Goal: Task Accomplishment & Management: Use online tool/utility

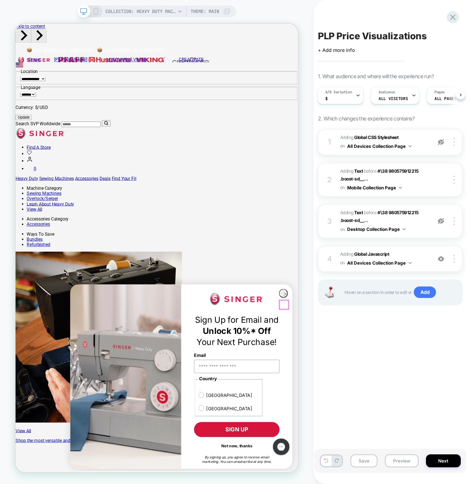
click at [372, 389] on circle "Close dialog" at bounding box center [375, 383] width 11 height 11
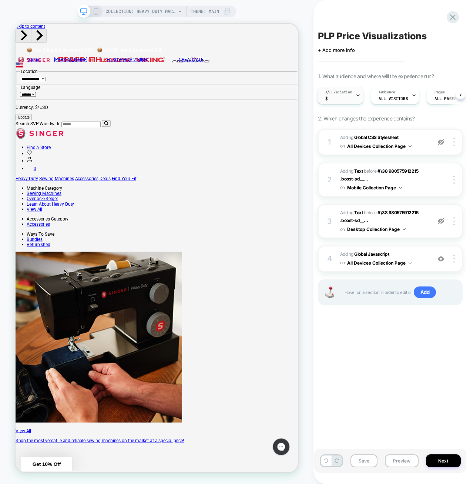
click at [356, 98] on div at bounding box center [358, 95] width 5 height 17
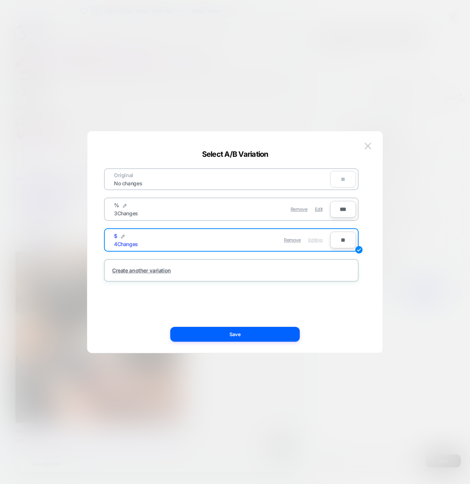
click at [249, 206] on div "Remove Edit" at bounding box center [274, 209] width 104 height 14
click at [317, 210] on span "Edit" at bounding box center [319, 209] width 8 height 6
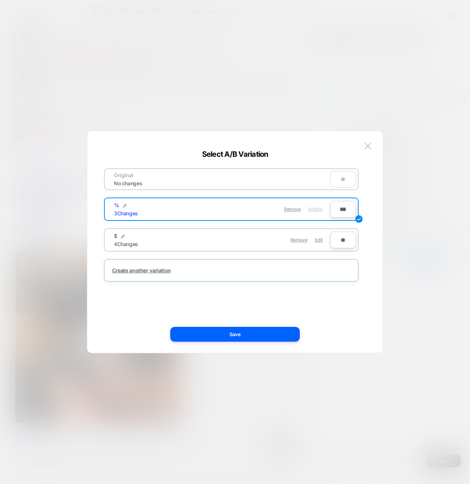
click at [212, 210] on div "% 3 Changes" at bounding box center [168, 209] width 108 height 14
click at [267, 213] on div "Remove Editing" at bounding box center [274, 209] width 104 height 14
click at [250, 330] on button "Save" at bounding box center [235, 334] width 130 height 15
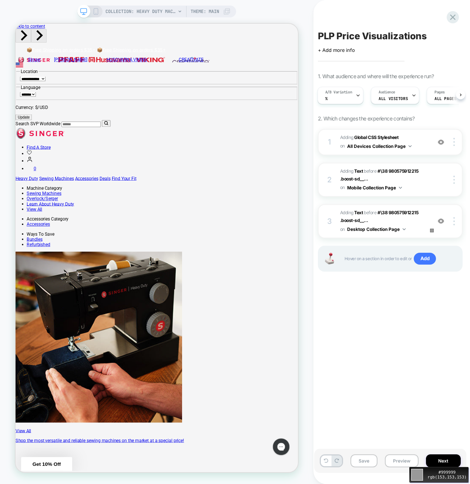
click at [441, 221] on div "#999999 rgb(153,153,153)" at bounding box center [235, 242] width 470 height 484
click at [441, 220] on img at bounding box center [441, 221] width 6 height 6
click at [442, 141] on img at bounding box center [441, 142] width 6 height 6
click at [376, 336] on div "PLP Price Visualizations Click to edit experience details + Add more info 1. Wh…" at bounding box center [390, 241] width 152 height 469
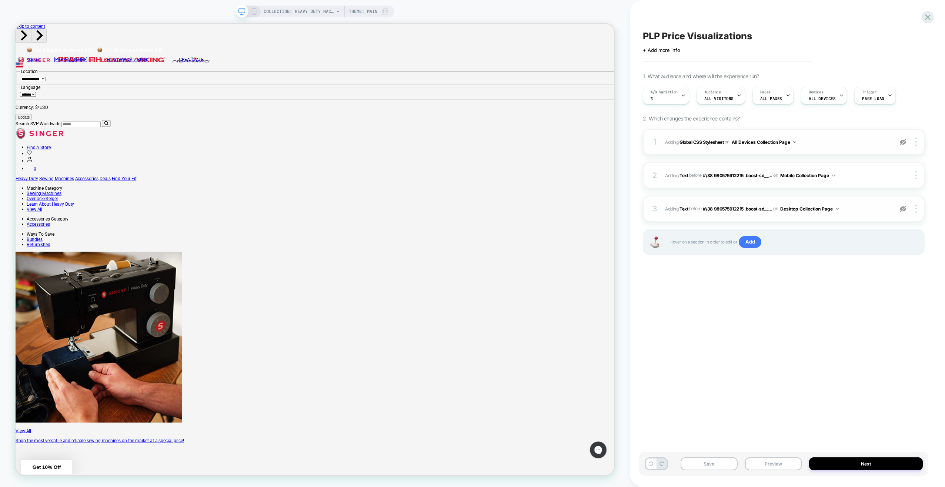
click at [254, 14] on icon at bounding box center [254, 11] width 7 height 7
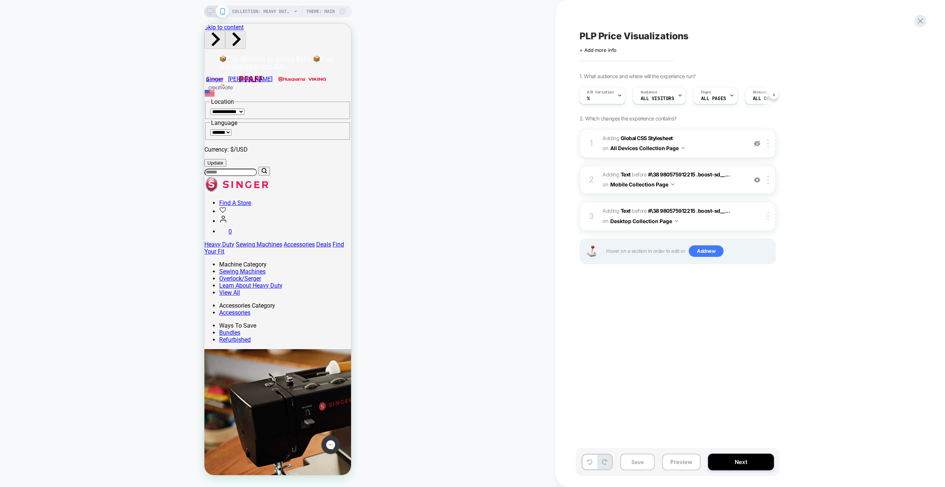
click at [470, 178] on img at bounding box center [757, 180] width 6 height 6
click at [205, 12] on div "COLLECTION: Heavy Duty Machines | SINGER® (Category) Theme: MAIN" at bounding box center [278, 12] width 148 height 12
click at [210, 11] on icon at bounding box center [210, 11] width 7 height 7
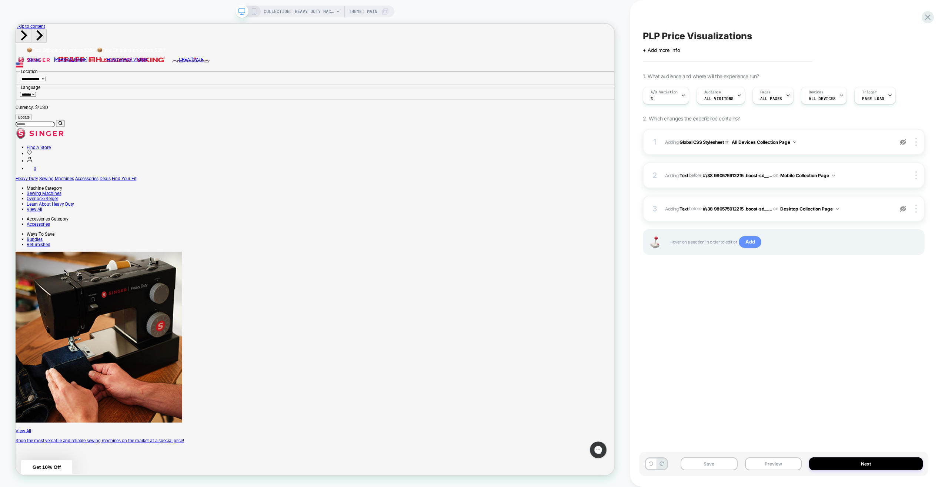
click at [470, 241] on span "Add" at bounding box center [750, 242] width 23 height 12
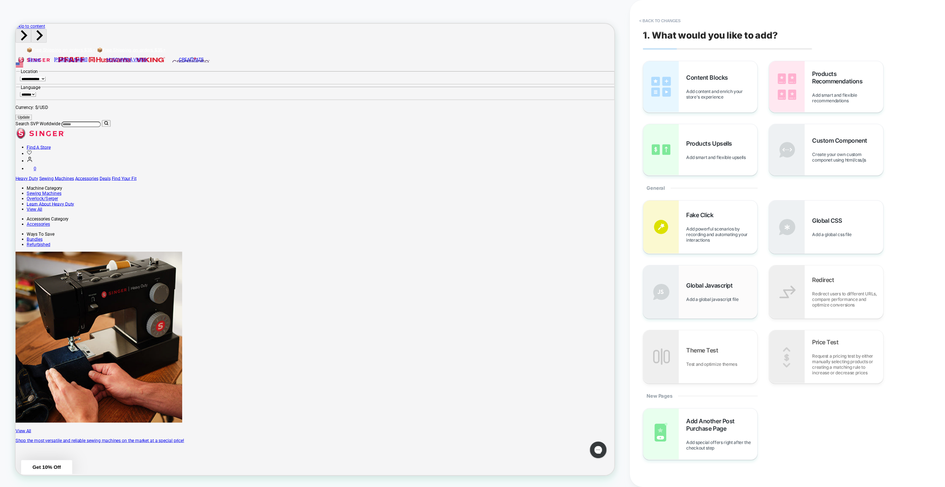
click at [470, 302] on span "Add a global javascript file" at bounding box center [714, 299] width 56 height 6
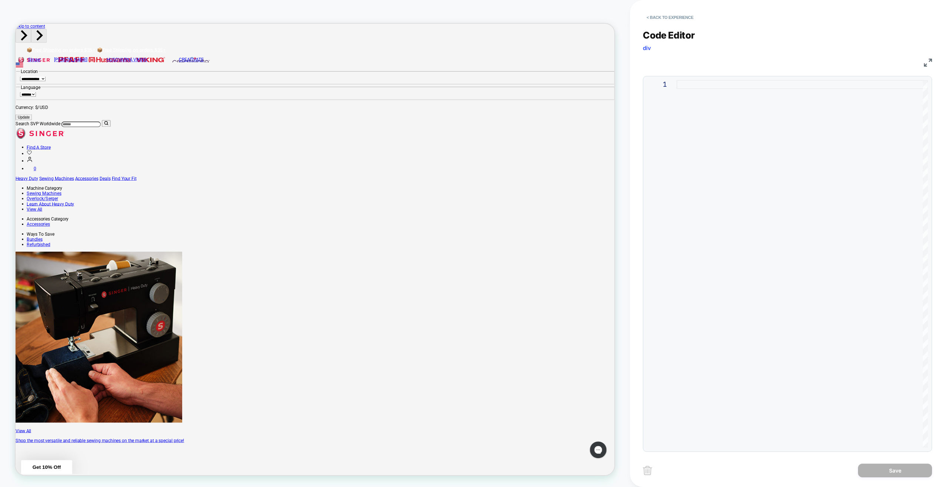
click at [470, 265] on div at bounding box center [801, 263] width 251 height 367
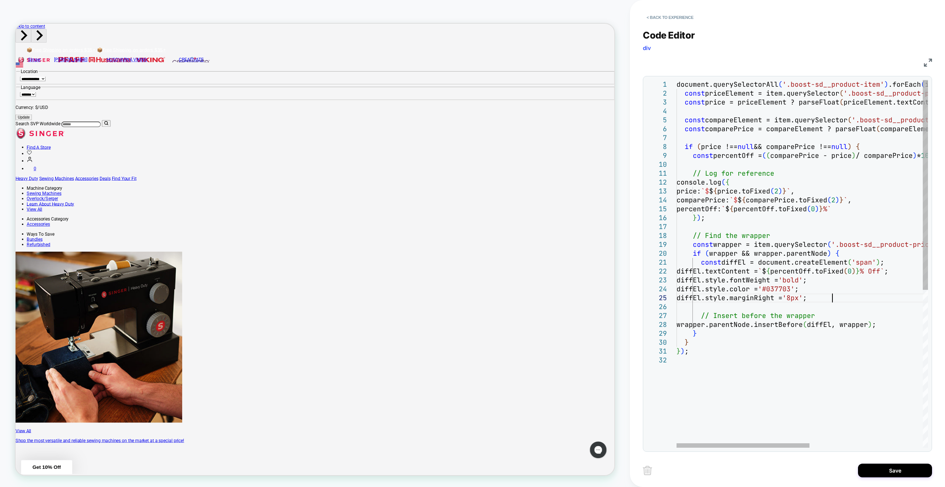
click at [470, 296] on div "document.querySelectorAll ( '.boost-sd__product-item' ) .forEach ( item => { co…" at bounding box center [908, 401] width 465 height 643
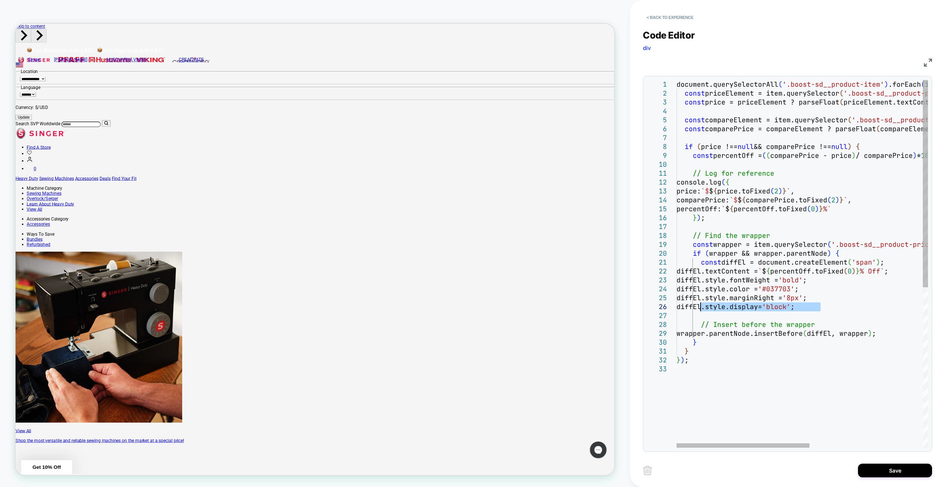
drag, startPoint x: 823, startPoint y: 310, endPoint x: 702, endPoint y: 309, distance: 120.7
click at [470, 309] on div "document.querySelectorAll ( '.boost-sd__product-item' ) .forEach ( item => { co…" at bounding box center [908, 406] width 465 height 652
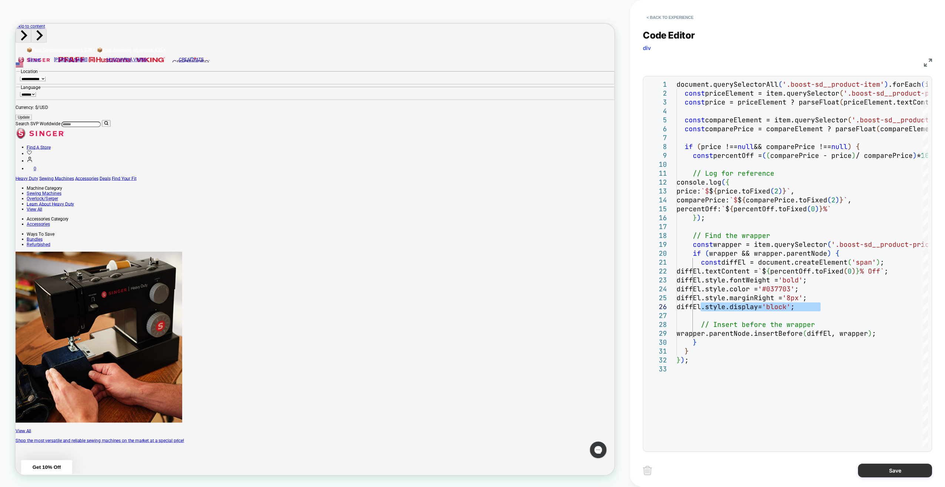
type textarea "**********"
click at [470, 468] on button "Save" at bounding box center [895, 470] width 74 height 14
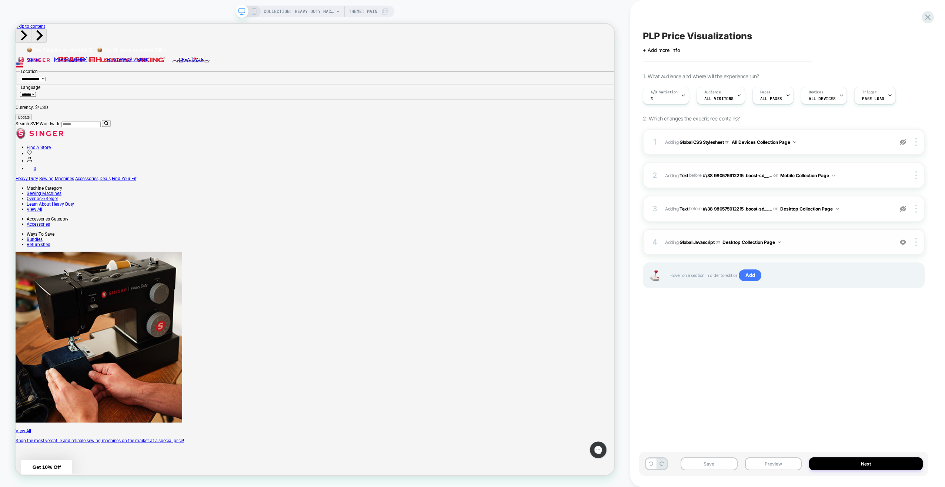
click at [833, 243] on span "Adding Global Javascript on Desktop Collection Page" at bounding box center [777, 241] width 224 height 9
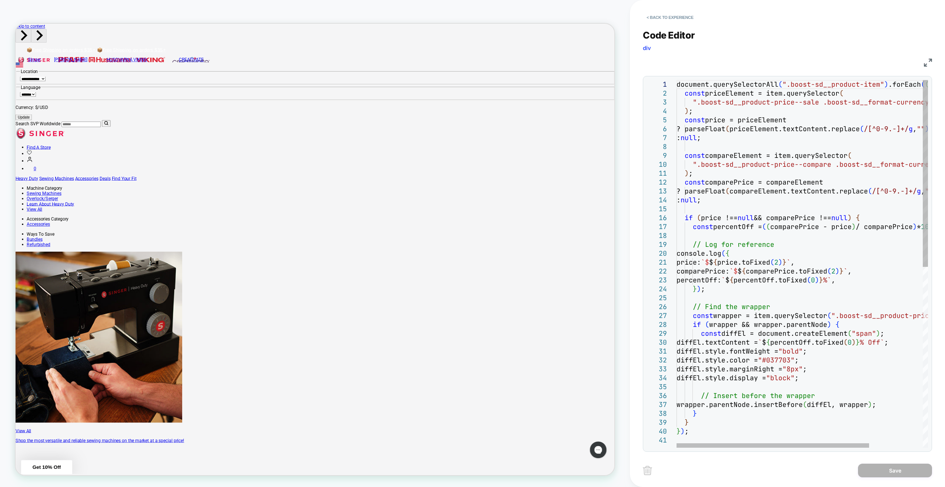
click at [833, 243] on div "document.querySelectorAll ( ".boost-sd__product-item" ) .forEach ( ( item ) => …" at bounding box center [836, 441] width 321 height 723
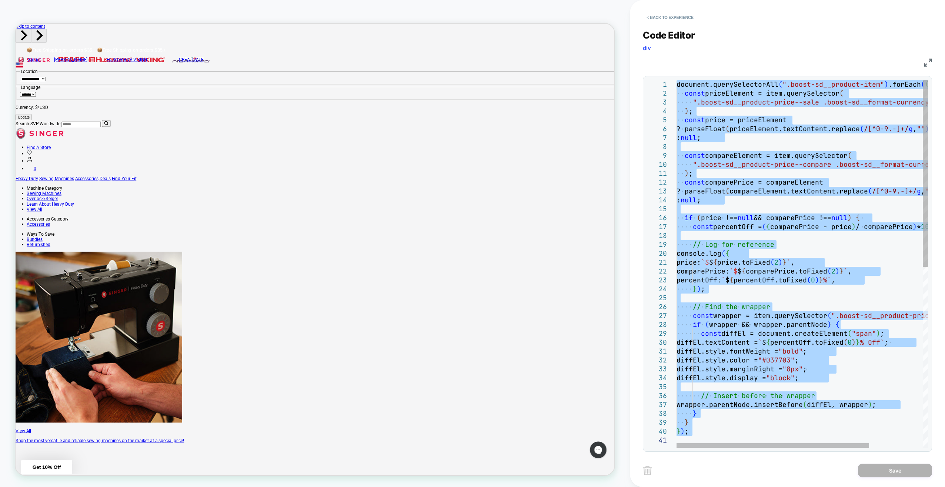
type textarea "**********"
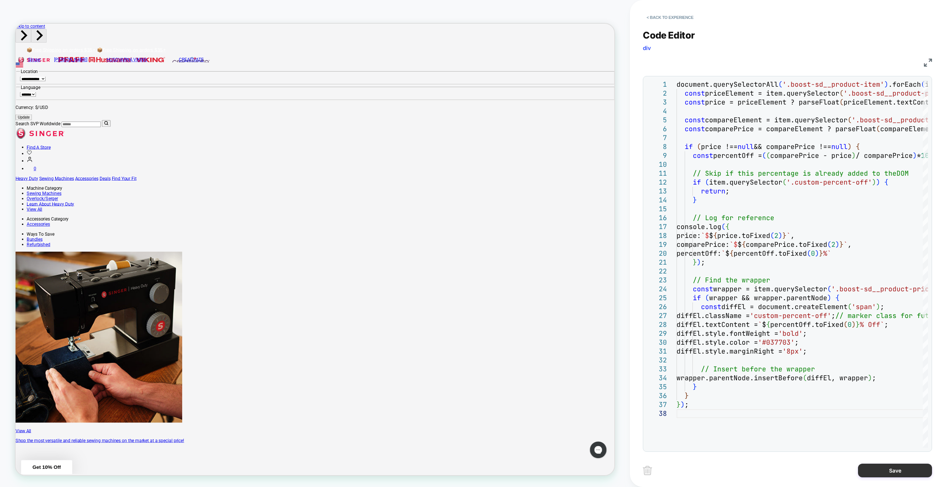
click at [873, 469] on button "Save" at bounding box center [895, 470] width 74 height 14
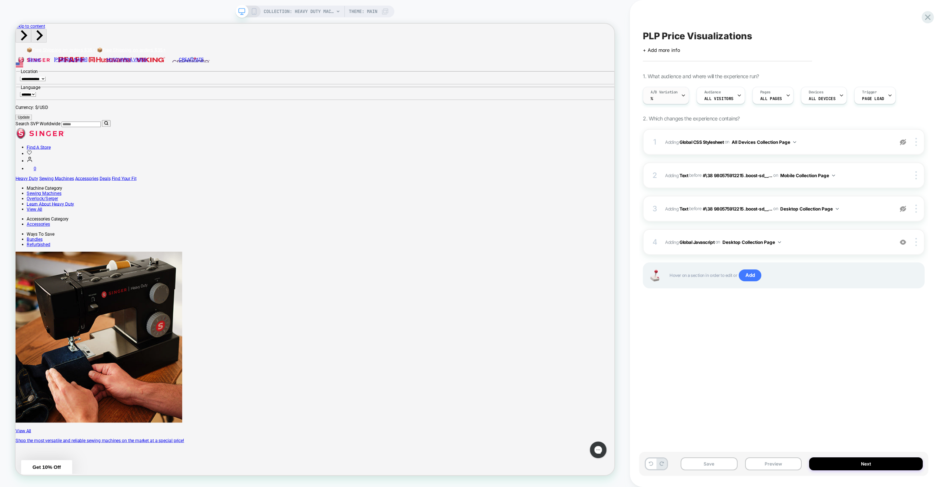
click at [683, 98] on div at bounding box center [683, 95] width 5 height 17
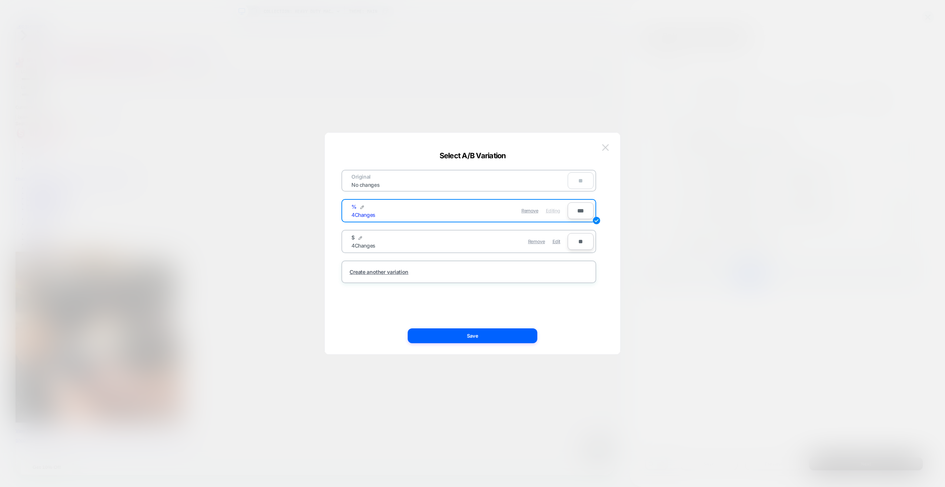
click at [605, 146] on img at bounding box center [605, 147] width 7 height 6
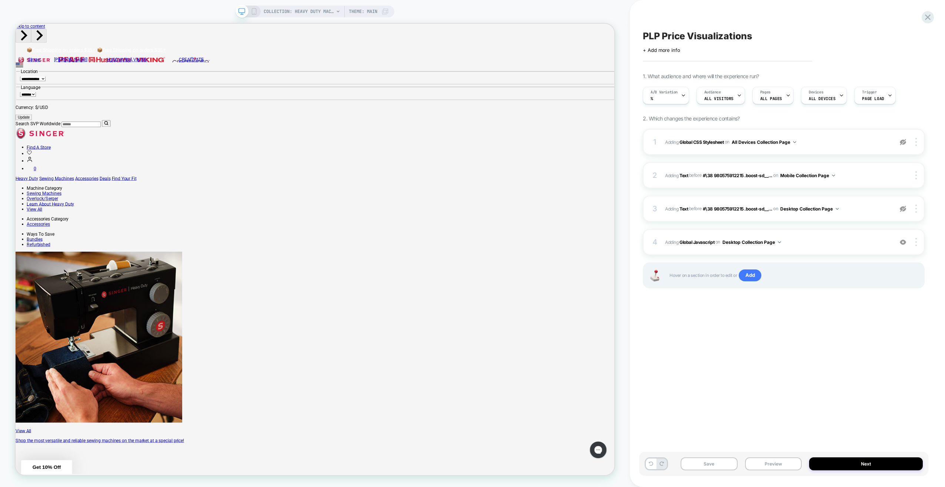
click at [253, 13] on icon at bounding box center [254, 11] width 7 height 7
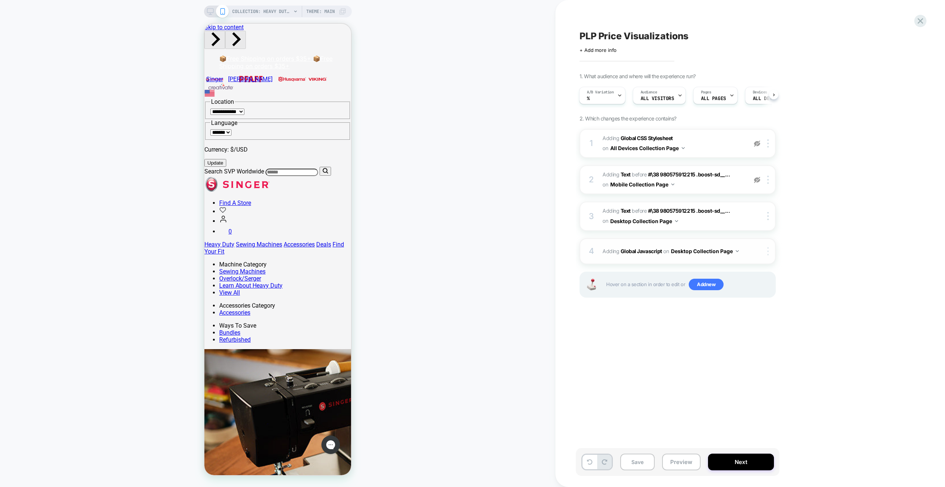
click at [767, 252] on div at bounding box center [769, 251] width 12 height 8
click at [768, 289] on div "Target All Devices" at bounding box center [769, 288] width 66 height 20
click at [637, 459] on button "Save" at bounding box center [637, 461] width 34 height 17
click at [767, 214] on img at bounding box center [767, 216] width 1 height 8
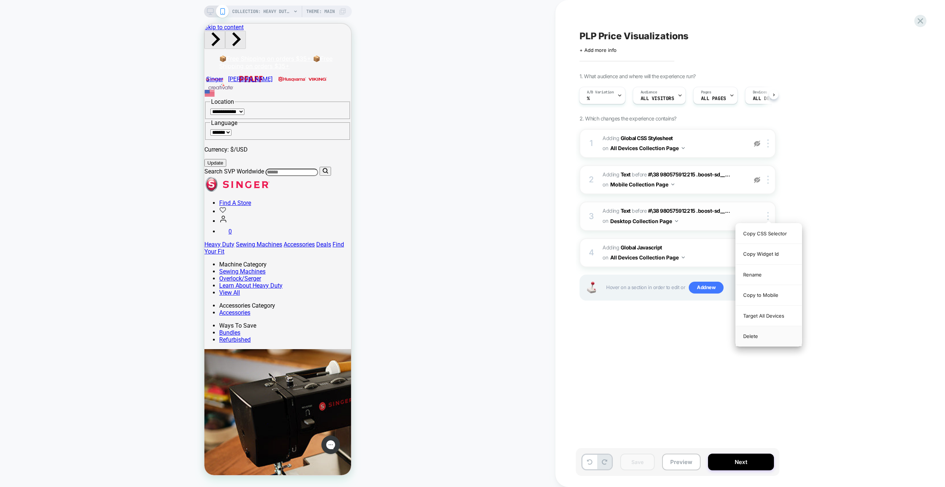
click at [765, 334] on div "Delete" at bounding box center [769, 336] width 66 height 20
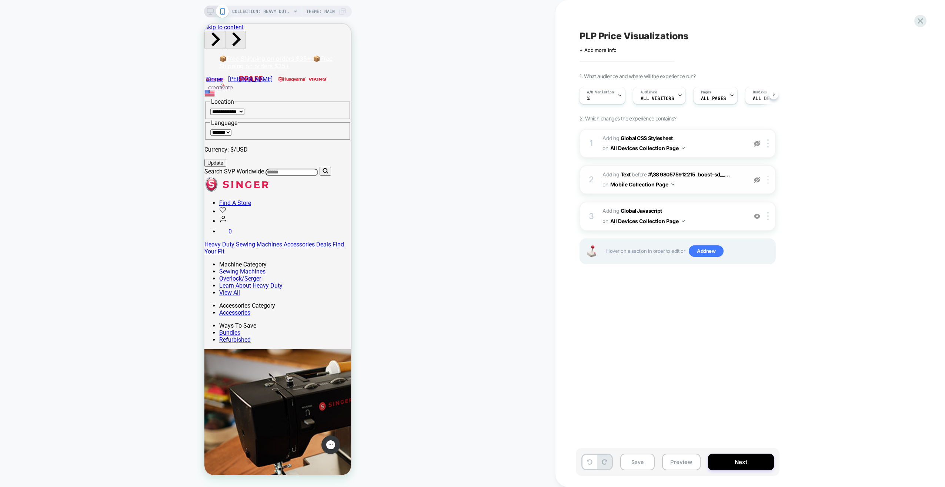
click at [769, 181] on div at bounding box center [769, 180] width 12 height 8
click at [775, 301] on div "Delete" at bounding box center [769, 300] width 66 height 20
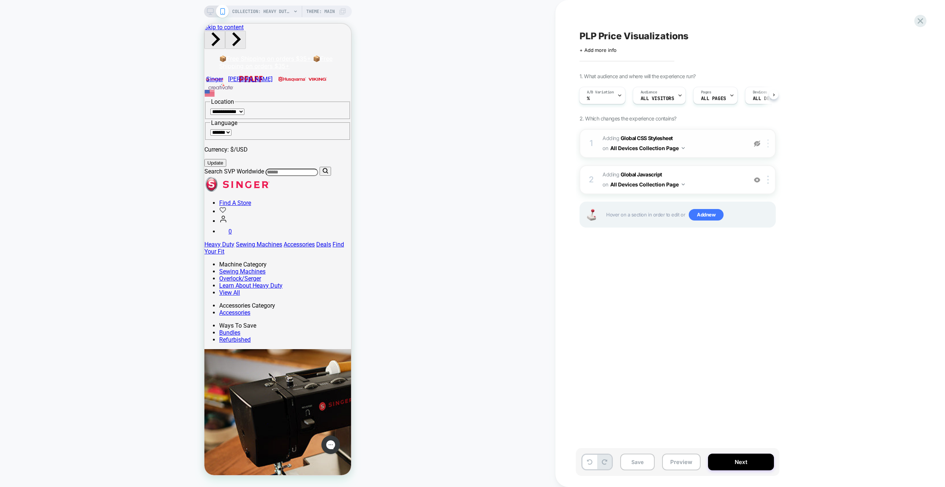
click at [768, 145] on img at bounding box center [767, 143] width 1 height 8
click at [777, 180] on div "Delete" at bounding box center [769, 181] width 66 height 20
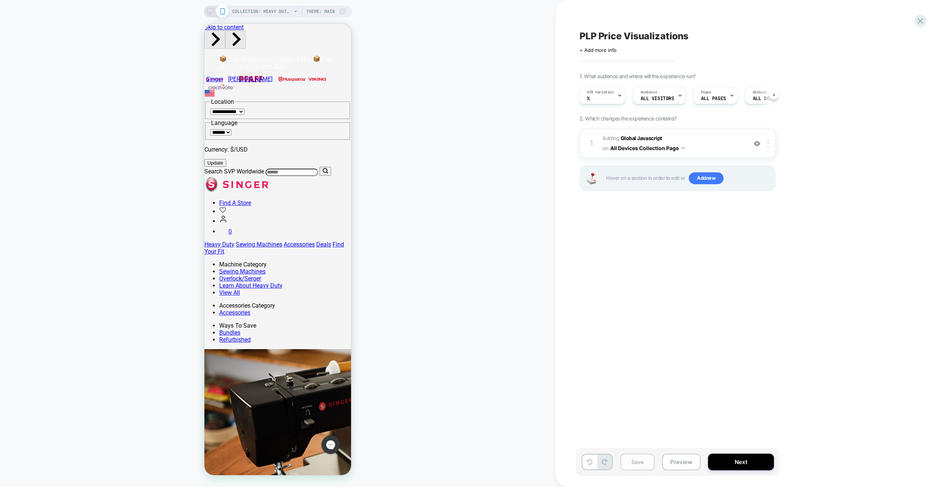
click at [649, 464] on button "Save" at bounding box center [637, 461] width 34 height 17
click at [621, 94] on icon at bounding box center [619, 95] width 5 height 5
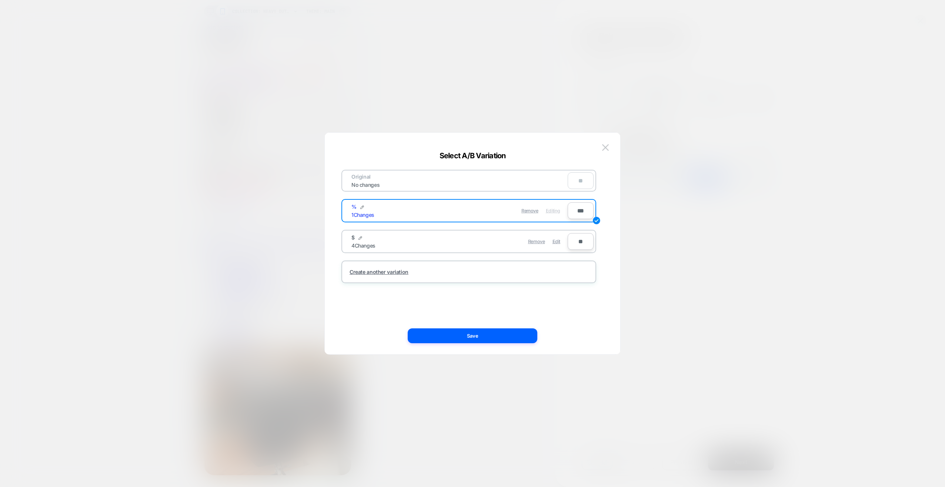
click at [462, 244] on div "Remove Edit" at bounding box center [511, 241] width 104 height 14
click at [556, 240] on span "Edit" at bounding box center [556, 241] width 8 height 6
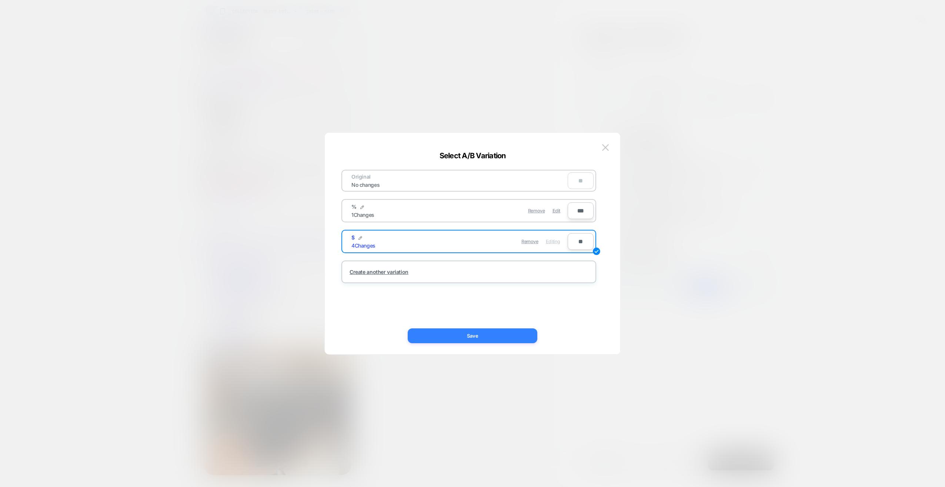
click at [481, 338] on button "Save" at bounding box center [473, 335] width 130 height 15
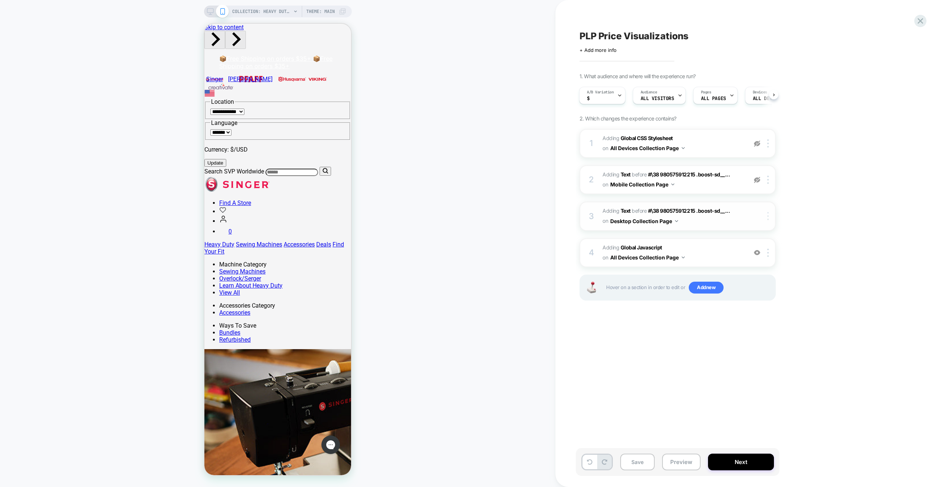
click at [769, 218] on div at bounding box center [769, 216] width 12 height 8
click at [760, 334] on div "Delete" at bounding box center [769, 336] width 66 height 20
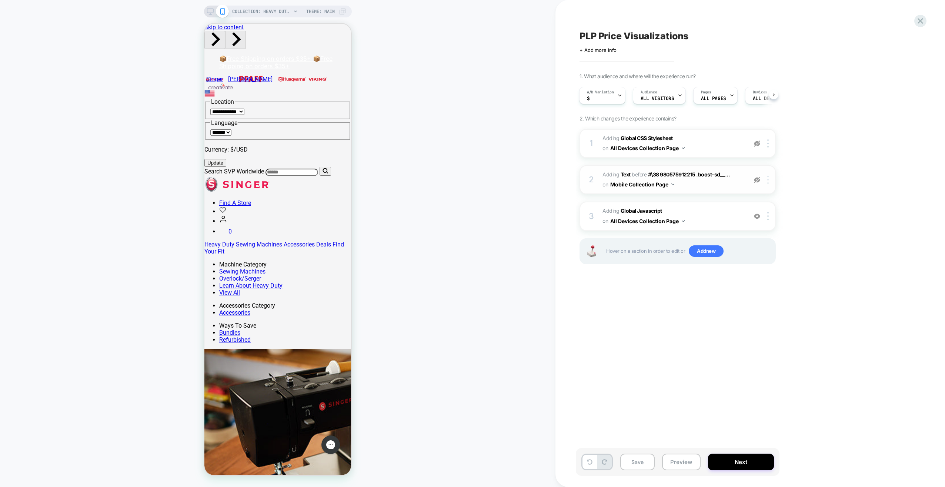
click at [768, 181] on img at bounding box center [767, 180] width 1 height 8
click at [763, 302] on div "Delete" at bounding box center [769, 300] width 66 height 20
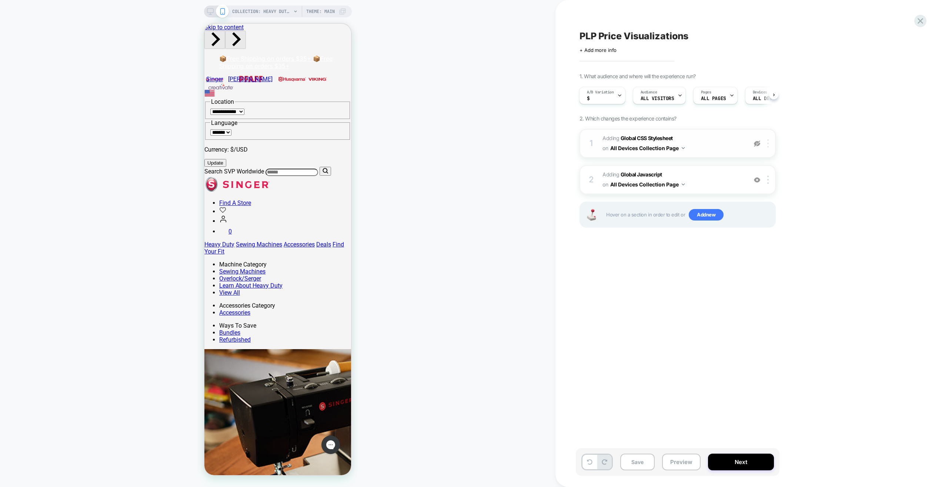
click at [769, 143] on img at bounding box center [767, 143] width 1 height 8
click at [770, 181] on div "Delete" at bounding box center [769, 181] width 66 height 20
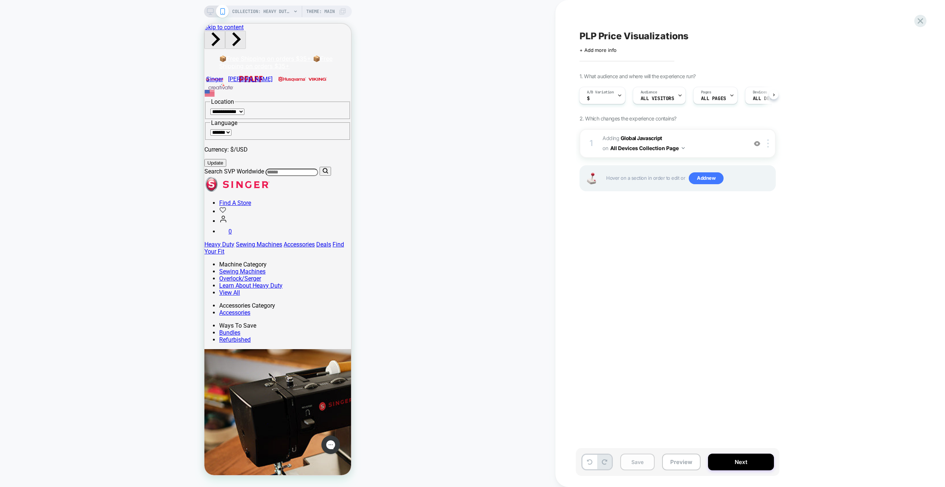
click at [639, 460] on button "Save" at bounding box center [637, 461] width 34 height 17
click at [687, 463] on button "Preview" at bounding box center [681, 461] width 39 height 17
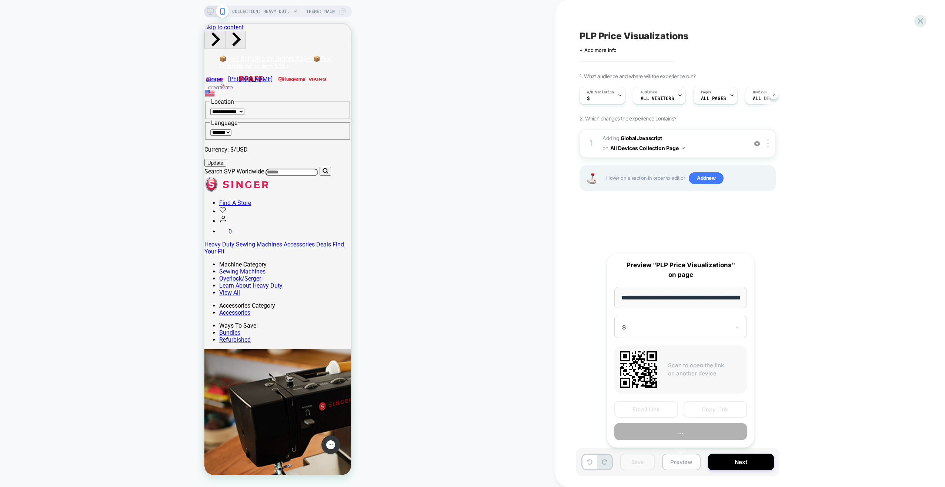
scroll to position [0, 129]
click at [707, 411] on button "Copy Link" at bounding box center [715, 409] width 64 height 17
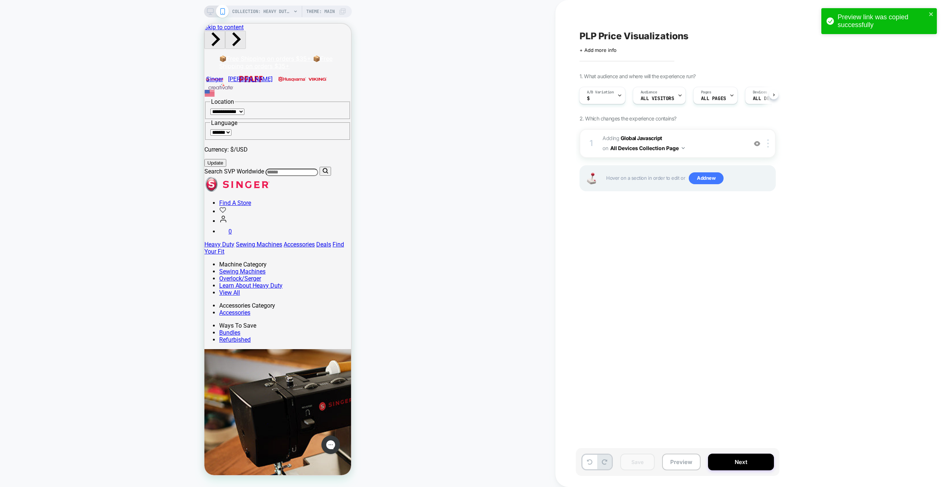
click at [438, 210] on div "COLLECTION: Heavy Duty Machines | SINGER® (Category) COLLECTION: Heavy Duty Mac…" at bounding box center [277, 243] width 555 height 472
click at [619, 94] on icon at bounding box center [619, 95] width 5 height 5
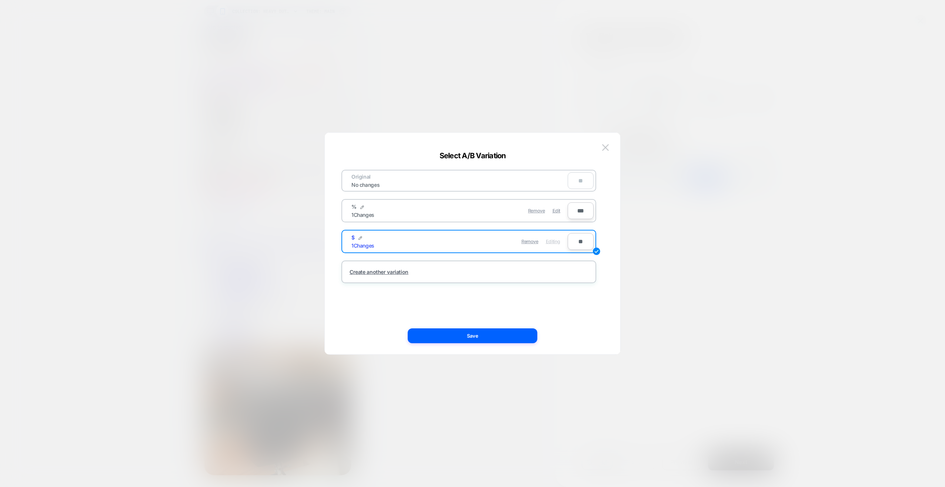
click at [718, 303] on div at bounding box center [472, 243] width 945 height 487
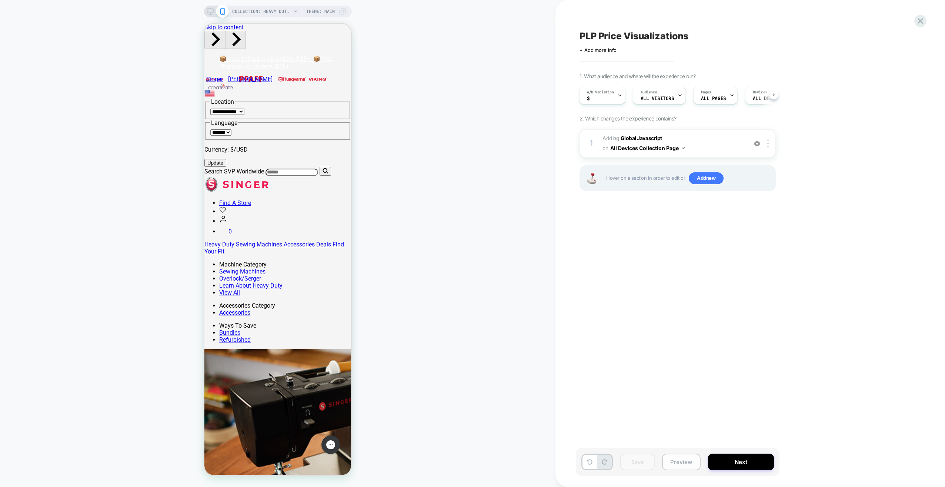
click at [680, 462] on button "Preview" at bounding box center [681, 461] width 39 height 17
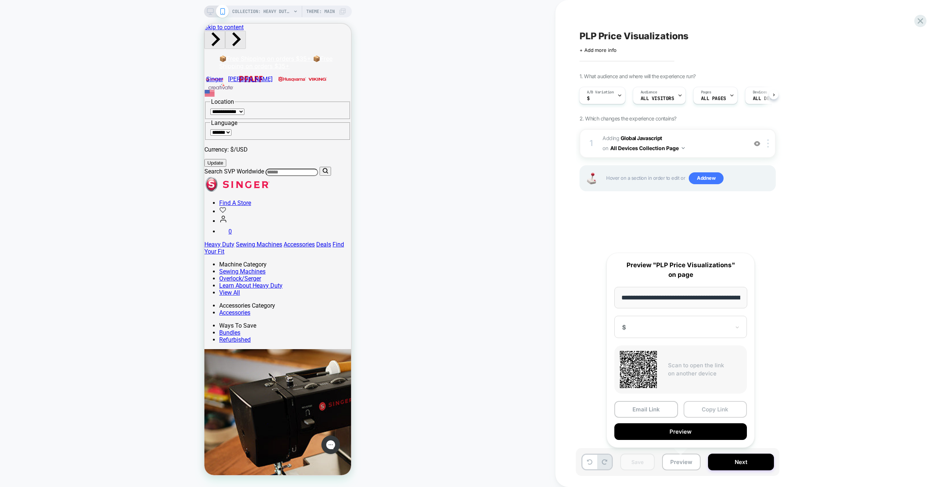
click at [712, 408] on button "Copy Link" at bounding box center [715, 409] width 64 height 17
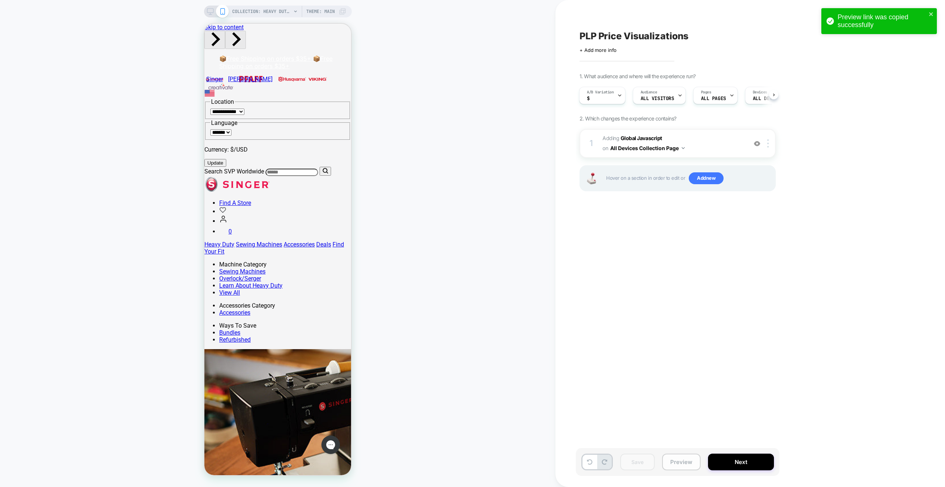
click at [669, 457] on button "Preview" at bounding box center [681, 461] width 39 height 17
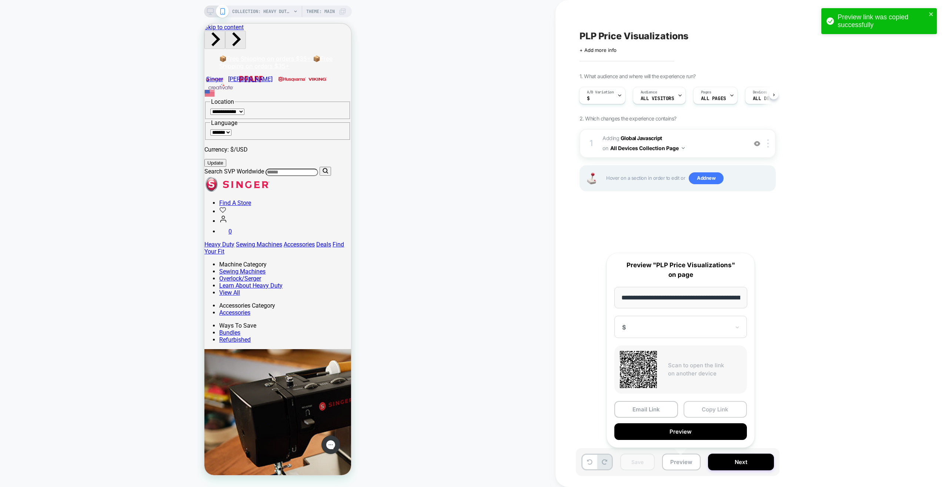
click at [712, 406] on button "Copy Link" at bounding box center [715, 409] width 64 height 17
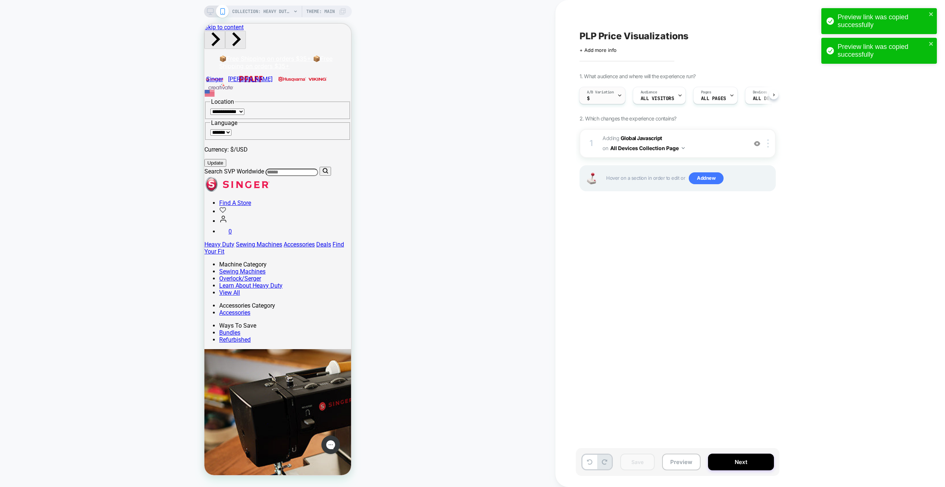
click at [617, 98] on div at bounding box center [619, 95] width 5 height 17
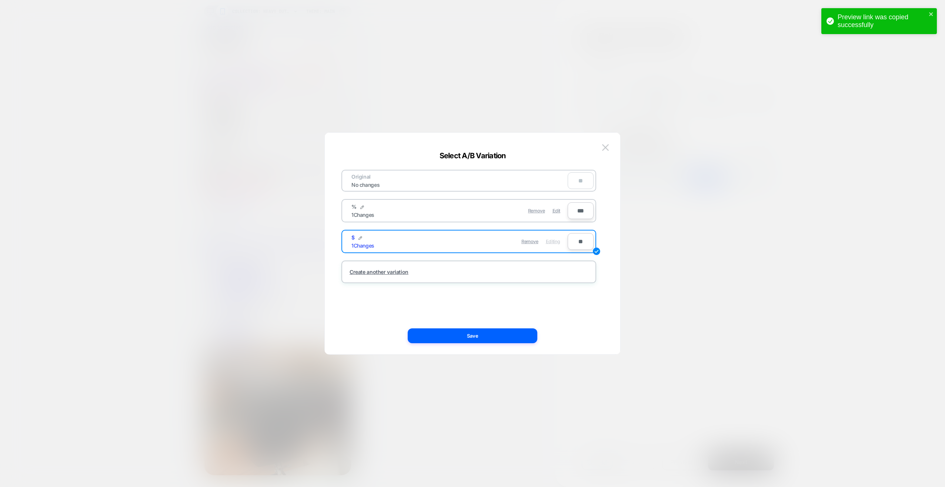
click at [492, 215] on div "Remove Edit" at bounding box center [511, 210] width 104 height 14
click at [581, 241] on input "**" at bounding box center [581, 241] width 26 height 17
type input "**"
type input "***"
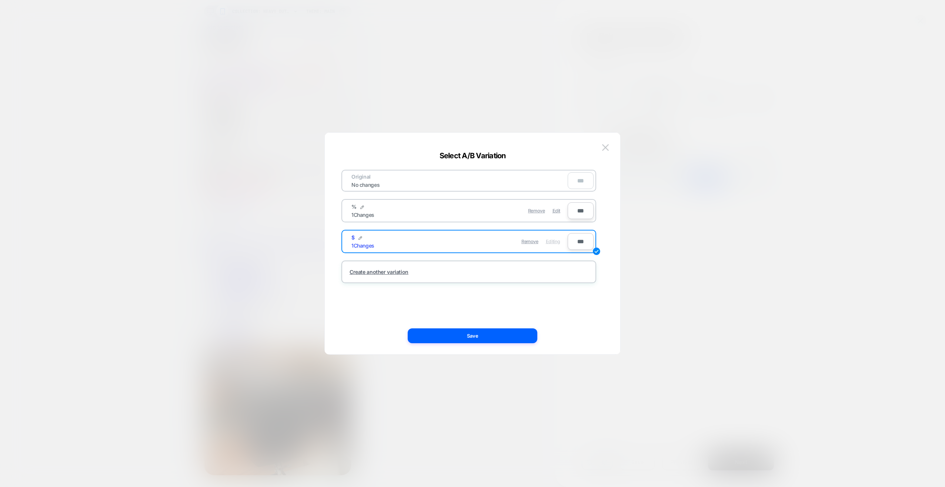
type input "***"
click at [581, 210] on input "***" at bounding box center [581, 210] width 26 height 17
type input "**"
type input "***"
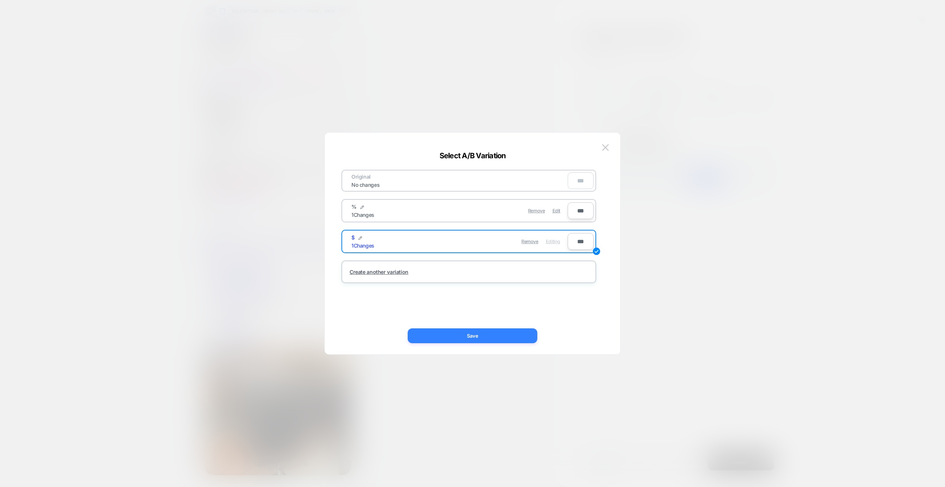
type input "***"
click at [525, 338] on button "Save" at bounding box center [473, 335] width 130 height 15
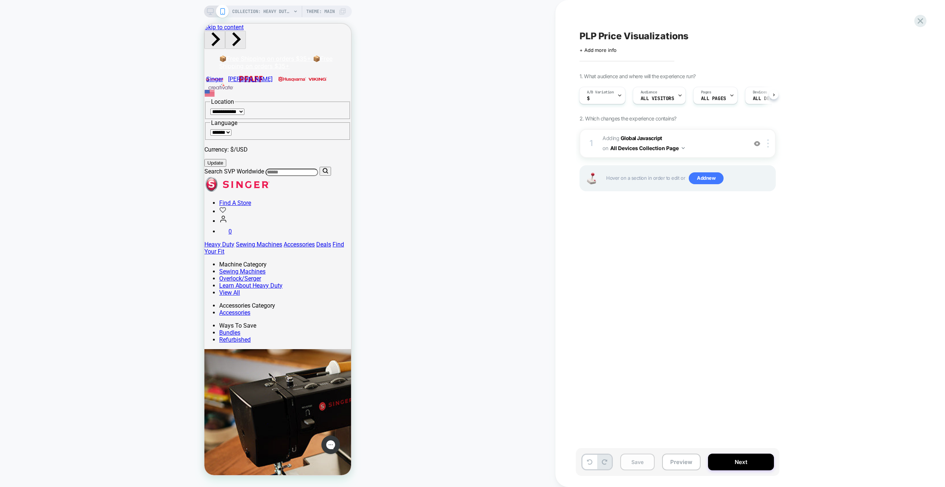
click at [643, 464] on button "Save" at bounding box center [637, 461] width 34 height 17
click at [669, 461] on button "Preview" at bounding box center [681, 461] width 39 height 17
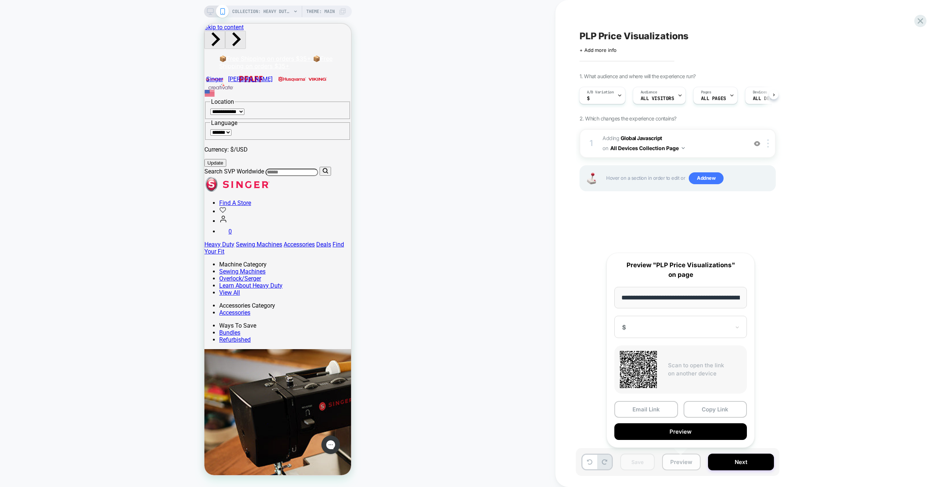
scroll to position [0, 129]
click at [694, 406] on button "Copy Link" at bounding box center [715, 409] width 64 height 17
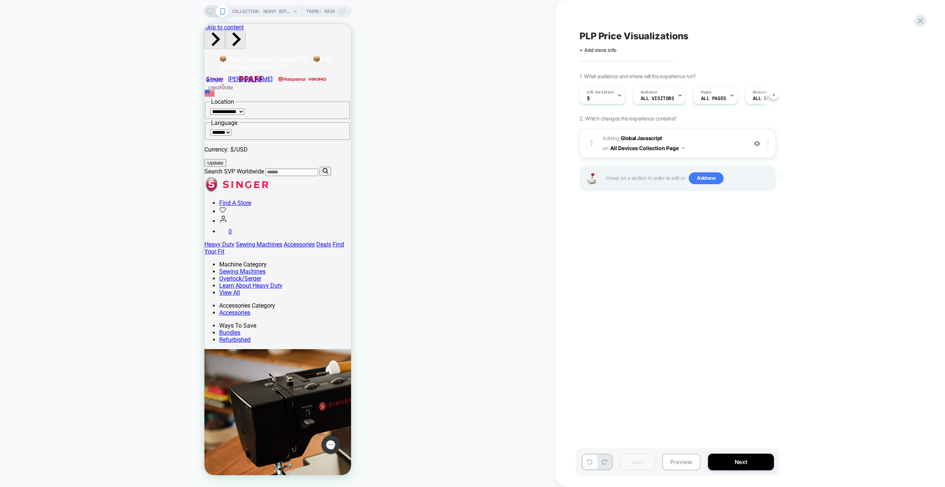
click at [211, 11] on icon at bounding box center [210, 11] width 7 height 7
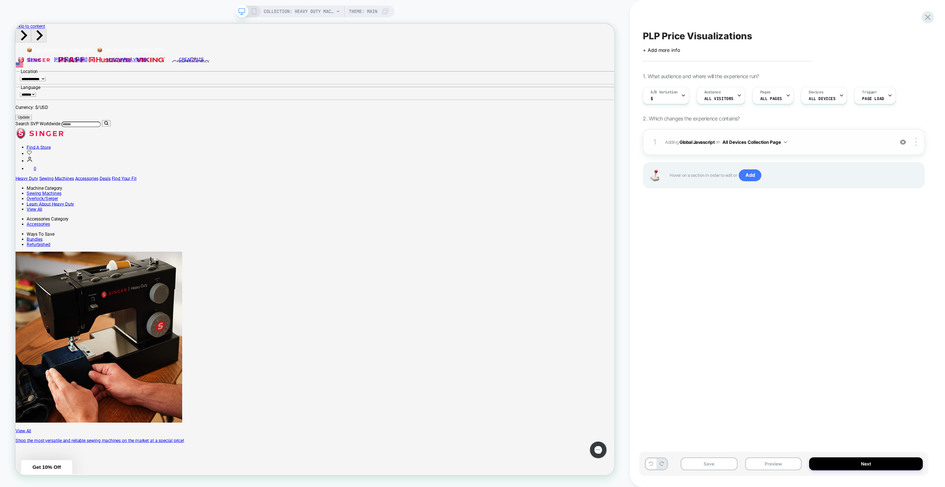
click at [849, 144] on span "Adding Global Javascript on All Devices Collection Page" at bounding box center [777, 141] width 224 height 9
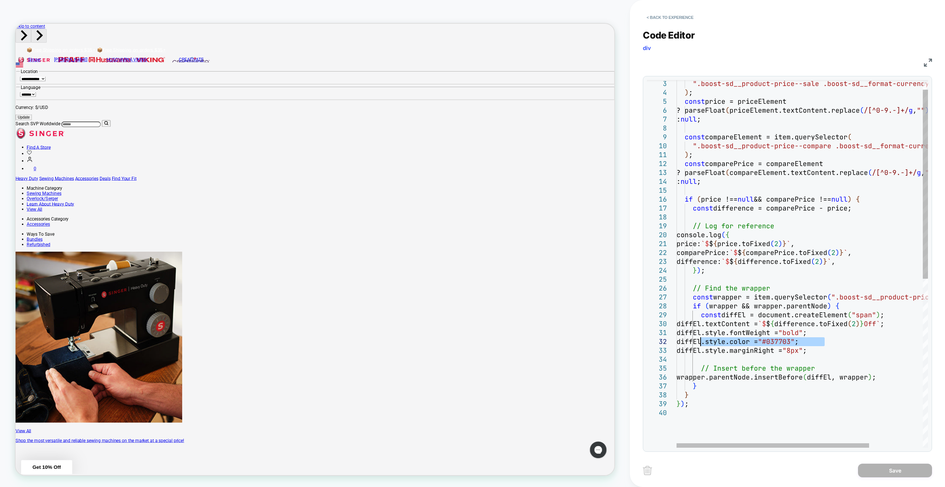
drag, startPoint x: 828, startPoint y: 338, endPoint x: 702, endPoint y: 341, distance: 126.3
click at [702, 341] on div "".boost-sd__product-price--sale .boost-sd__format- currency" ) ; const price = …" at bounding box center [836, 418] width 321 height 714
click at [838, 349] on div "".boost-sd__product-price--sale .boost-sd__format- currency" ) ; const price = …" at bounding box center [836, 418] width 321 height 714
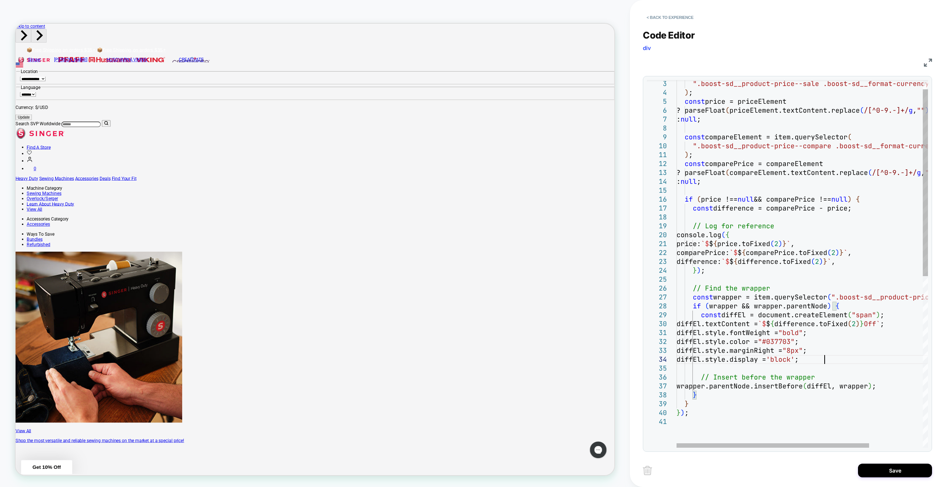
scroll to position [27, 147]
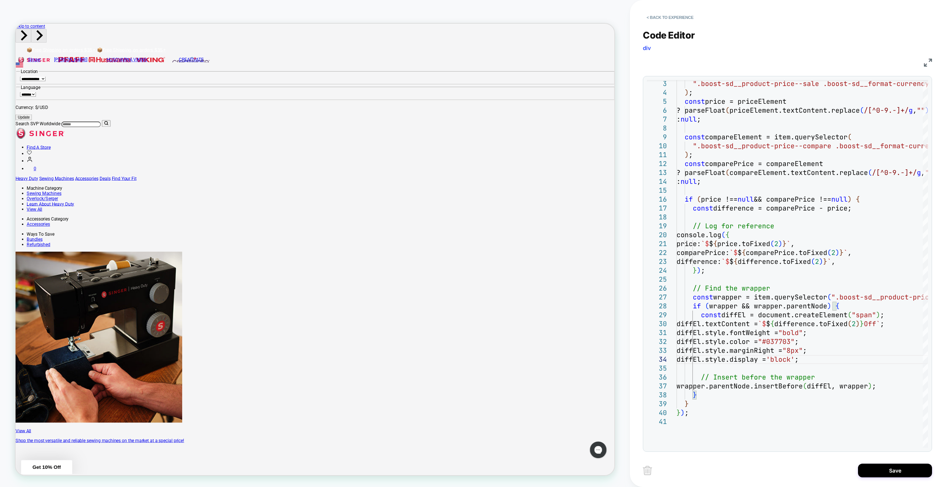
type textarea "**********"
click at [869, 467] on button "Save" at bounding box center [895, 470] width 74 height 14
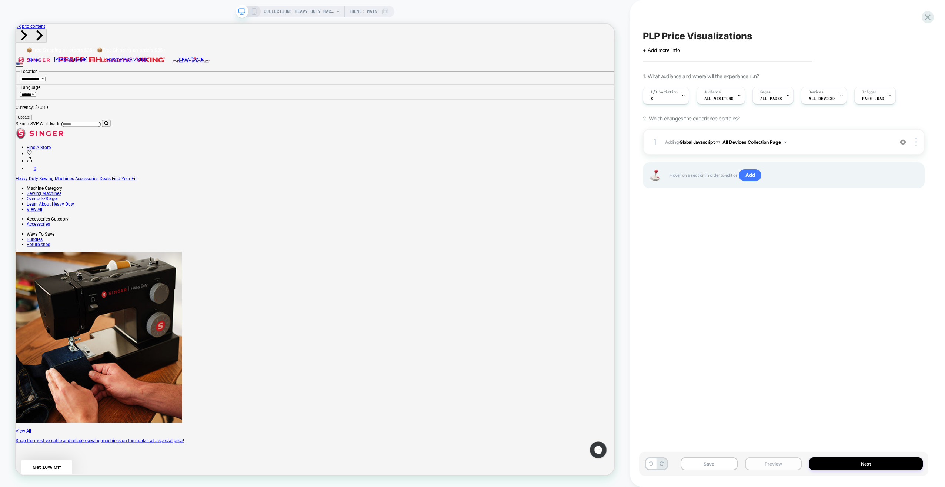
click at [776, 461] on button "Preview" at bounding box center [773, 463] width 57 height 13
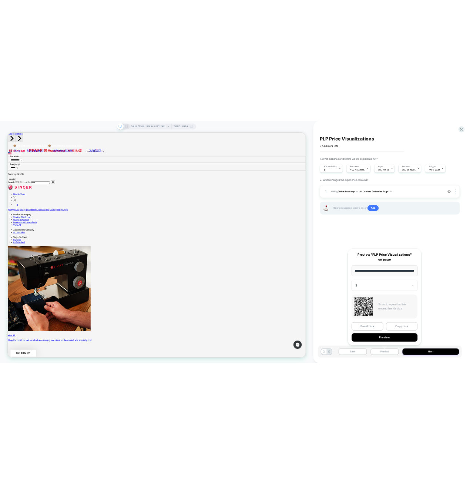
scroll to position [0, 0]
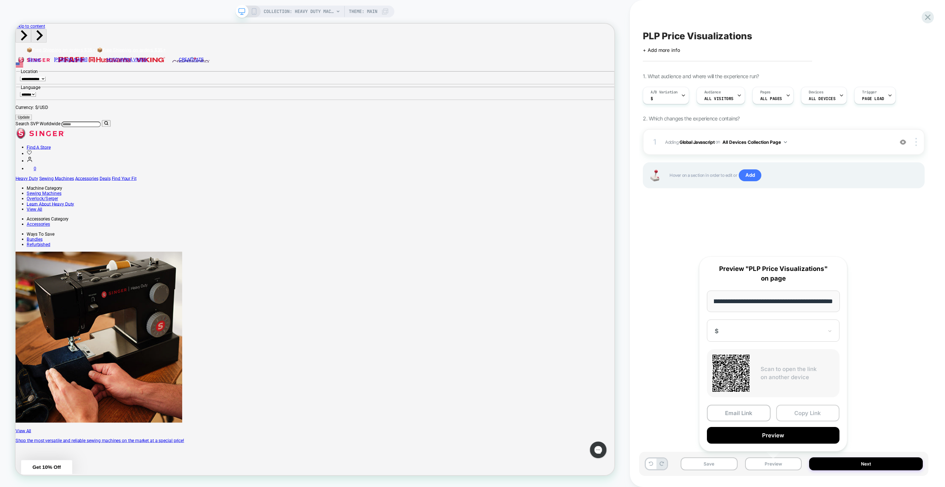
click at [795, 413] on button "Copy Link" at bounding box center [808, 412] width 64 height 17
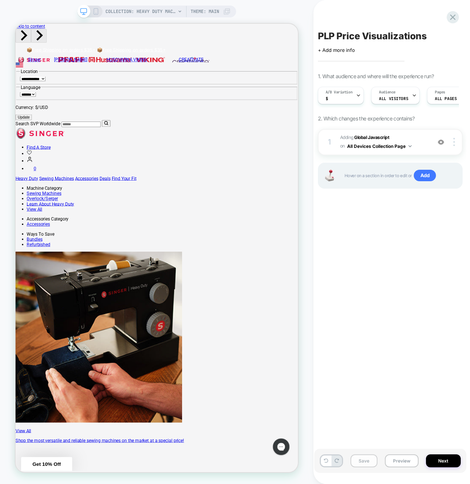
click at [363, 462] on button "Save" at bounding box center [364, 460] width 27 height 13
click at [402, 461] on button "Preview" at bounding box center [402, 460] width 34 height 13
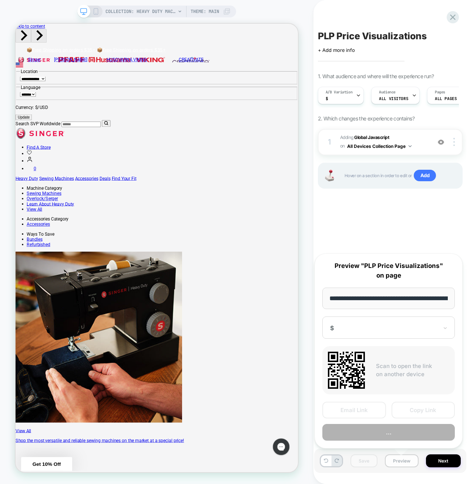
scroll to position [0, 129]
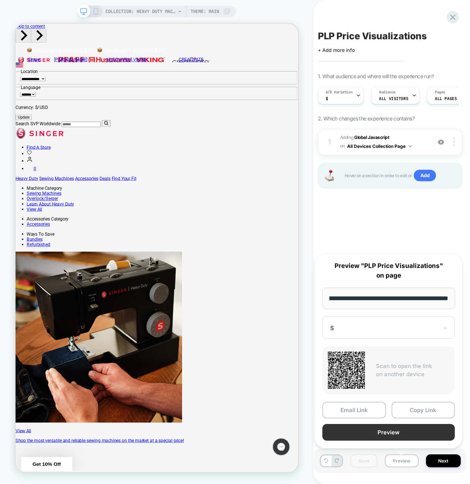
click at [370, 432] on button "Preview" at bounding box center [388, 432] width 133 height 17
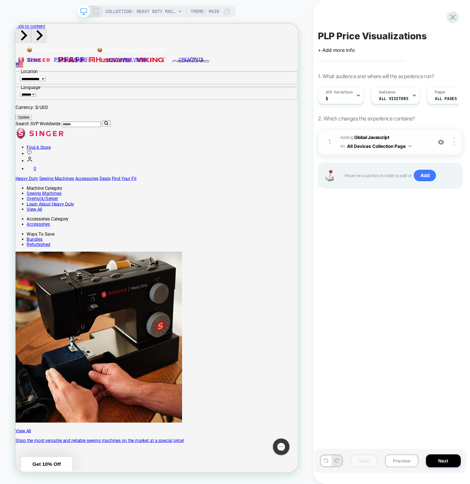
click at [428, 147] on div "1 Adding Global Javascript on All Devices Collection Page Add Before Add After …" at bounding box center [390, 142] width 145 height 26
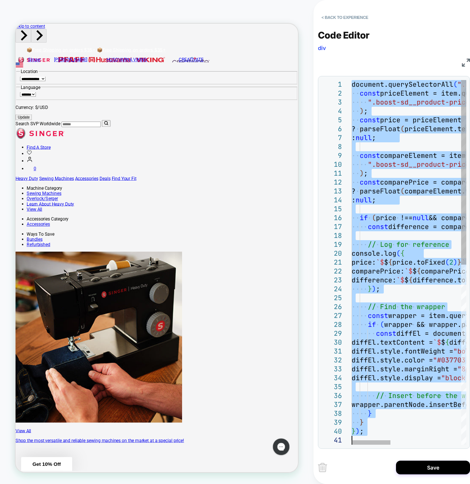
type textarea "*** ***"
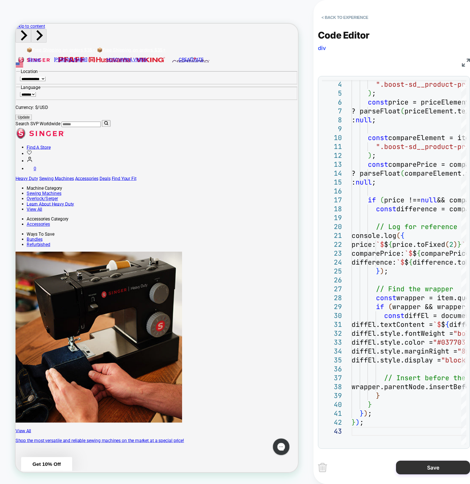
click at [421, 467] on button "Save" at bounding box center [433, 467] width 74 height 14
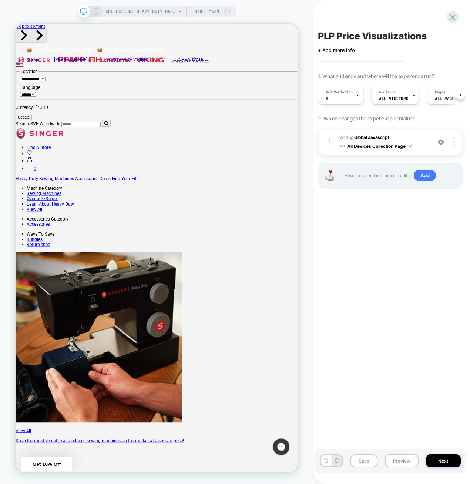
scroll to position [0, 0]
click at [392, 461] on button "Preview" at bounding box center [402, 460] width 34 height 13
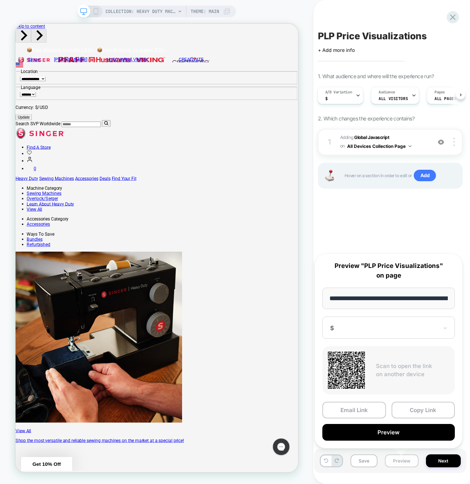
scroll to position [0, 129]
click at [394, 429] on button "Preview" at bounding box center [388, 432] width 133 height 17
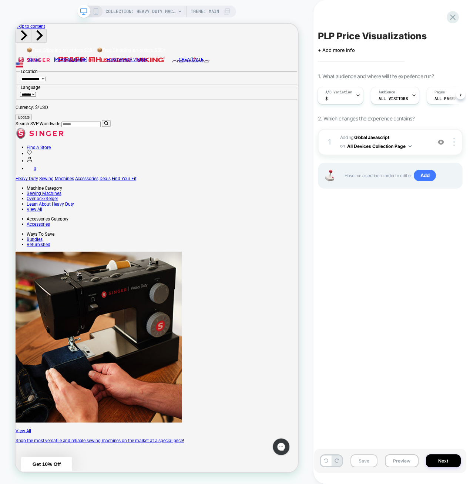
click at [363, 462] on button "Save" at bounding box center [364, 460] width 27 height 13
click at [397, 462] on button "Preview" at bounding box center [402, 460] width 34 height 13
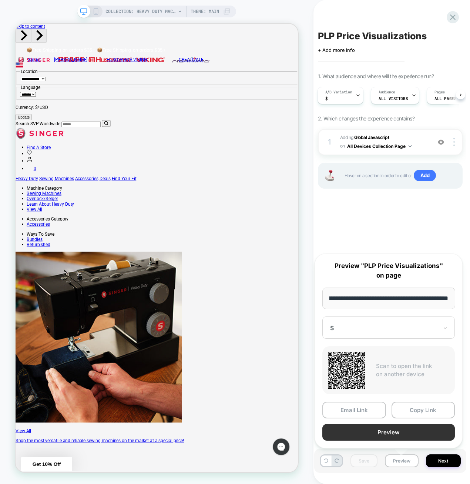
click at [391, 430] on button "Preview" at bounding box center [388, 432] width 133 height 17
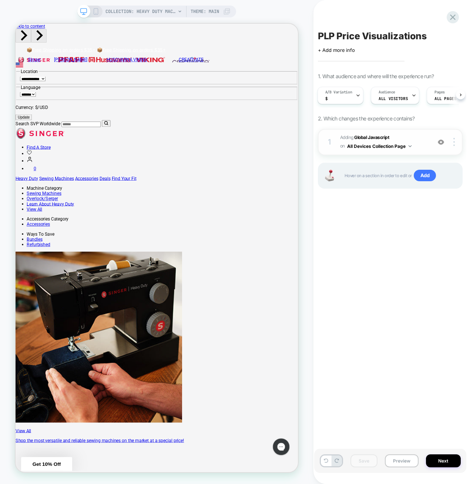
click at [425, 138] on span "Adding Global Javascript on All Devices Collection Page" at bounding box center [383, 141] width 87 height 17
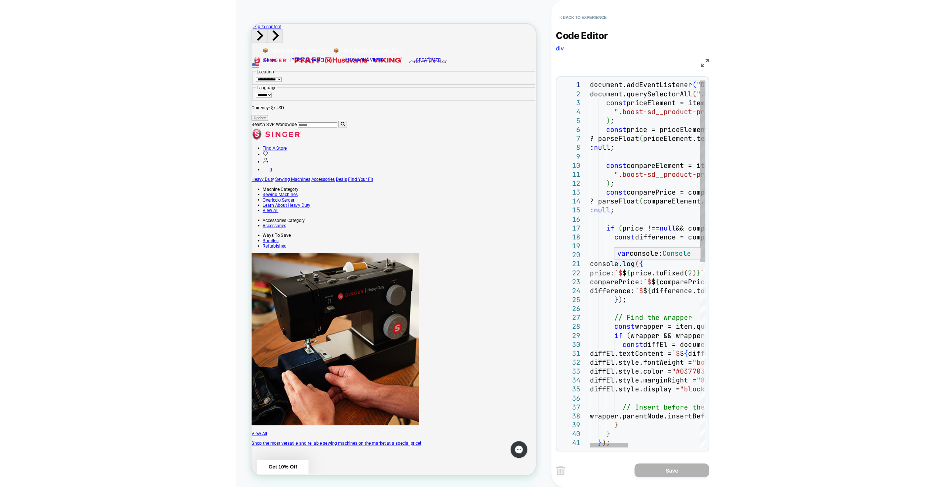
scroll to position [0, 0]
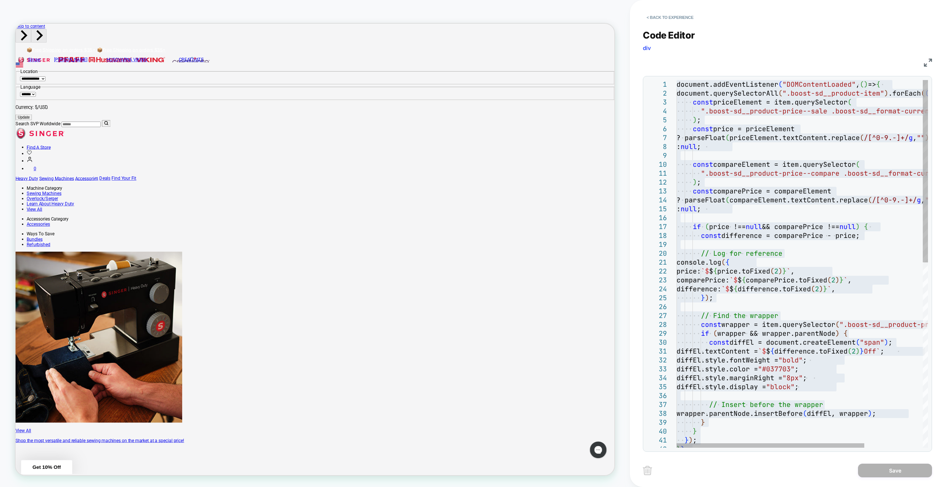
click at [765, 421] on div "document.addEventListener ( "DOMContentLoaded" , ( ) => { document.querySelecto…" at bounding box center [840, 450] width 329 height 741
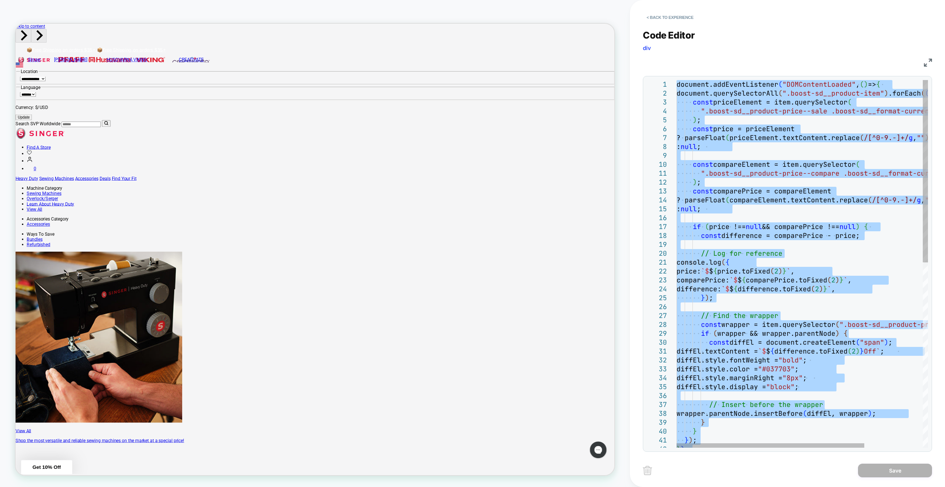
type textarea "**********"
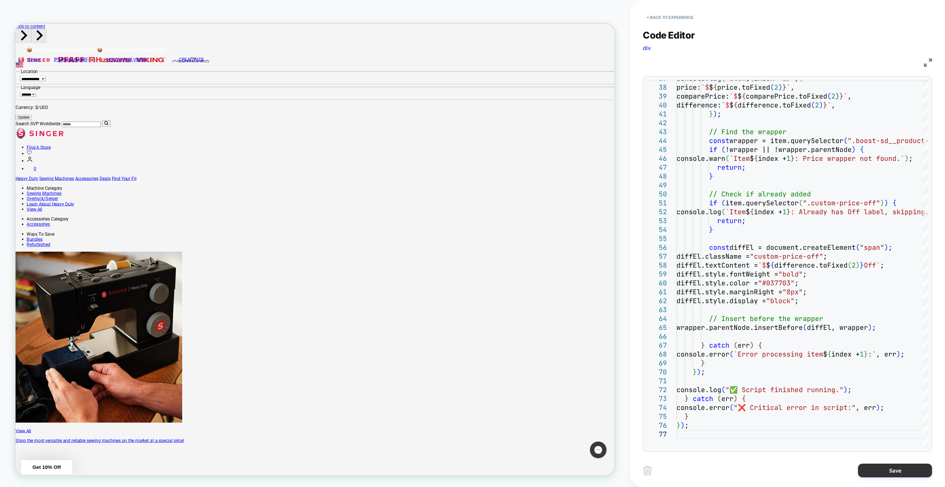
click at [871, 469] on button "Save" at bounding box center [895, 470] width 74 height 14
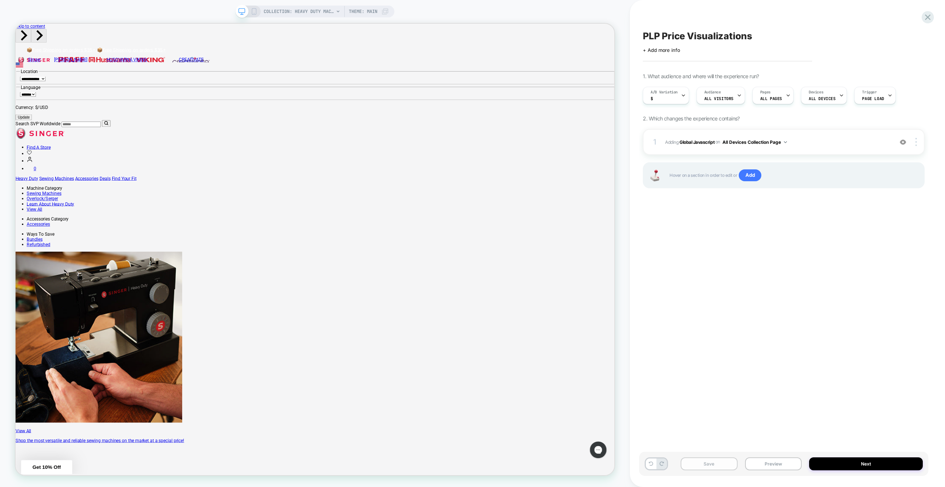
click at [712, 461] on button "Save" at bounding box center [709, 463] width 57 height 13
click at [757, 464] on button "Preview" at bounding box center [773, 463] width 57 height 13
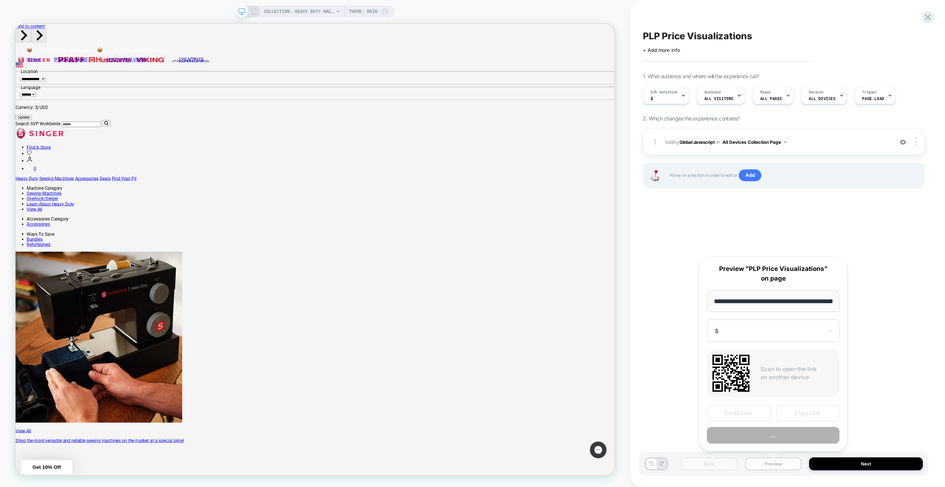
scroll to position [0, 129]
click at [761, 434] on button "Preview" at bounding box center [773, 435] width 133 height 17
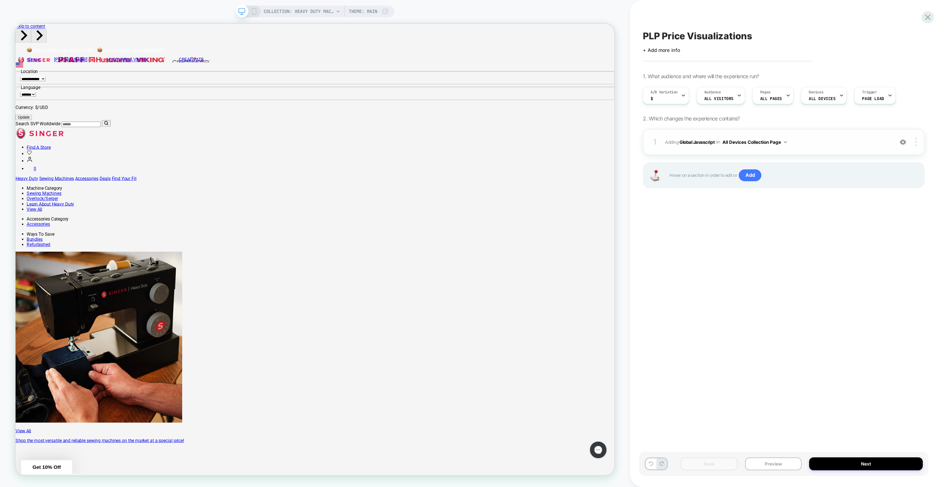
click at [848, 144] on span "Adding Global Javascript on All Devices Collection Page" at bounding box center [777, 141] width 224 height 9
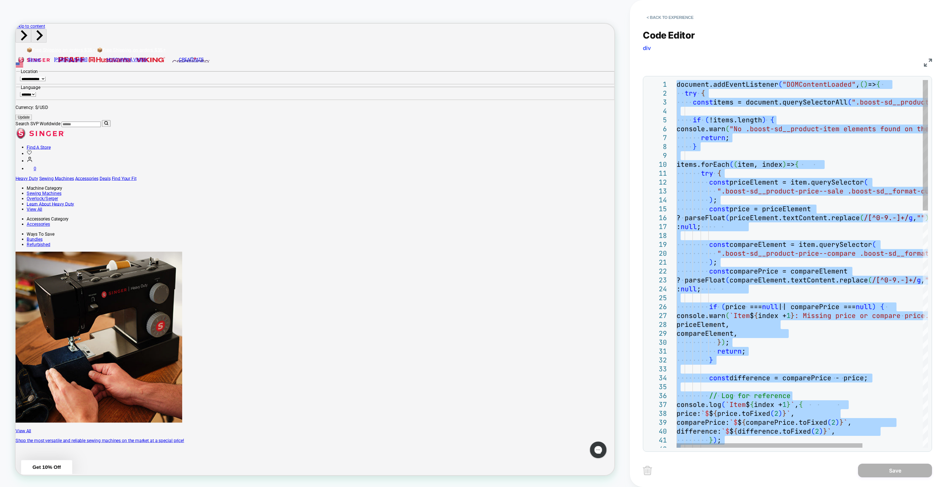
type textarea "**********"
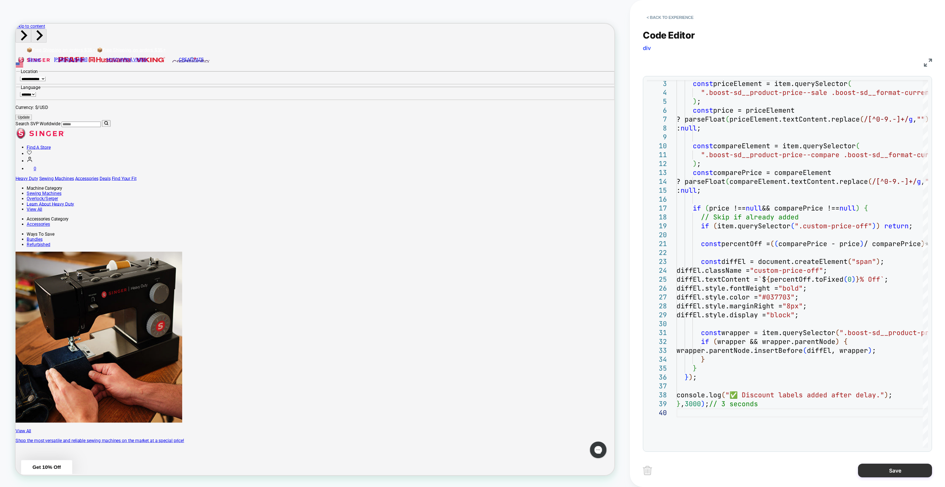
click at [887, 469] on button "Save" at bounding box center [895, 470] width 74 height 14
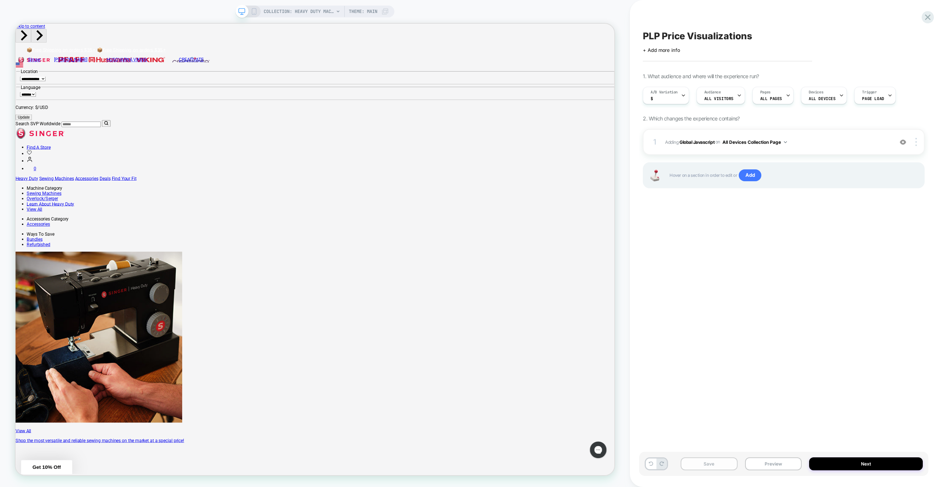
click at [697, 461] on button "Save" at bounding box center [709, 463] width 57 height 13
click at [757, 462] on button "Preview" at bounding box center [773, 463] width 57 height 13
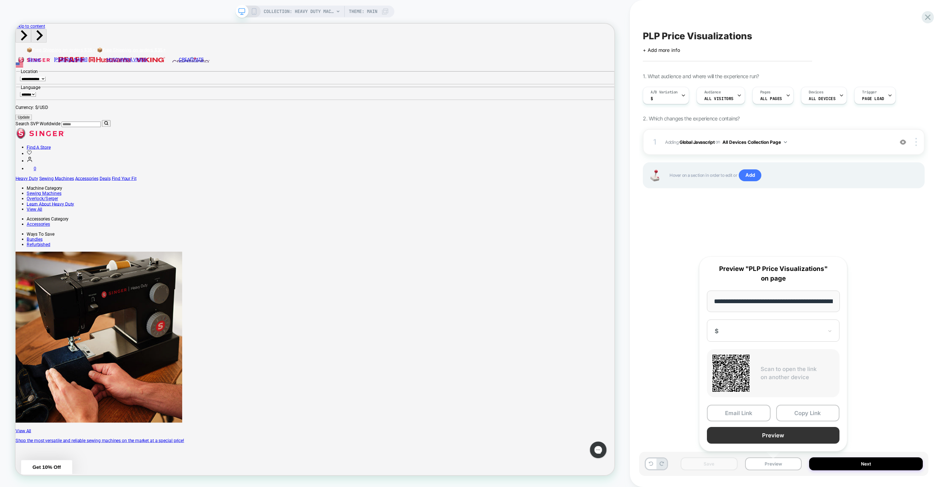
click at [752, 436] on button "Preview" at bounding box center [773, 435] width 133 height 17
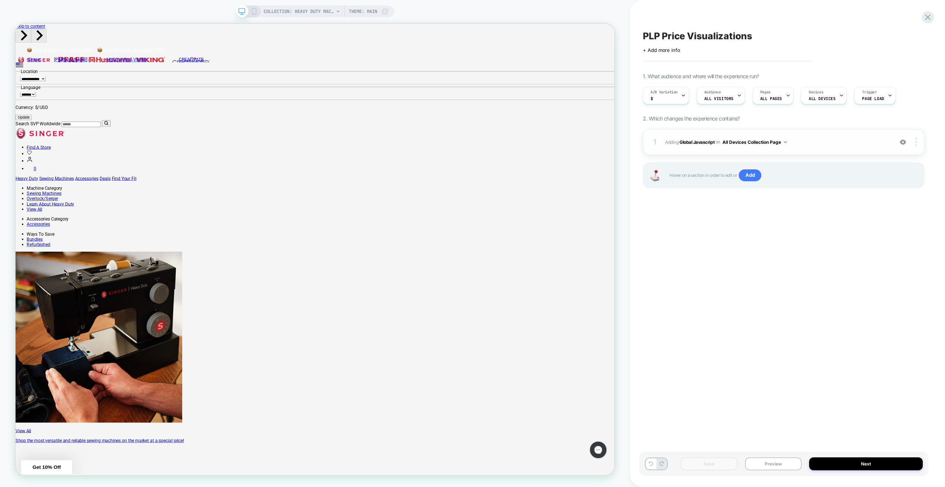
click at [858, 139] on span "Adding Global Javascript on All Devices Collection Page" at bounding box center [777, 141] width 224 height 9
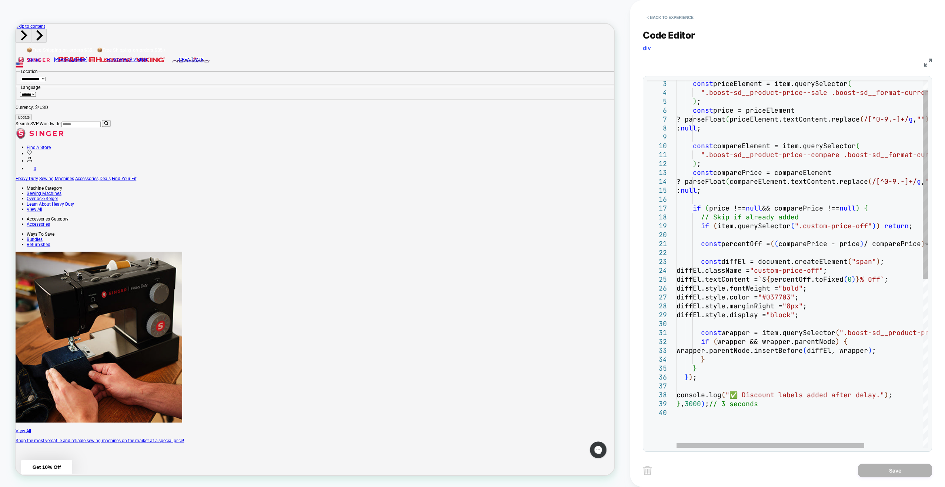
click at [691, 403] on div "const priceElement = item.querySelector ( ".boost-sd__product-price--sale .boos…" at bounding box center [840, 418] width 329 height 714
click at [732, 402] on div "const priceElement = item.querySelector ( ".boost-sd__product-price--sale .boos…" at bounding box center [840, 418] width 329 height 714
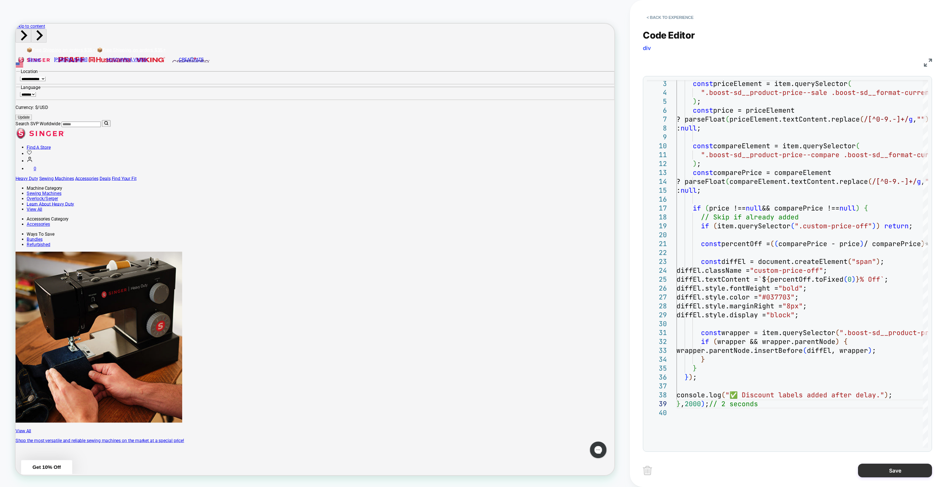
type textarea "**********"
click at [877, 469] on button "Save" at bounding box center [895, 470] width 74 height 14
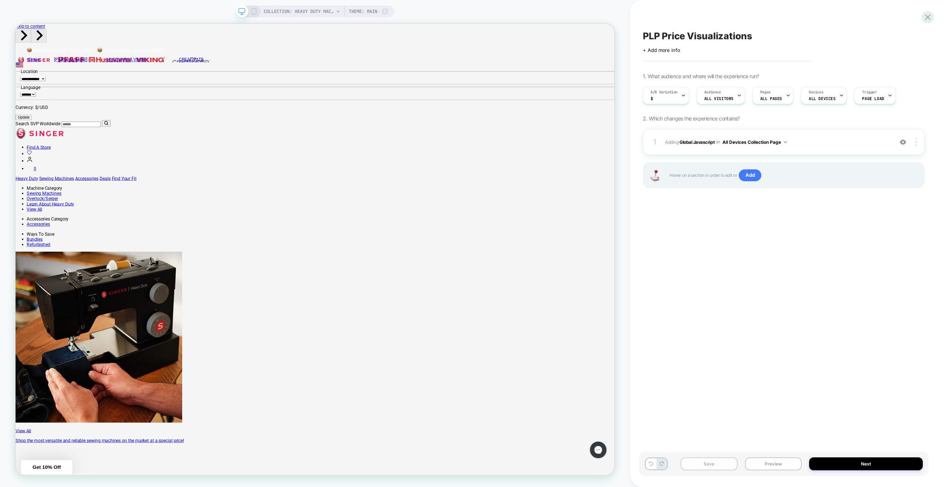
click at [718, 462] on button "Save" at bounding box center [709, 463] width 57 height 13
click at [754, 464] on button "Preview" at bounding box center [773, 463] width 57 height 13
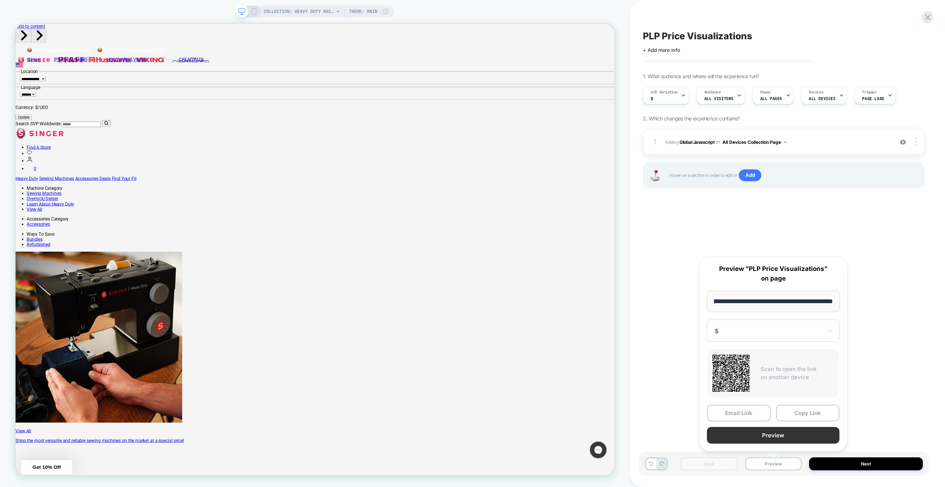
scroll to position [0, 0]
click at [744, 431] on button "Preview" at bounding box center [773, 435] width 133 height 17
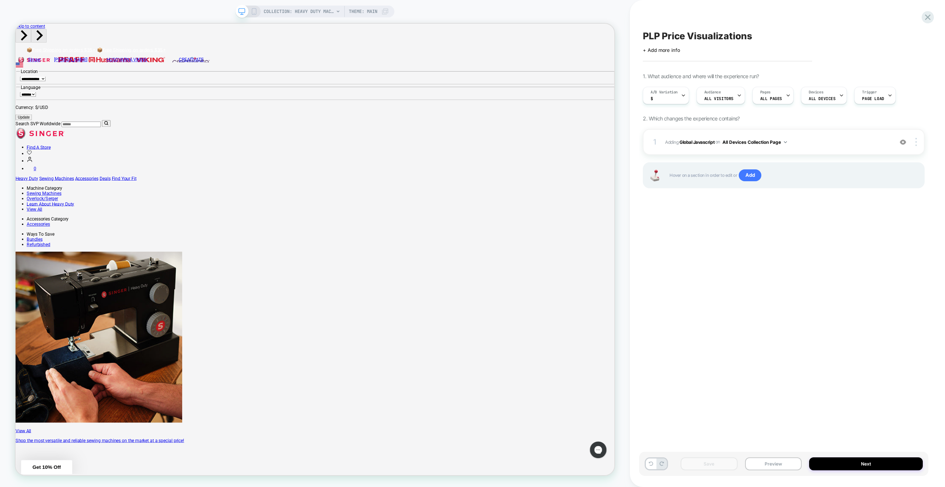
click at [252, 11] on icon at bounding box center [254, 11] width 7 height 7
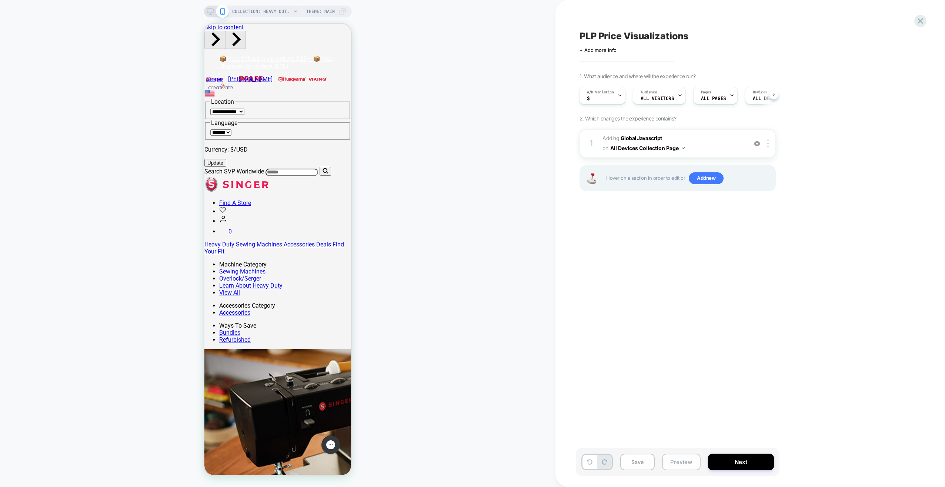
click at [678, 464] on button "Preview" at bounding box center [681, 461] width 39 height 17
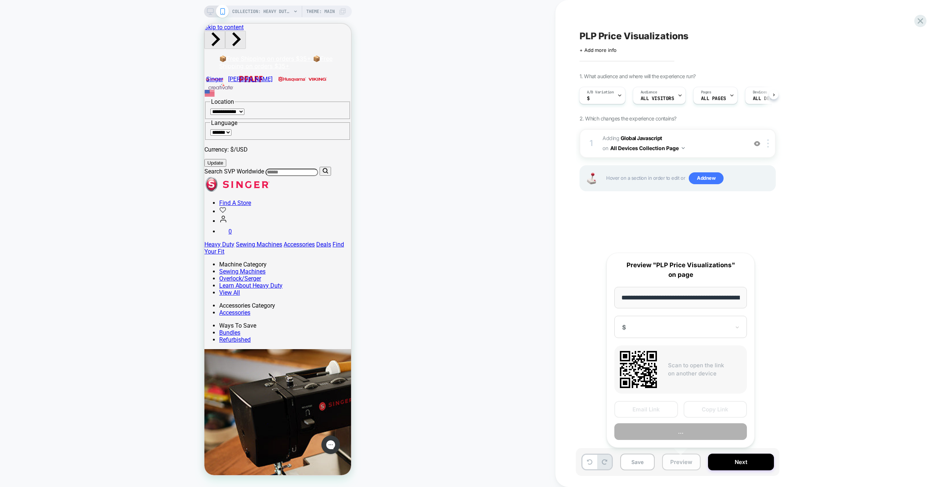
scroll to position [0, 129]
click at [675, 433] on button "Preview" at bounding box center [680, 431] width 133 height 17
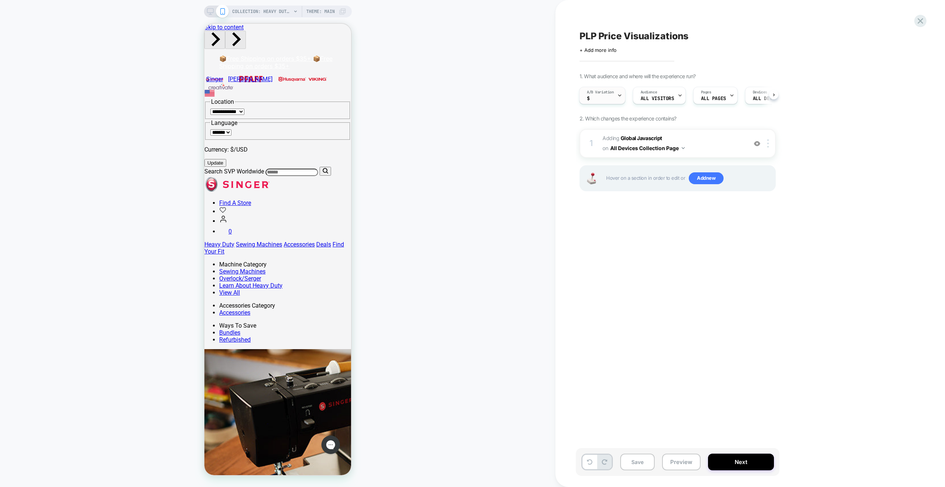
click at [612, 96] on div "A/B Variation $" at bounding box center [600, 95] width 42 height 17
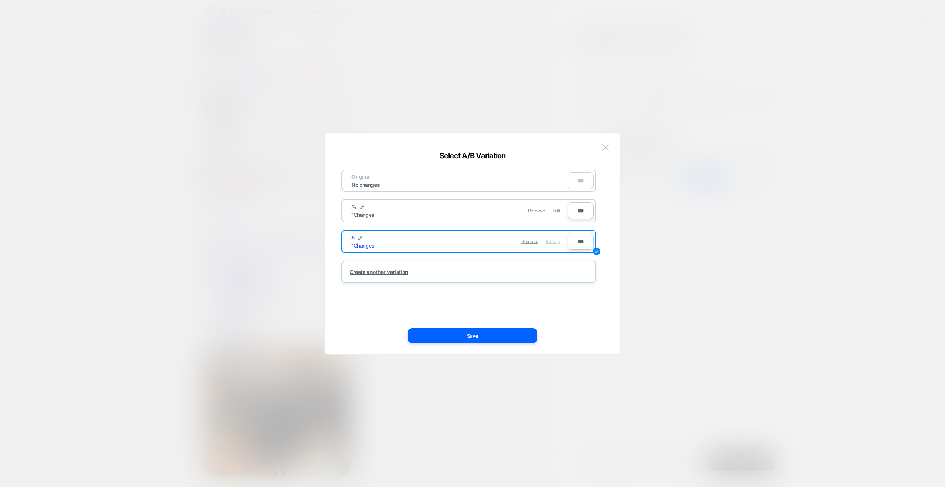
click at [482, 214] on div "Remove Edit" at bounding box center [511, 210] width 104 height 14
click at [561, 210] on div "Remove Edit" at bounding box center [511, 210] width 104 height 14
click at [558, 211] on span "Edit" at bounding box center [556, 211] width 8 height 6
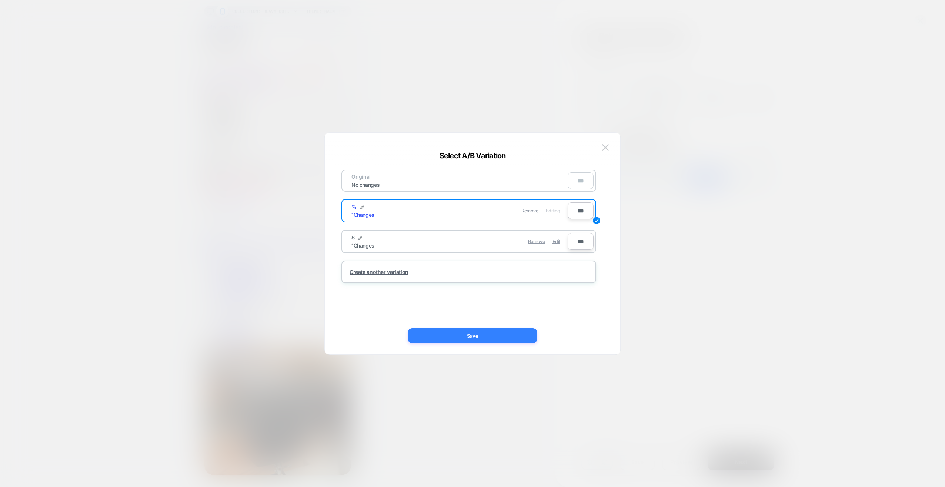
click at [484, 337] on button "Save" at bounding box center [473, 335] width 130 height 15
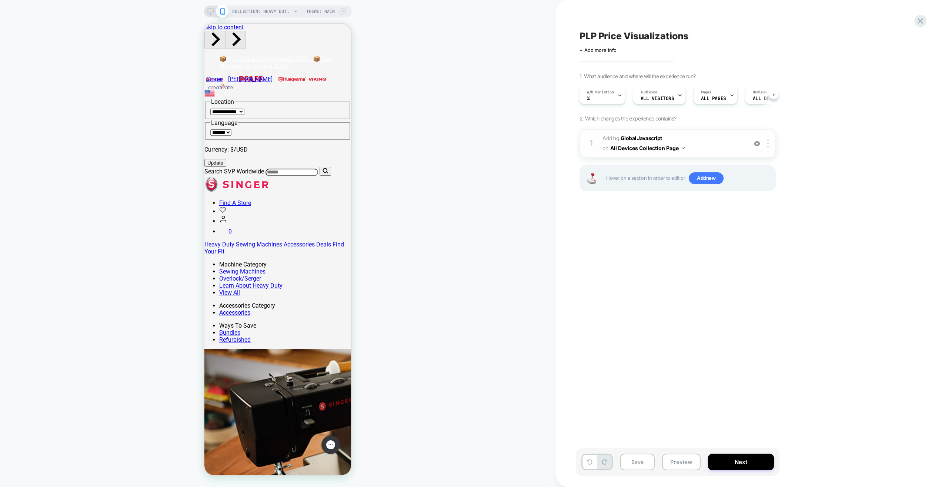
click at [706, 144] on span "Adding Global Javascript on All Devices Collection Page" at bounding box center [672, 143] width 141 height 20
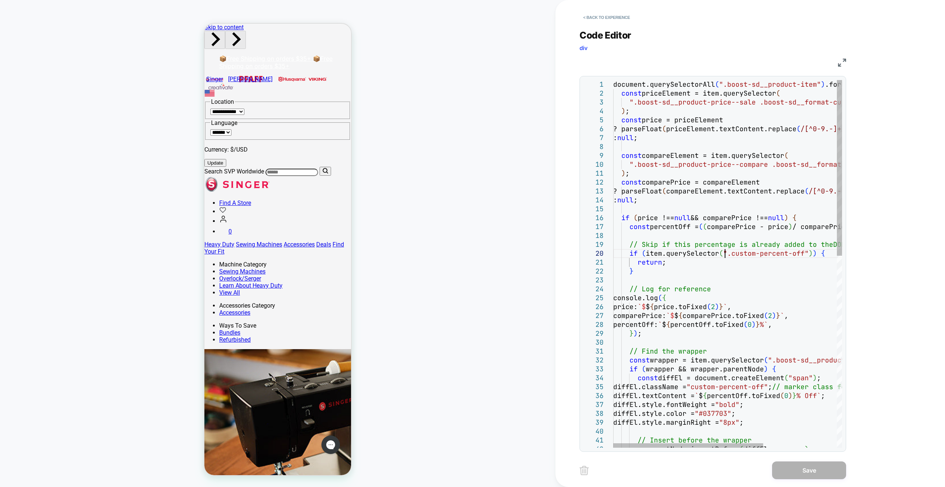
click at [726, 255] on div "document.querySelectorAll ( ".boost-sd__product-item" ) .forEach ( ( item ) => …" at bounding box center [783, 463] width 341 height 767
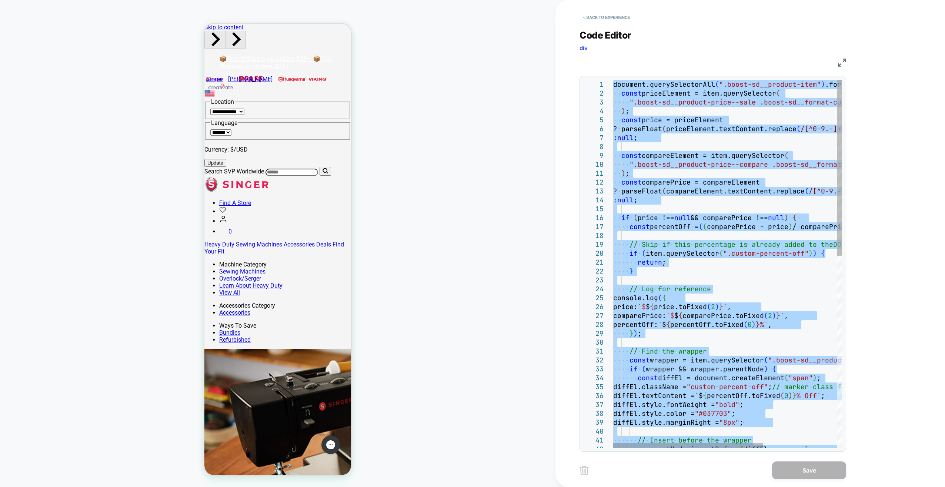
click at [615, 86] on div "document.querySelectorAll ( ".boost-sd__product-item" ) .forEach ( ( item ) => …" at bounding box center [783, 463] width 341 height 767
click at [614, 86] on div "document.querySelectorAll ( ".boost-sd__product-item" ) .forEach ( ( item ) => …" at bounding box center [783, 463] width 341 height 767
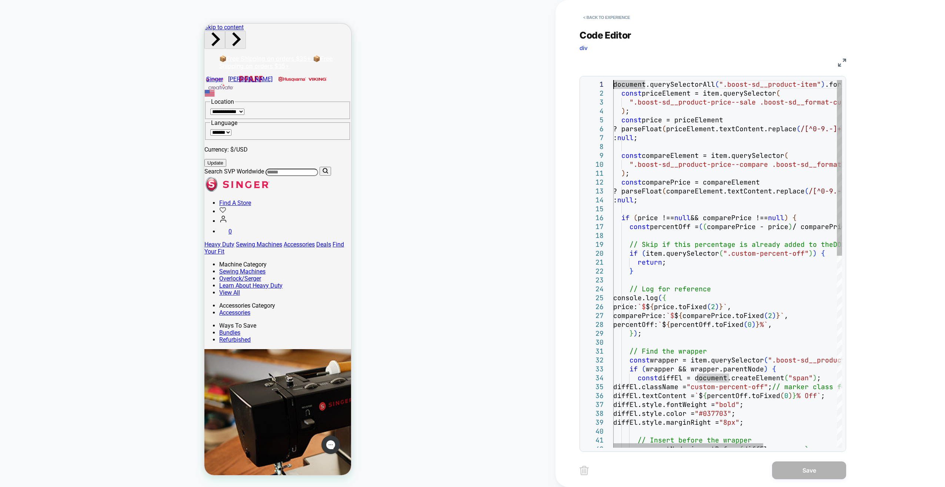
scroll to position [9, 0]
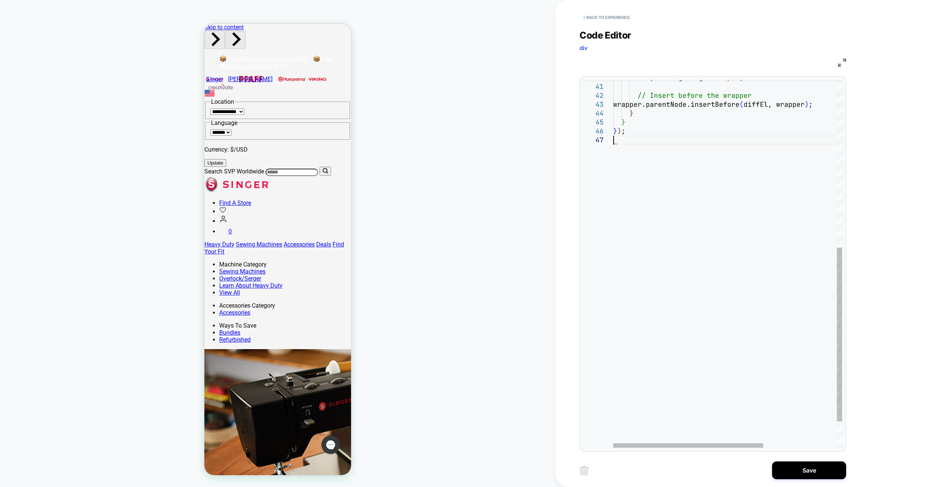
click at [635, 144] on div "} } } ) ; // Insert before the wrapper wrapper.parentNode.insertBefore ( diffEl…" at bounding box center [783, 115] width 341 height 776
click at [629, 148] on div "console.log ( "✅ Discount labels added after delay." ) ; } } } ) ; // Insert be…" at bounding box center [783, 119] width 341 height 785
click at [670, 148] on div "console.log ( "✅ Discount labels added after delay." ) ; } } } ) ; // Insert be…" at bounding box center [783, 119] width 341 height 785
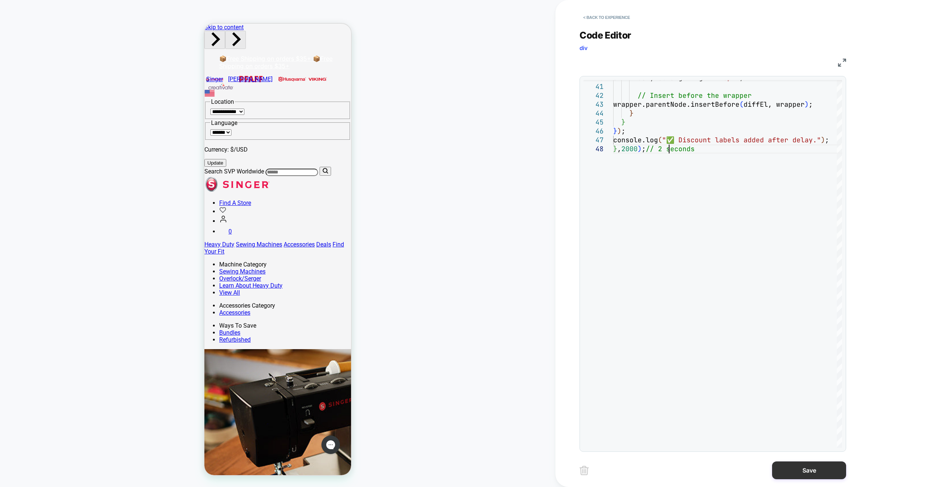
type textarea "**********"
click at [787, 471] on button "Save" at bounding box center [809, 470] width 74 height 18
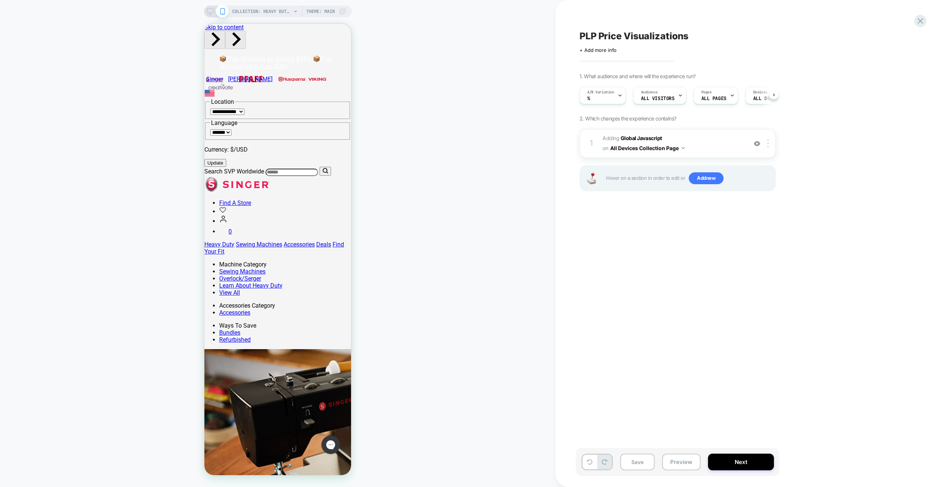
scroll to position [0, 0]
click at [637, 460] on button "Save" at bounding box center [637, 461] width 34 height 17
click at [687, 462] on button "Preview" at bounding box center [681, 461] width 39 height 17
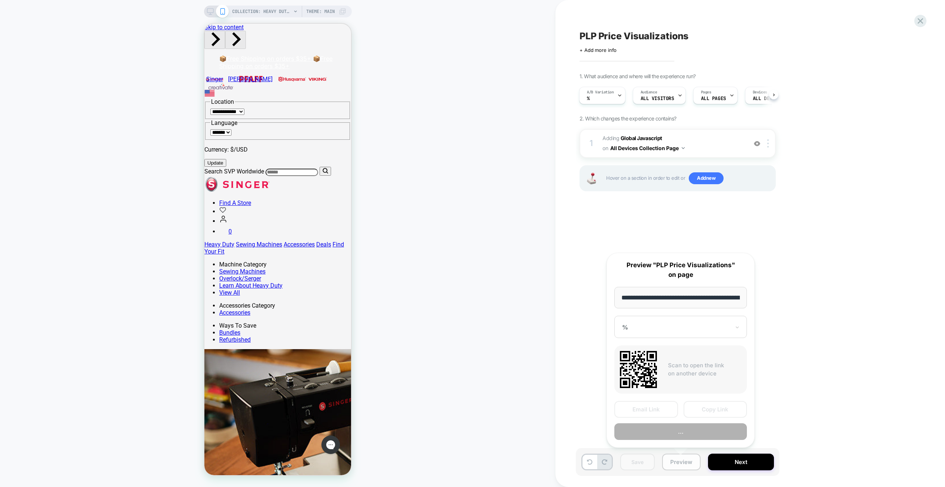
scroll to position [0, 129]
click at [675, 435] on button "Preview" at bounding box center [680, 431] width 133 height 17
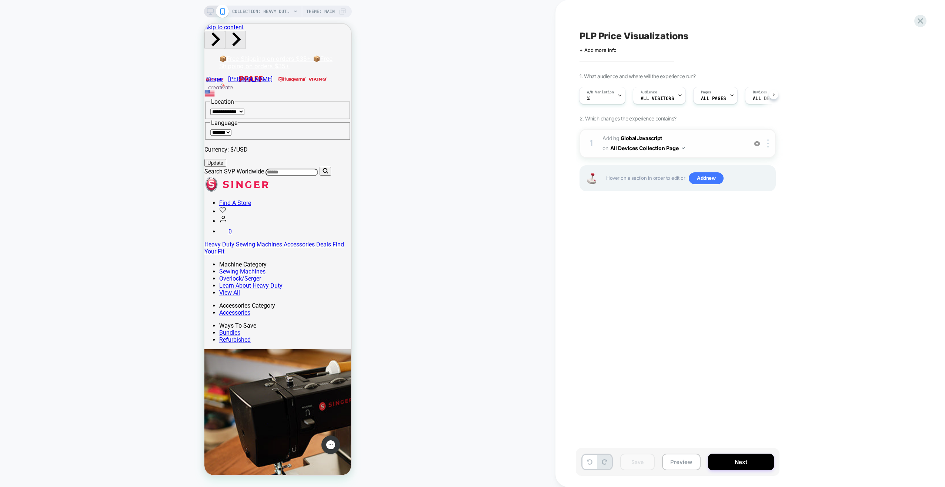
click at [718, 141] on span "Adding Global Javascript on All Devices Collection Page" at bounding box center [672, 143] width 141 height 20
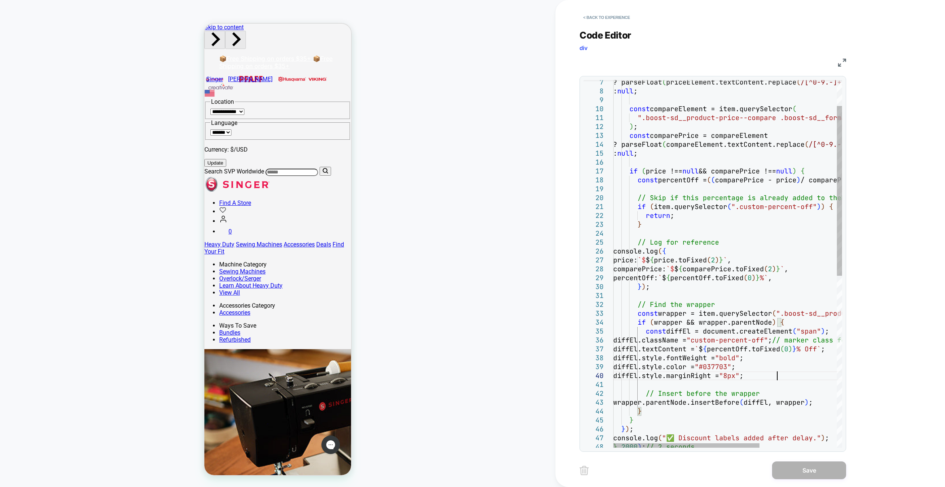
scroll to position [0, 0]
click at [777, 377] on div "? parseFloat ( priceElement.textContent.replace ( /[^0-9.-]+/ g , "" ) ) : null…" at bounding box center [787, 421] width 349 height 794
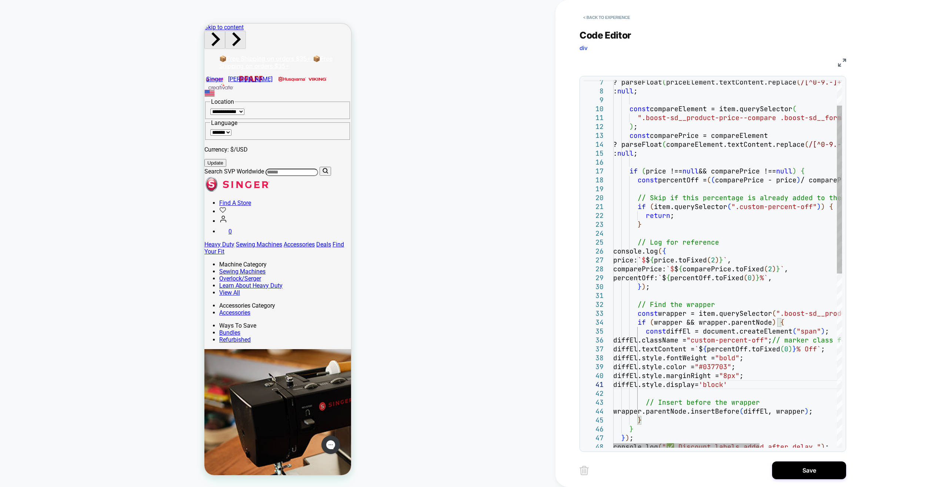
scroll to position [0, 151]
type textarea "**********"
click at [790, 468] on button "Save" at bounding box center [809, 470] width 74 height 18
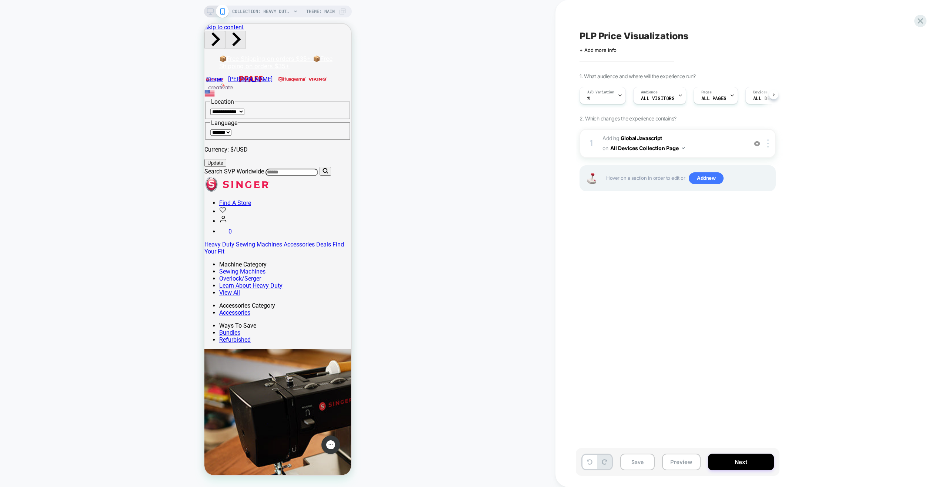
scroll to position [0, 0]
click at [635, 465] on button "Save" at bounding box center [637, 461] width 34 height 17
click at [695, 464] on button "Preview" at bounding box center [681, 461] width 39 height 17
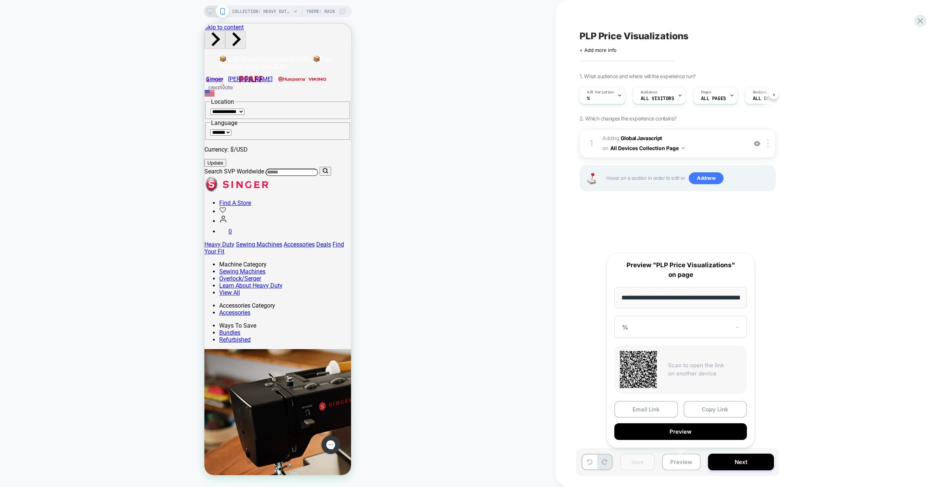
scroll to position [0, 129]
click at [706, 429] on button "Preview" at bounding box center [680, 431] width 133 height 17
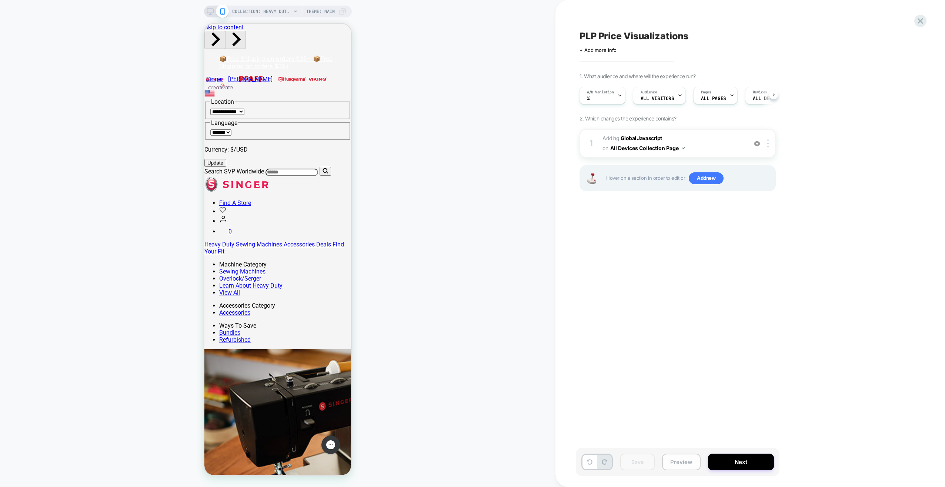
click at [679, 464] on button "Preview" at bounding box center [681, 461] width 39 height 17
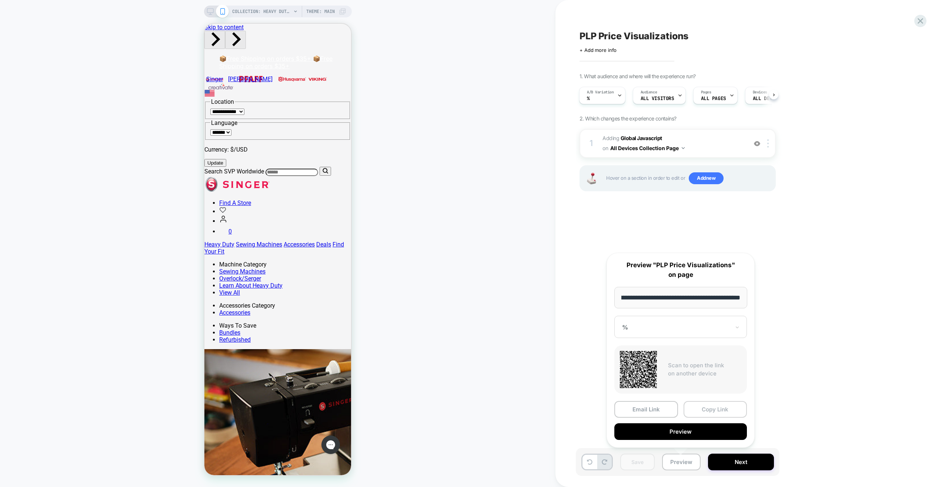
click at [699, 408] on button "Copy Link" at bounding box center [715, 409] width 64 height 17
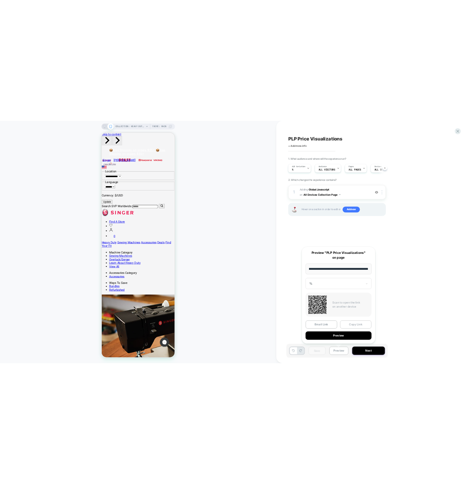
scroll to position [0, 0]
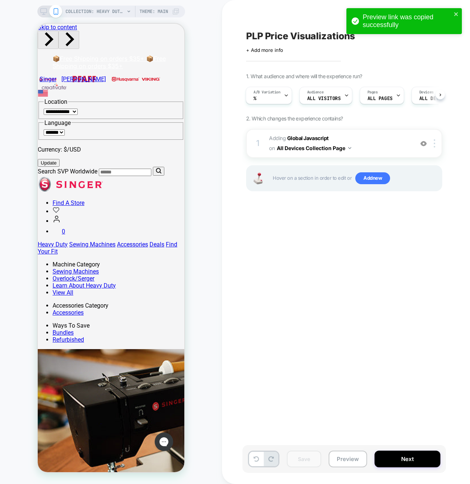
click at [398, 295] on div "PLP Price Visualizations Click to edit experience details + Add more info 1. Wh…" at bounding box center [382, 241] width 278 height 469
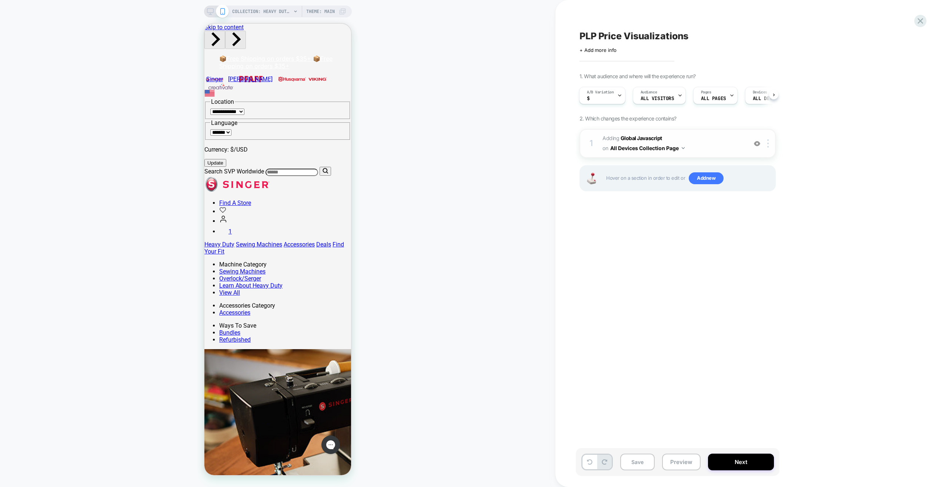
click at [716, 144] on span "Adding Global Javascript on All Devices Collection Page" at bounding box center [672, 143] width 141 height 20
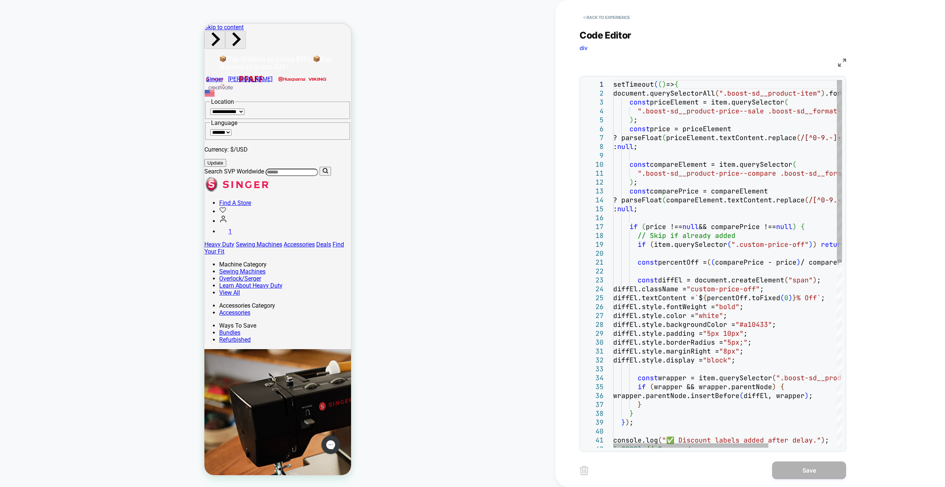
click at [733, 361] on div "setTimeout ( ( ) => { document.querySelectorAll ( ".boost-sd__product-item" ) .…" at bounding box center [777, 450] width 329 height 741
click at [769, 345] on div "setTimeout ( ( ) => { document.querySelectorAll ( ".boost-sd__product-item" ) .…" at bounding box center [777, 450] width 329 height 741
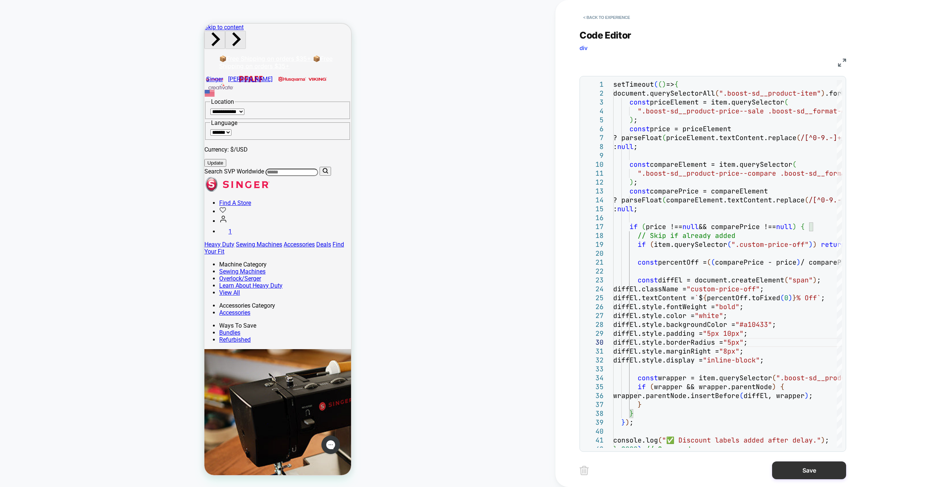
type textarea "**********"
click at [785, 471] on button "Save" at bounding box center [809, 470] width 74 height 18
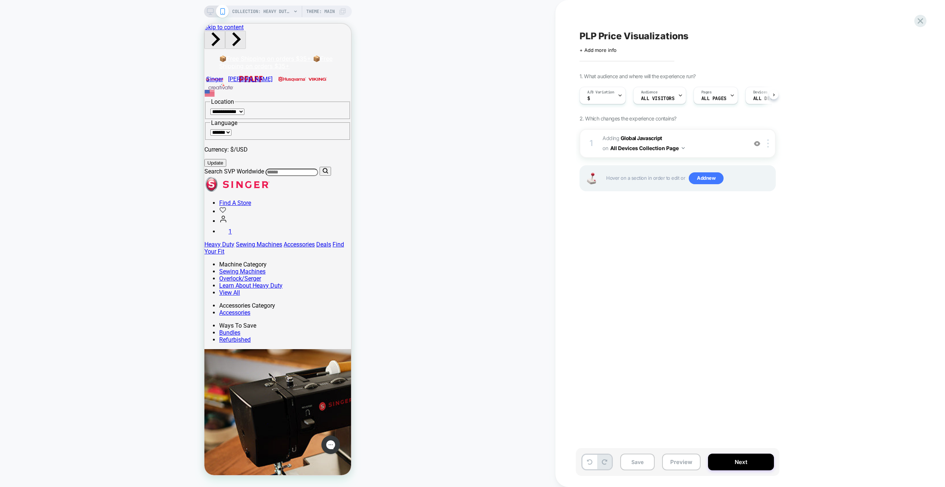
scroll to position [0, 0]
click at [636, 461] on button "Save" at bounding box center [637, 461] width 34 height 17
click at [687, 467] on button "Preview" at bounding box center [681, 461] width 39 height 17
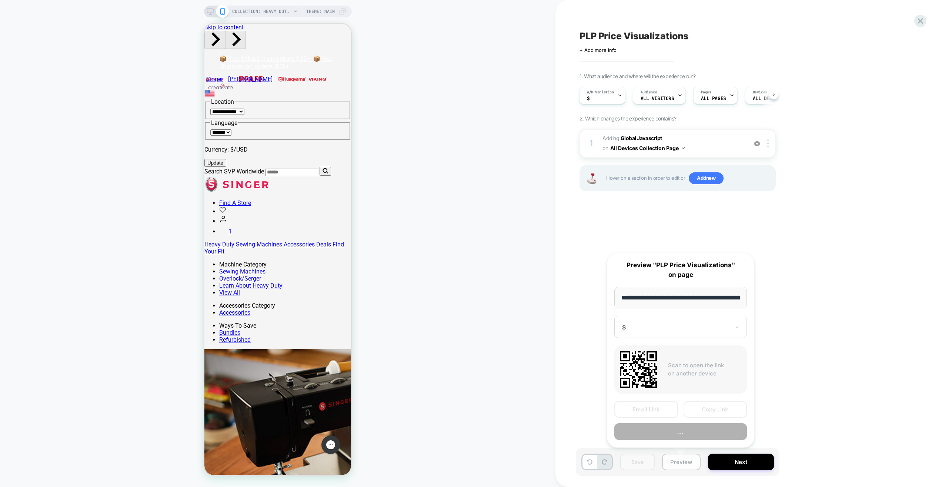
scroll to position [0, 129]
click at [676, 426] on button "Preview" at bounding box center [680, 431] width 133 height 17
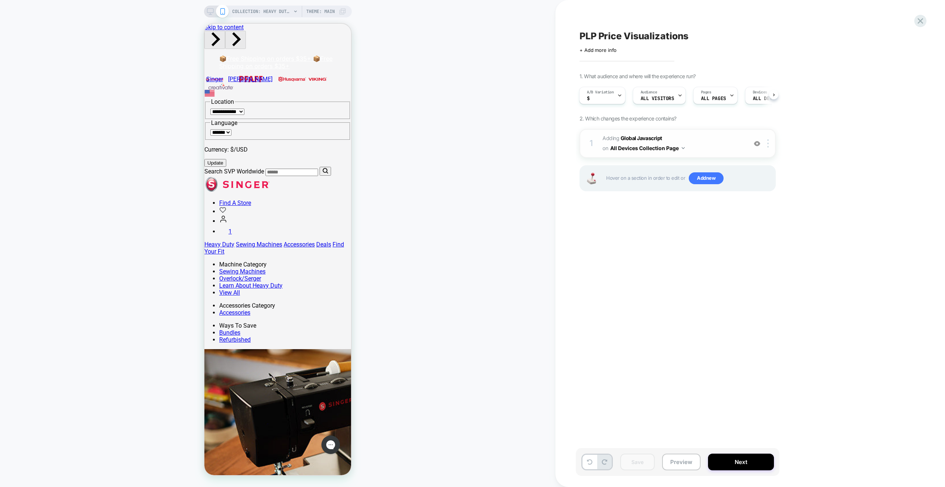
click at [722, 143] on span "Adding Global Javascript on All Devices Collection Page" at bounding box center [672, 143] width 141 height 20
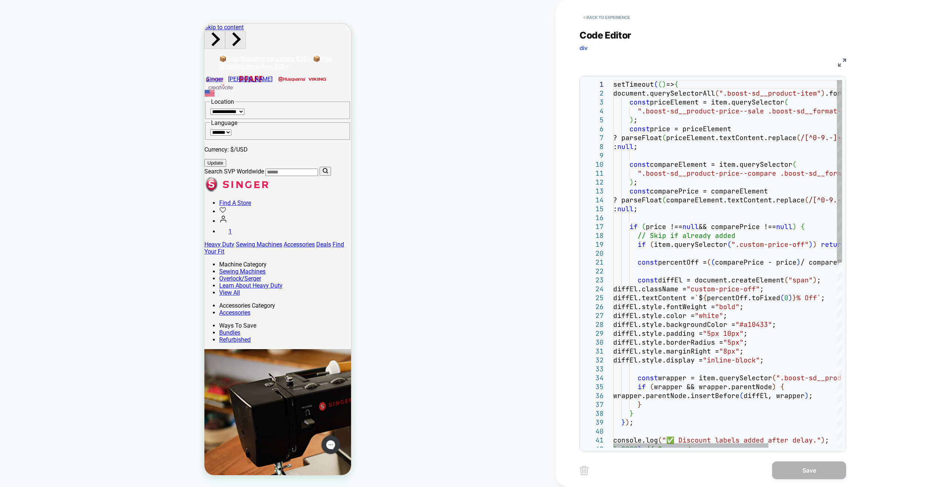
scroll to position [0, 0]
drag, startPoint x: 760, startPoint y: 360, endPoint x: 735, endPoint y: 361, distance: 25.2
click at [735, 361] on div "setTimeout ( ( ) => { document.querySelectorAll ( ".boost-sd__product-item" ) .…" at bounding box center [777, 450] width 329 height 741
click at [764, 361] on div "setTimeout ( ( ) => { document.querySelectorAll ( ".boost-sd__product-item" ) .…" at bounding box center [777, 450] width 329 height 741
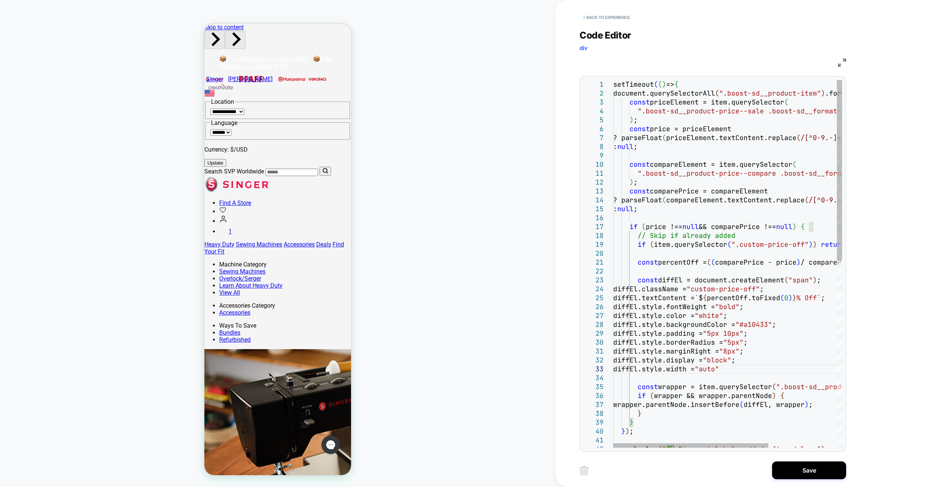
scroll to position [18, 136]
type textarea "**********"
click at [806, 470] on button "Save" at bounding box center [809, 470] width 74 height 18
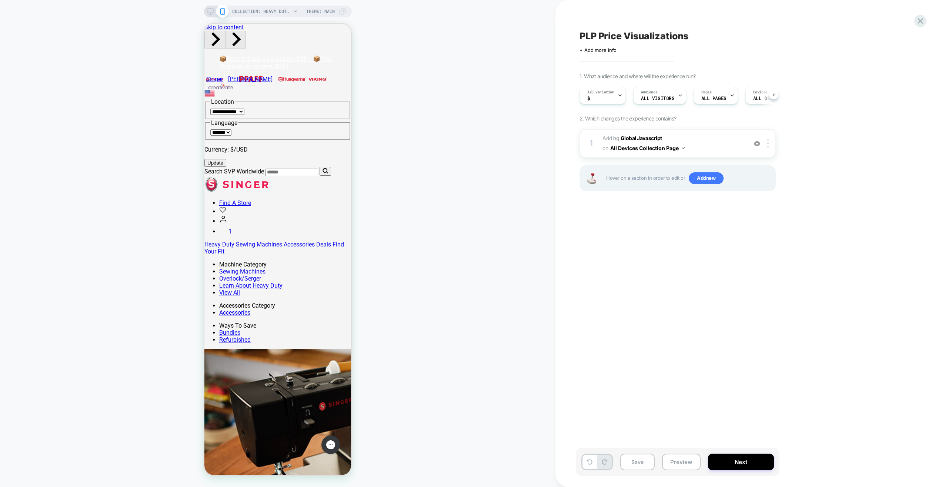
scroll to position [0, 0]
click at [644, 464] on button "Save" at bounding box center [637, 461] width 34 height 17
click at [674, 465] on button "Preview" at bounding box center [681, 461] width 39 height 17
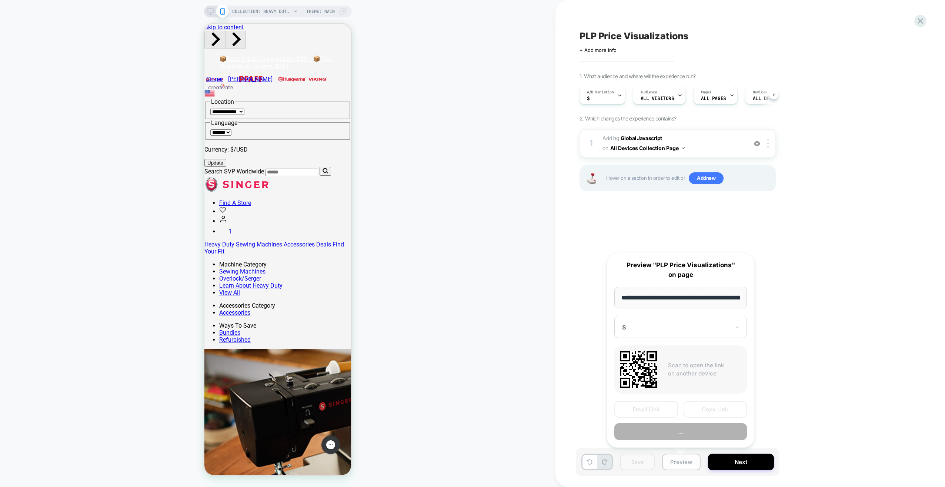
scroll to position [0, 129]
click at [675, 430] on button "Preview" at bounding box center [680, 431] width 133 height 17
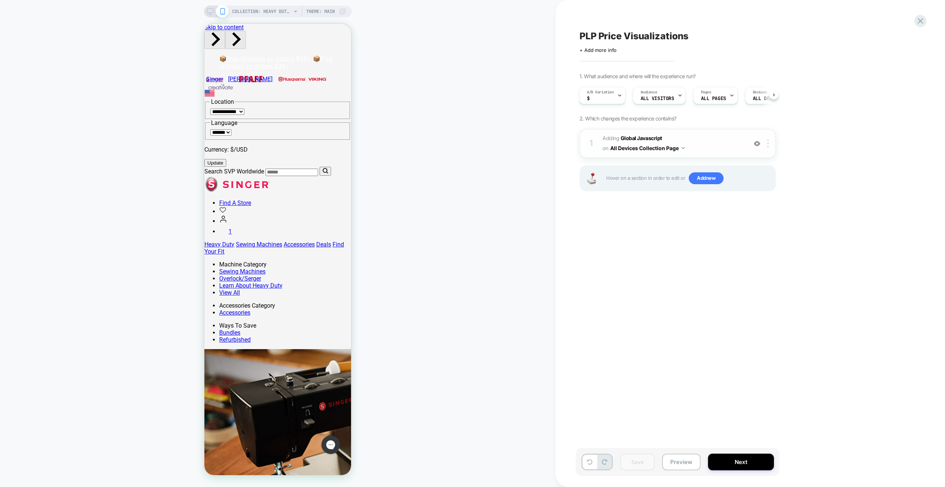
click at [712, 147] on span "Adding Global Javascript on All Devices Collection Page" at bounding box center [672, 143] width 141 height 20
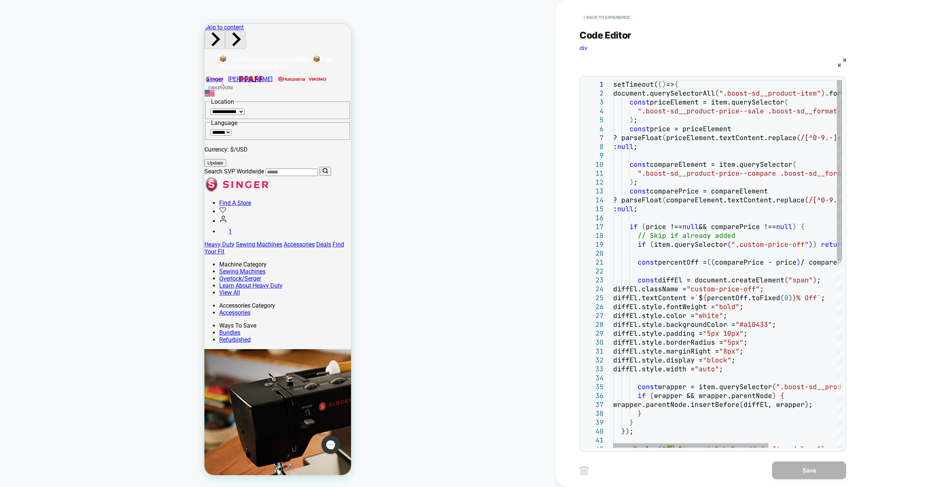
click at [651, 278] on div "setTimeout ( ( ) => { document.querySelectorAll ( ".boost-sd__product-item" ) .…" at bounding box center [777, 454] width 329 height 749
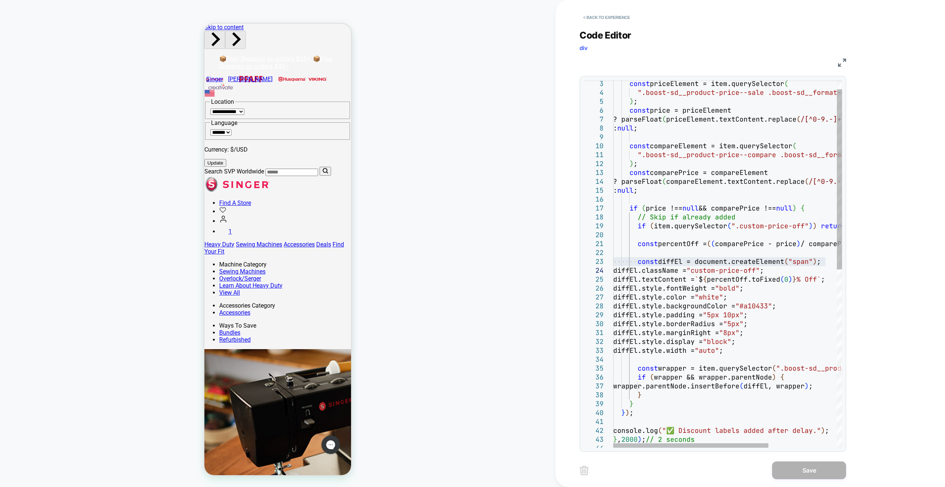
click at [689, 253] on div "const priceElement = item.querySelector ( ".boost-sd__product-price--sale .boos…" at bounding box center [777, 435] width 329 height 749
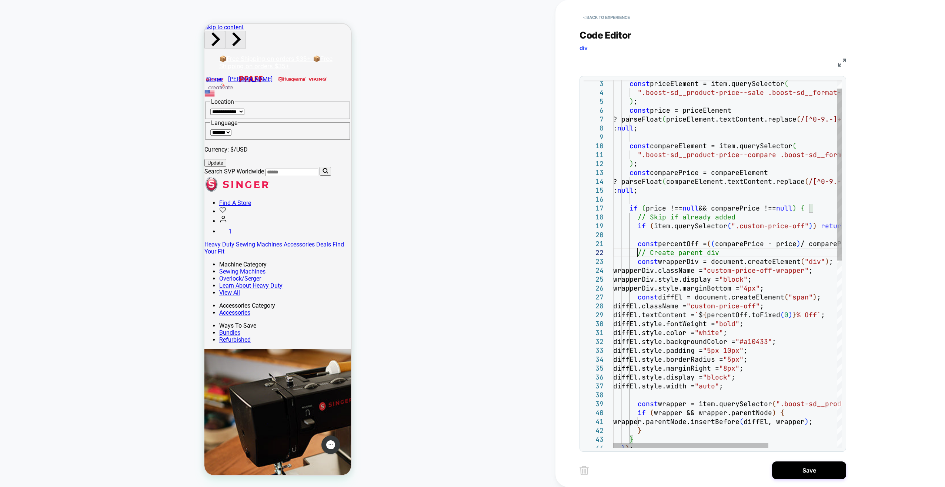
click at [638, 253] on div "const priceElement = item.querySelector ( ".boost-sd__product-price--sale .boos…" at bounding box center [777, 453] width 329 height 785
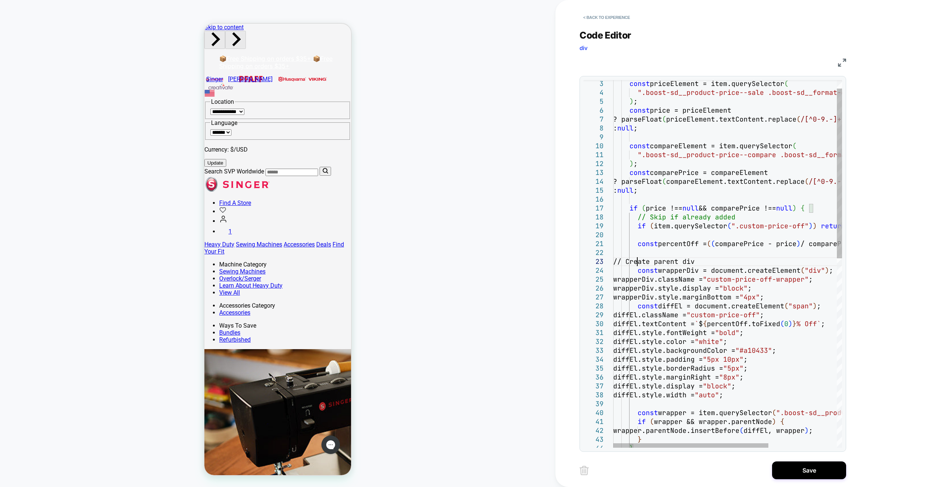
scroll to position [18, 24]
click at [806, 295] on div "const priceElement = item.querySelector ( ".boost-sd__product-price--sale .boos…" at bounding box center [777, 458] width 329 height 794
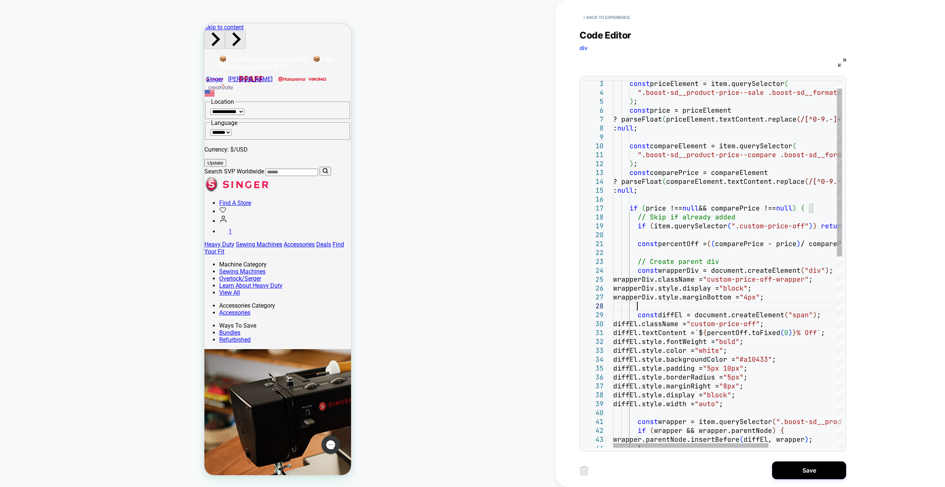
scroll to position [62, 24]
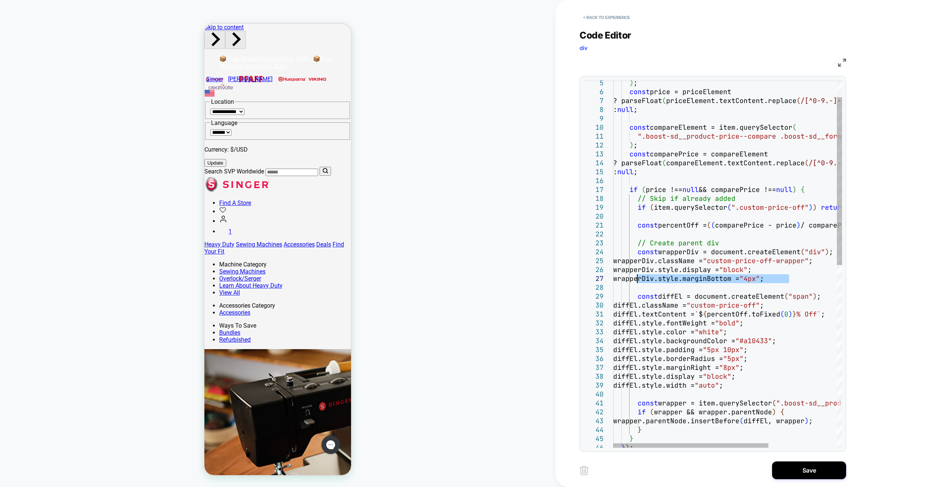
drag, startPoint x: 790, startPoint y: 278, endPoint x: 639, endPoint y: 280, distance: 151.1
click at [639, 280] on div ") ; const price = priceElement ? parseFloat ( priceElement.textContent.replace …" at bounding box center [777, 444] width 329 height 803
click at [764, 388] on div ") ; const price = priceElement ? parseFloat ( priceElement.textContent.replace …" at bounding box center [777, 444] width 329 height 803
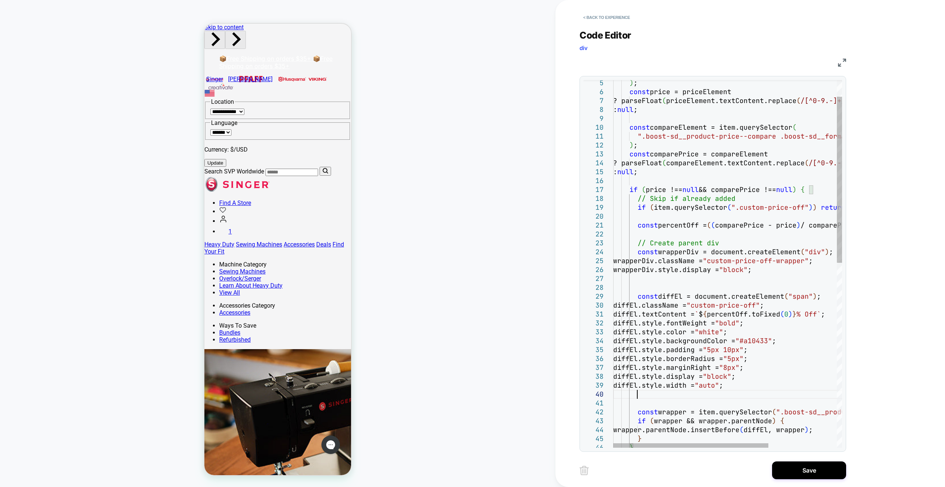
scroll to position [9, 24]
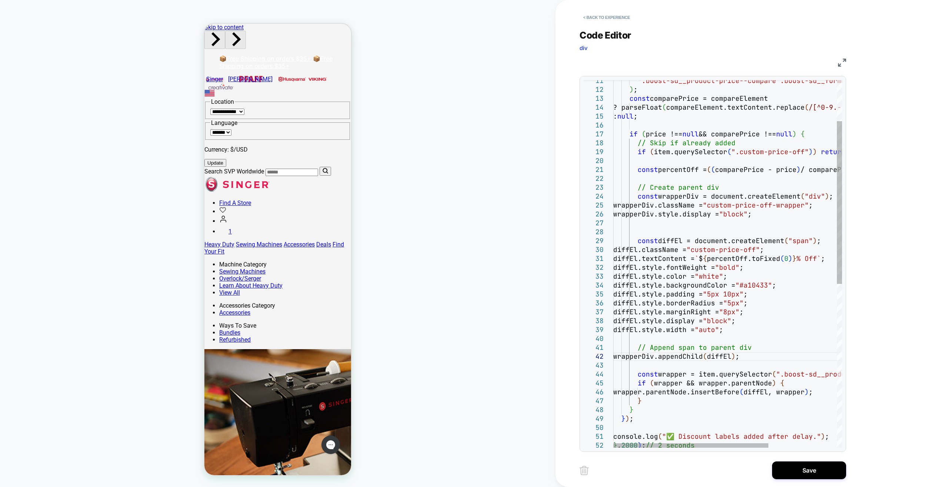
click at [647, 401] on div "".boost-sd__product-price--compare .boost-sd__form at-currency" ) ; const compa…" at bounding box center [777, 401] width 329 height 829
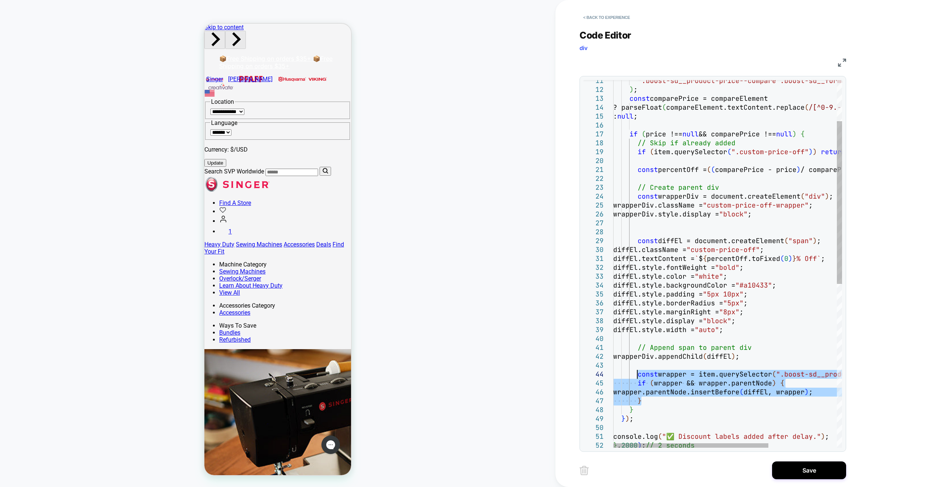
drag, startPoint x: 647, startPoint y: 401, endPoint x: 638, endPoint y: 375, distance: 27.4
click at [638, 375] on div "".boost-sd__product-price--compare .boost-sd__form at-currency" ) ; const compa…" at bounding box center [777, 401] width 329 height 829
type textarea "**********"
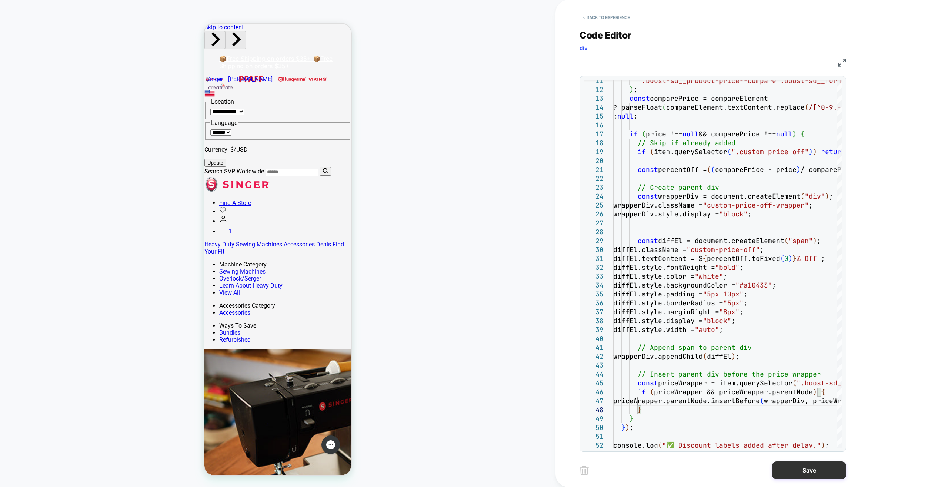
click at [808, 470] on button "Save" at bounding box center [809, 470] width 74 height 18
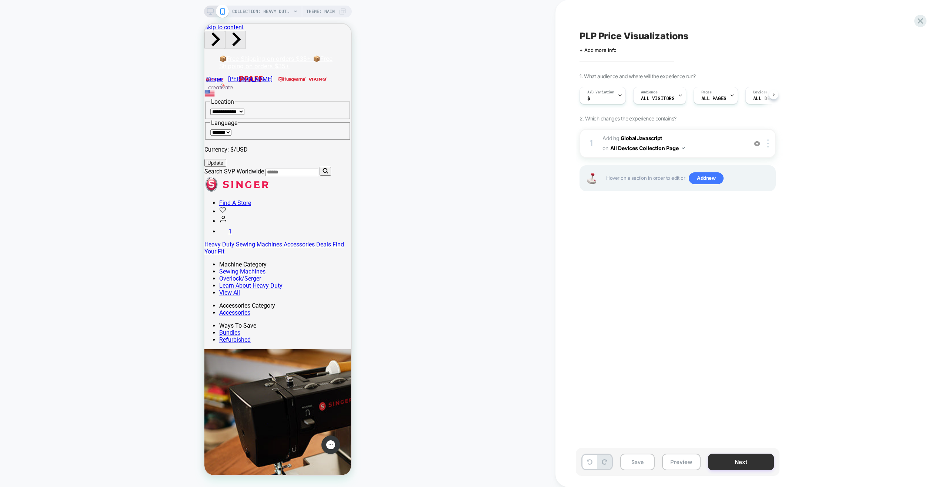
scroll to position [0, 0]
click at [645, 464] on button "Save" at bounding box center [637, 461] width 34 height 17
click at [680, 464] on button "Preview" at bounding box center [681, 461] width 39 height 17
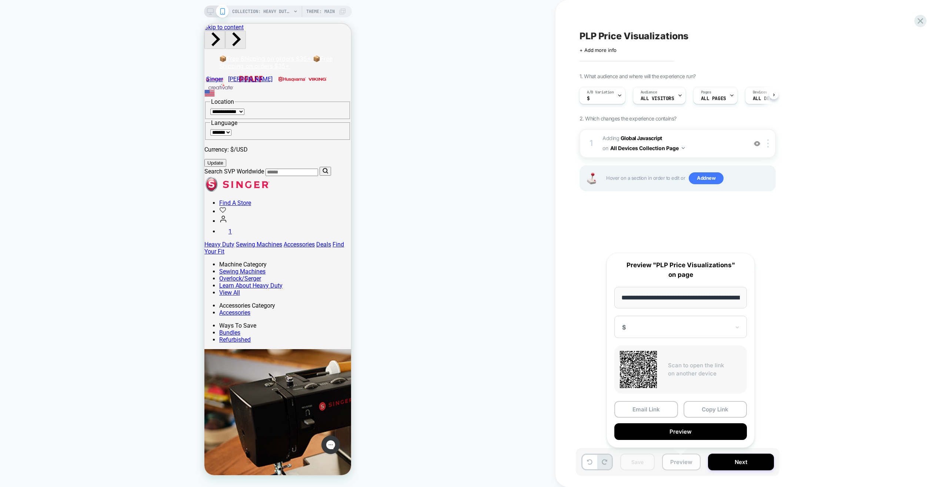
scroll to position [0, 129]
click at [692, 431] on button "Preview" at bounding box center [680, 431] width 133 height 17
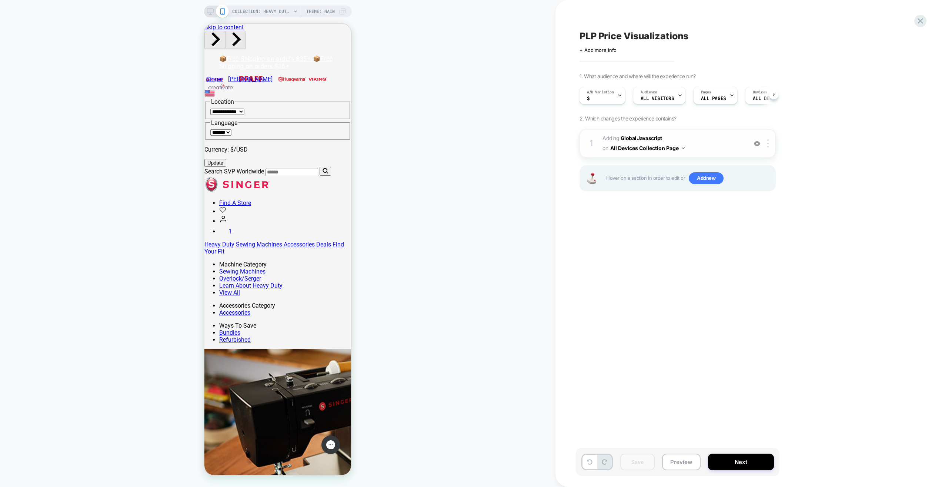
click at [712, 149] on span "Adding Global Javascript on All Devices Collection Page" at bounding box center [672, 143] width 141 height 20
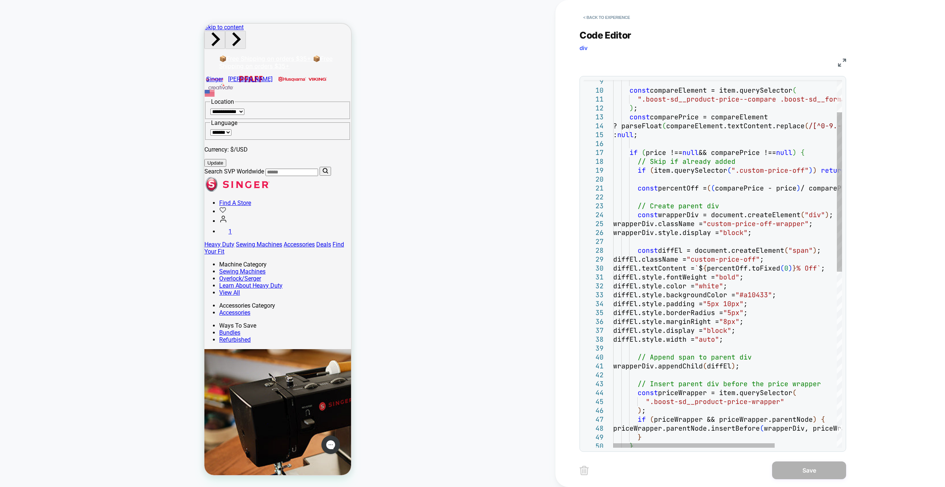
click at [754, 232] on div "const compareElement = item.querySelector ( ".boost-sd__product-price--compare …" at bounding box center [771, 429] width 317 height 847
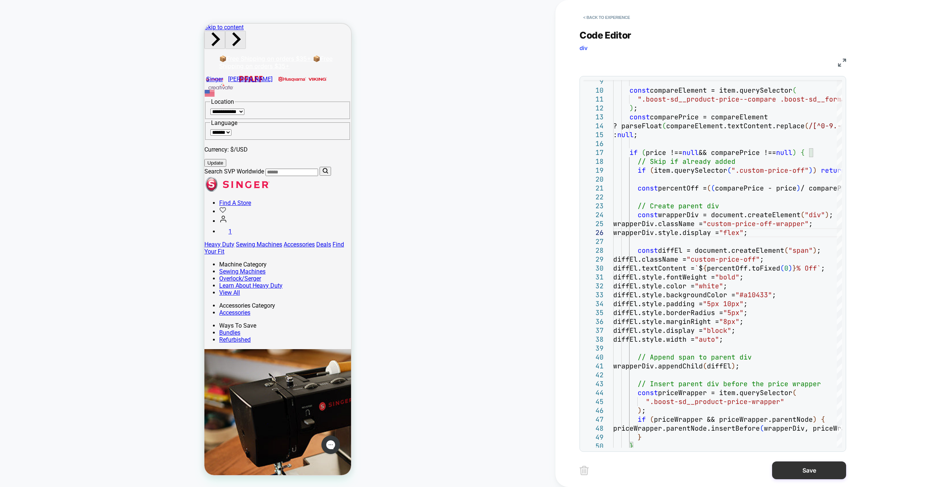
type textarea "**********"
click at [808, 470] on button "Save" at bounding box center [809, 470] width 74 height 18
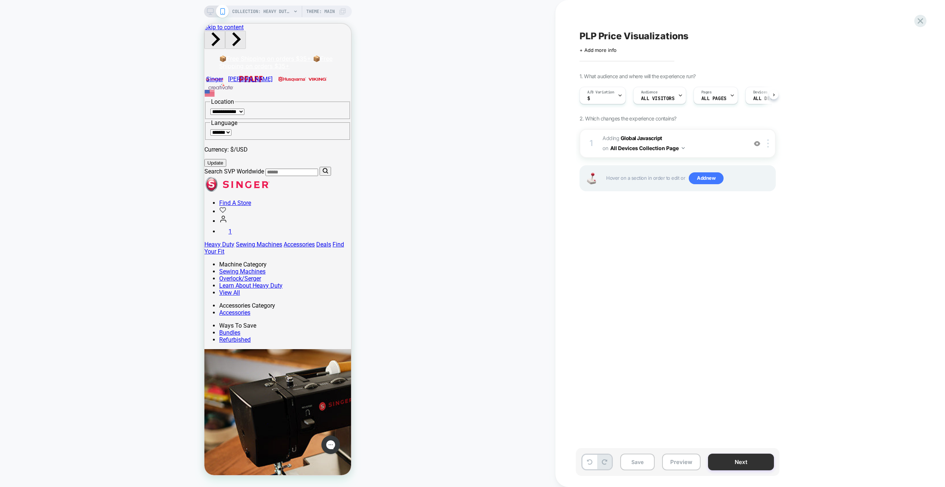
scroll to position [0, 0]
click at [620, 466] on button "Save" at bounding box center [637, 461] width 34 height 17
click at [673, 461] on button "Preview" at bounding box center [681, 461] width 39 height 17
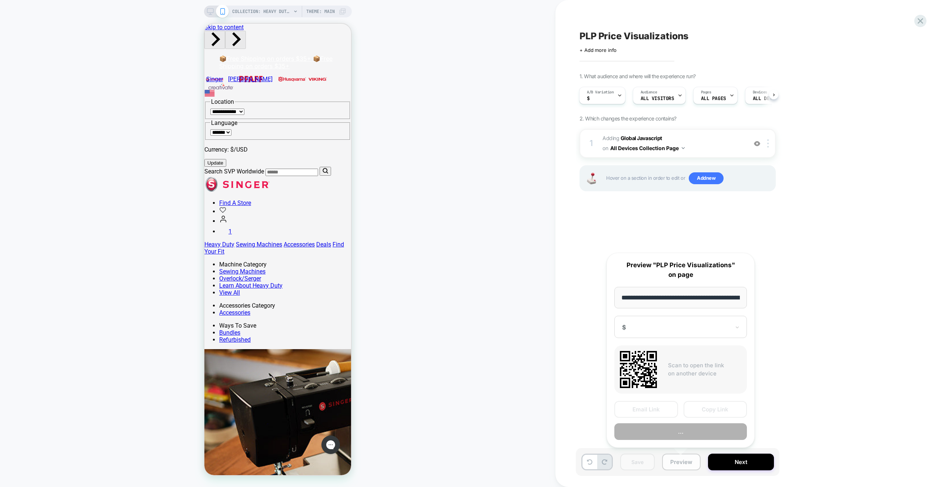
scroll to position [0, 129]
click at [684, 433] on button "Preview" at bounding box center [680, 431] width 133 height 17
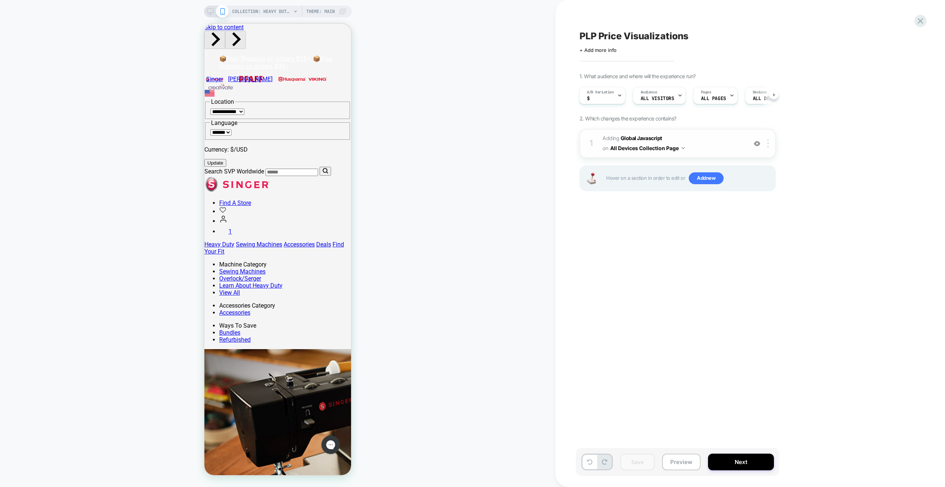
click at [727, 144] on span "Adding Global Javascript on All Devices Collection Page" at bounding box center [672, 143] width 141 height 20
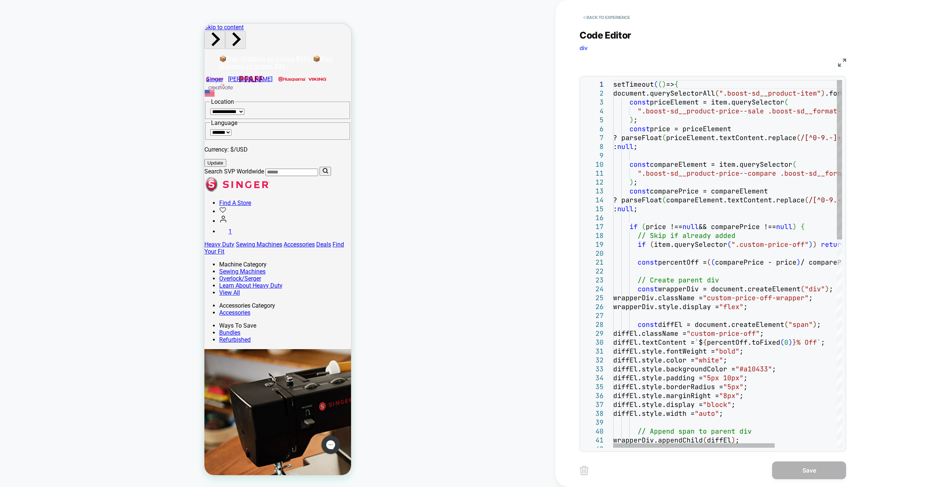
scroll to position [0, 0]
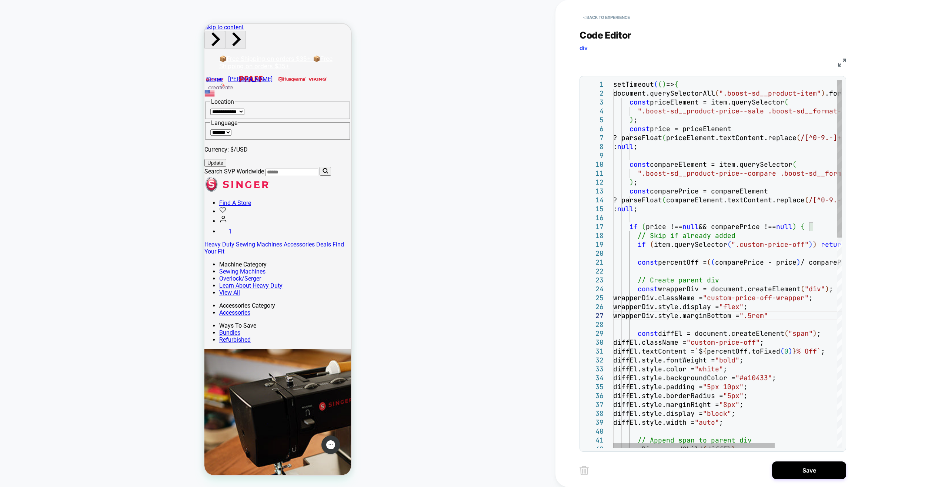
scroll to position [53, 183]
type textarea "**********"
click at [793, 472] on button "Save" at bounding box center [809, 470] width 74 height 18
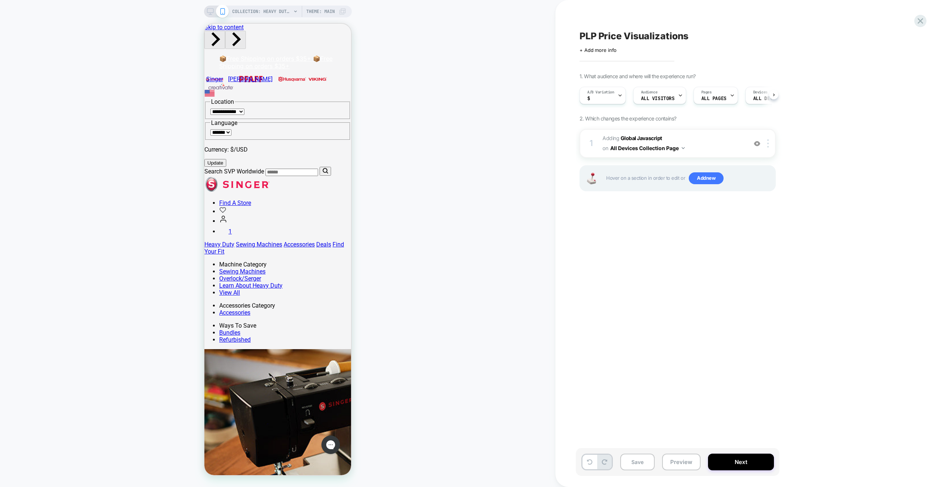
scroll to position [0, 0]
click at [640, 461] on button "Save" at bounding box center [637, 461] width 34 height 17
click at [684, 462] on button "Preview" at bounding box center [681, 461] width 39 height 17
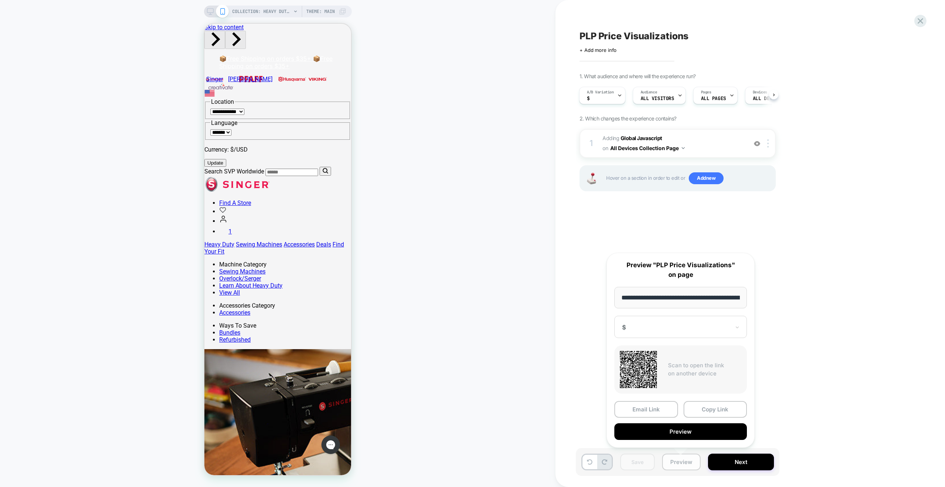
scroll to position [0, 129]
click at [684, 423] on button "Preview" at bounding box center [680, 431] width 133 height 17
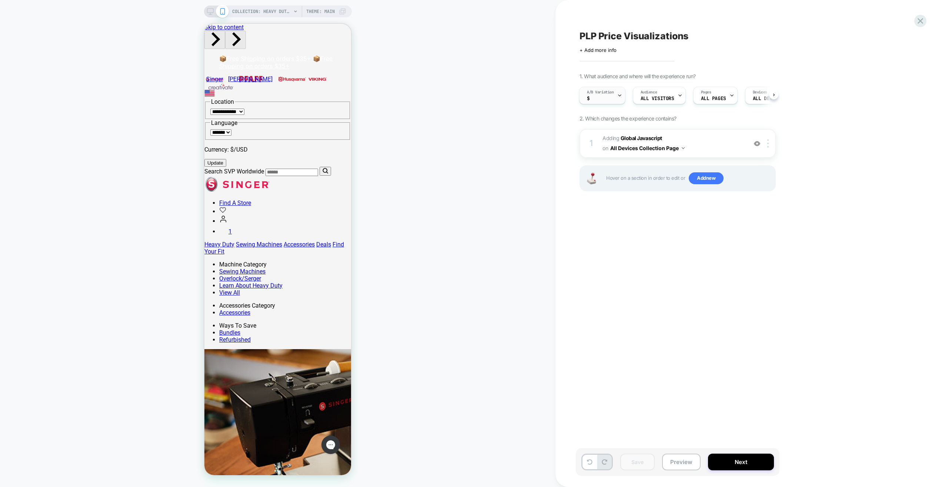
click at [602, 96] on div "A/B Variation $" at bounding box center [600, 95] width 42 height 17
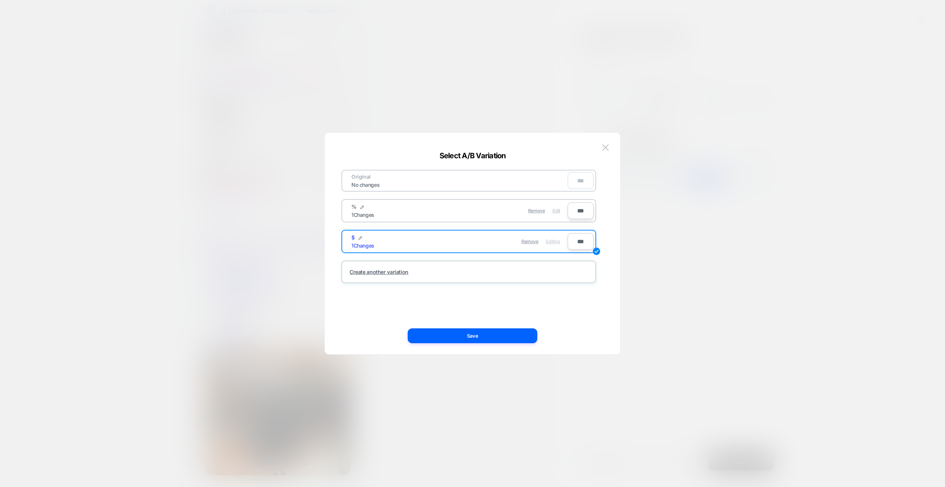
click at [555, 209] on span "Edit" at bounding box center [556, 211] width 8 height 6
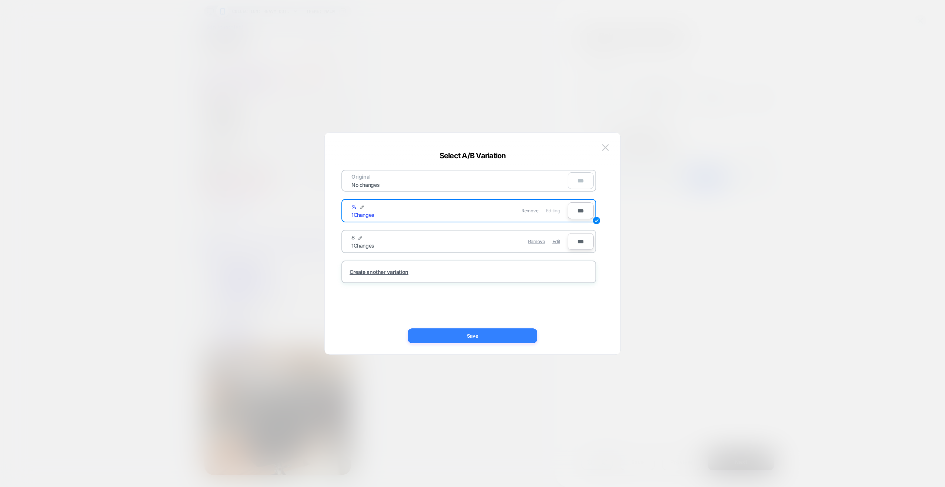
click at [469, 332] on button "Save" at bounding box center [473, 335] width 130 height 15
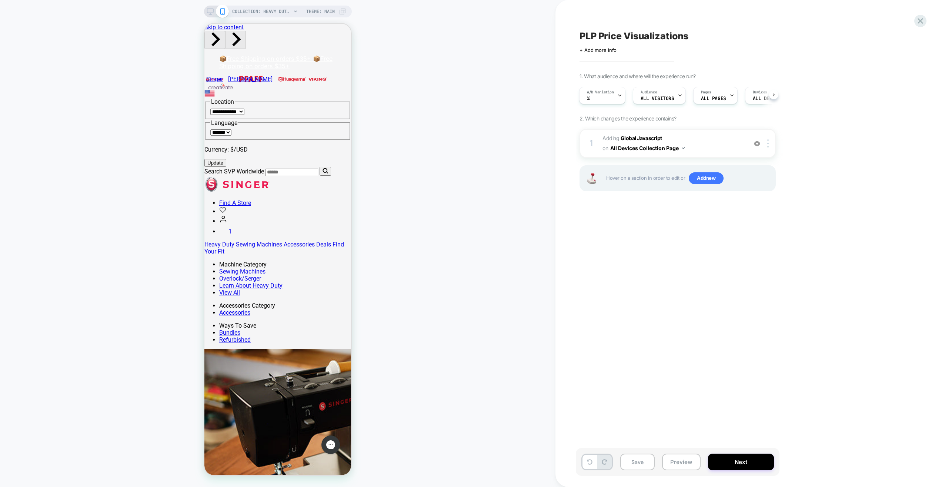
click at [650, 258] on div "PLP Price Visualizations Click to edit experience details + Add more info 1. Wh…" at bounding box center [715, 243] width 278 height 472
click at [613, 96] on div "A/B Variation %" at bounding box center [600, 95] width 42 height 17
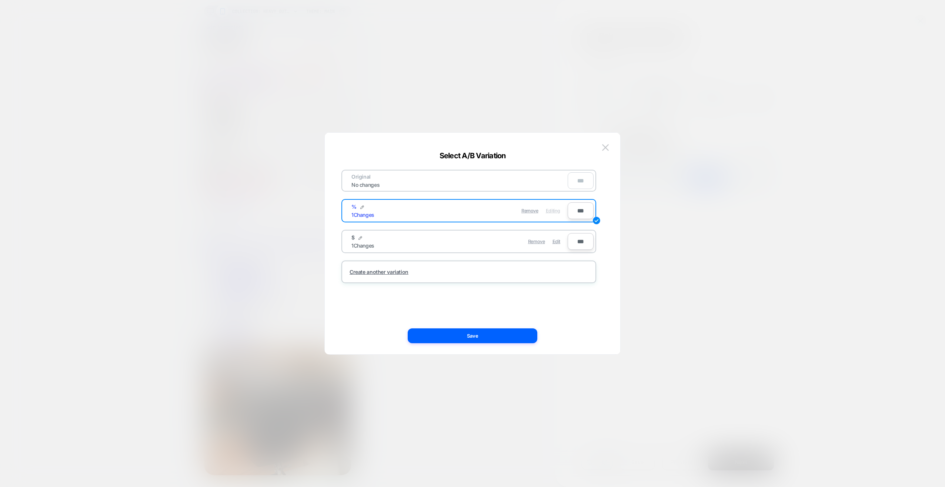
click at [487, 239] on div "Remove Edit" at bounding box center [511, 241] width 104 height 14
click at [559, 242] on span "Edit" at bounding box center [556, 241] width 8 height 6
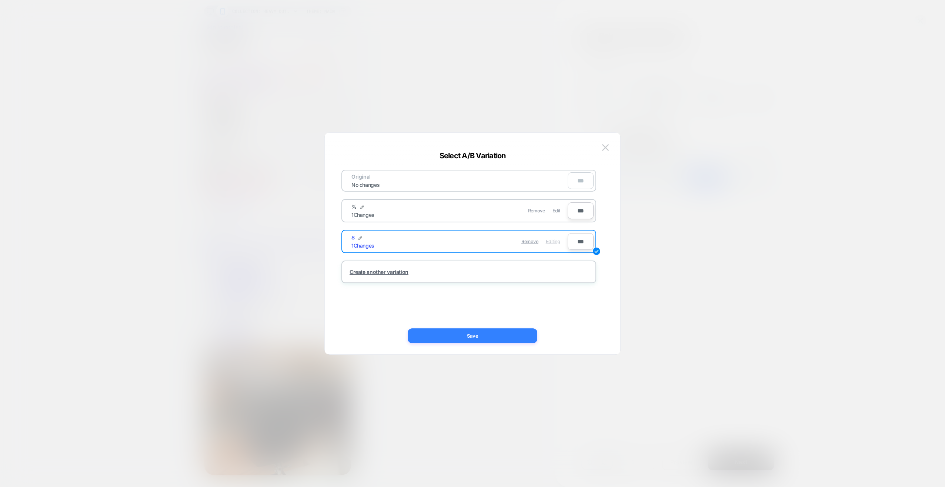
click at [494, 335] on button "Save" at bounding box center [473, 335] width 130 height 15
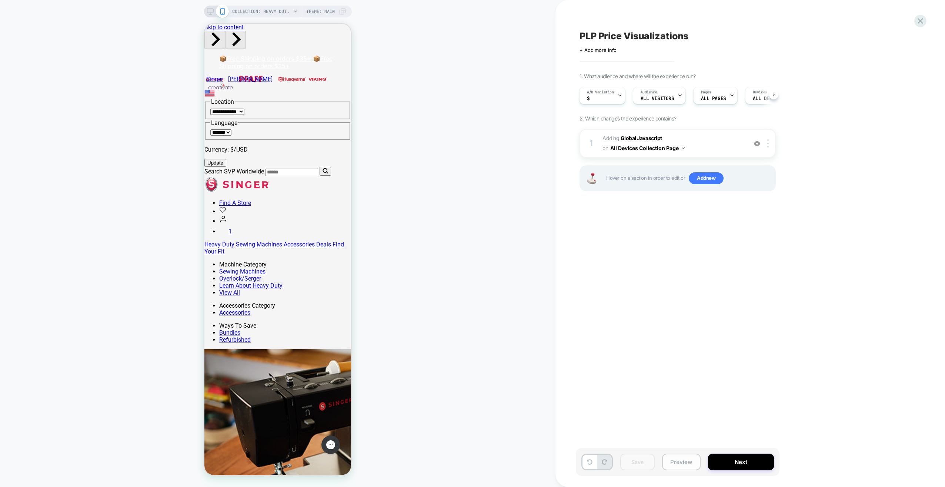
click at [671, 461] on button "Preview" at bounding box center [681, 461] width 39 height 17
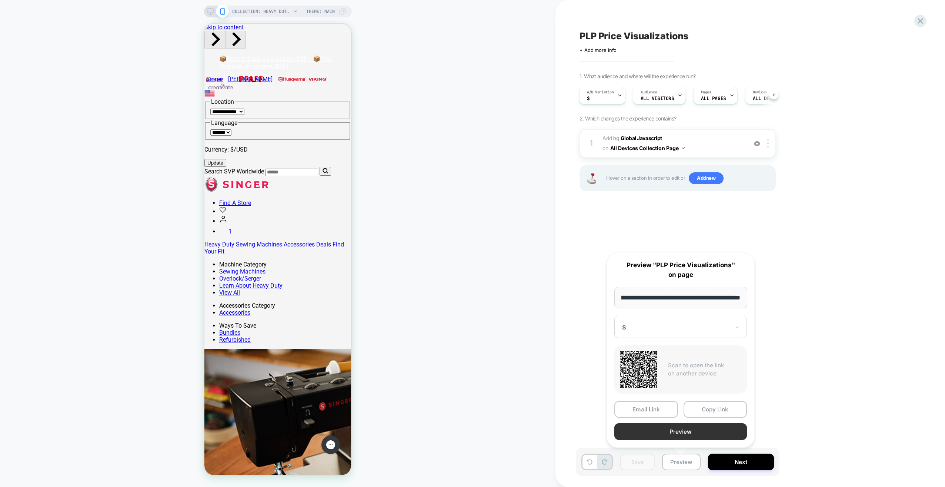
click at [673, 432] on button "Preview" at bounding box center [680, 431] width 133 height 17
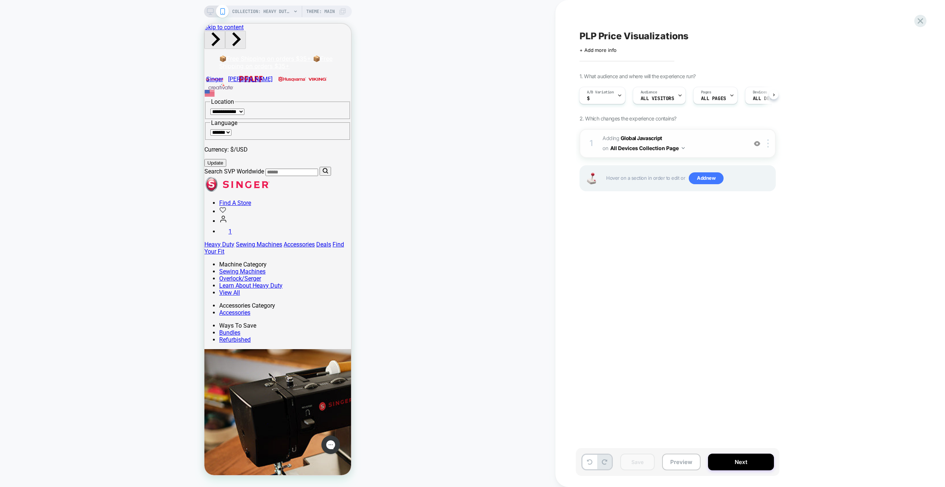
click at [734, 142] on span "Adding Global Javascript on All Devices Collection Page" at bounding box center [672, 143] width 141 height 20
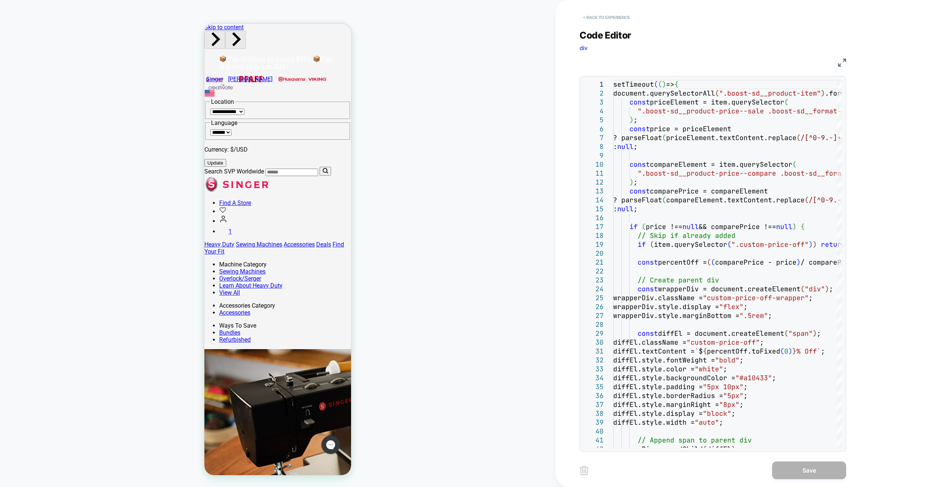
click at [592, 19] on button "< Back to experience" at bounding box center [606, 17] width 54 height 12
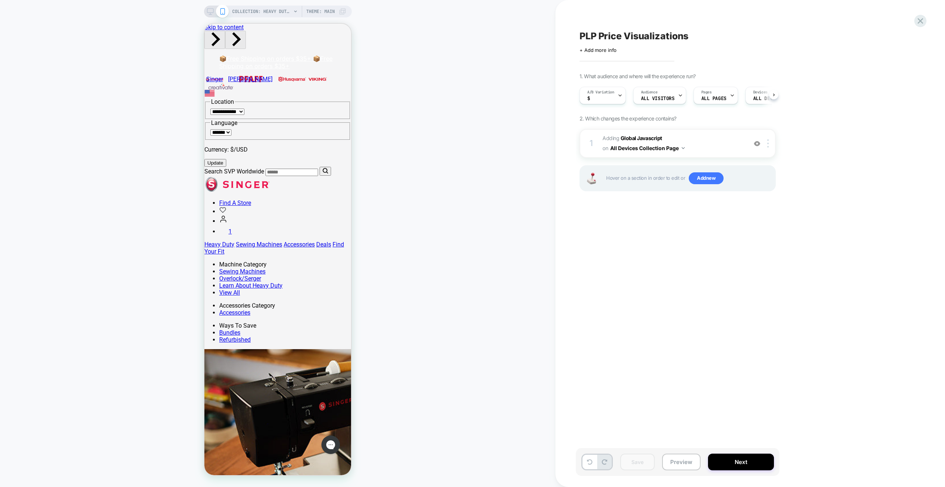
scroll to position [0, 0]
click at [612, 97] on div "A/B Variation $" at bounding box center [600, 95] width 42 height 17
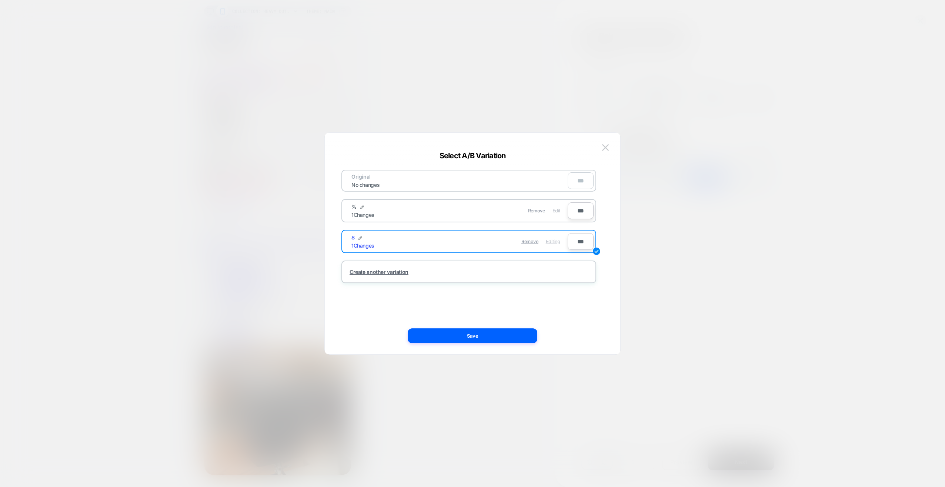
click at [556, 208] on span "Edit" at bounding box center [556, 211] width 8 height 6
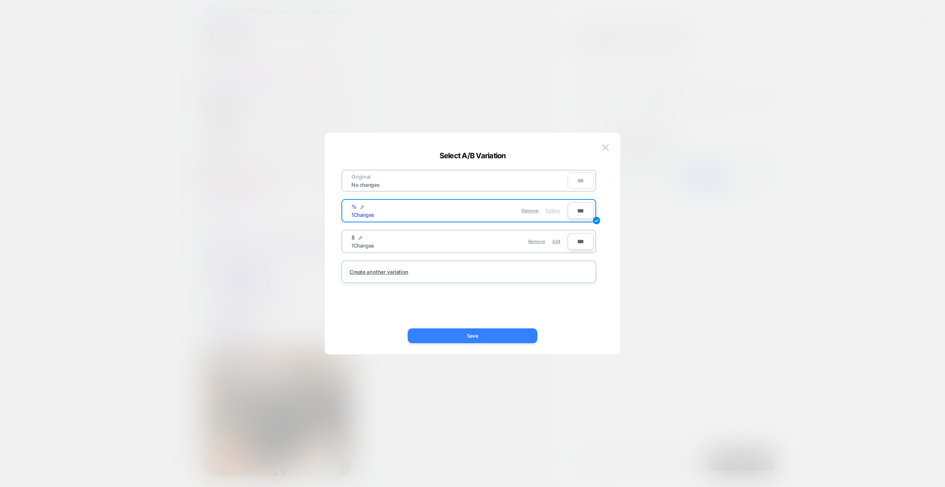
click at [483, 337] on button "Save" at bounding box center [473, 335] width 130 height 15
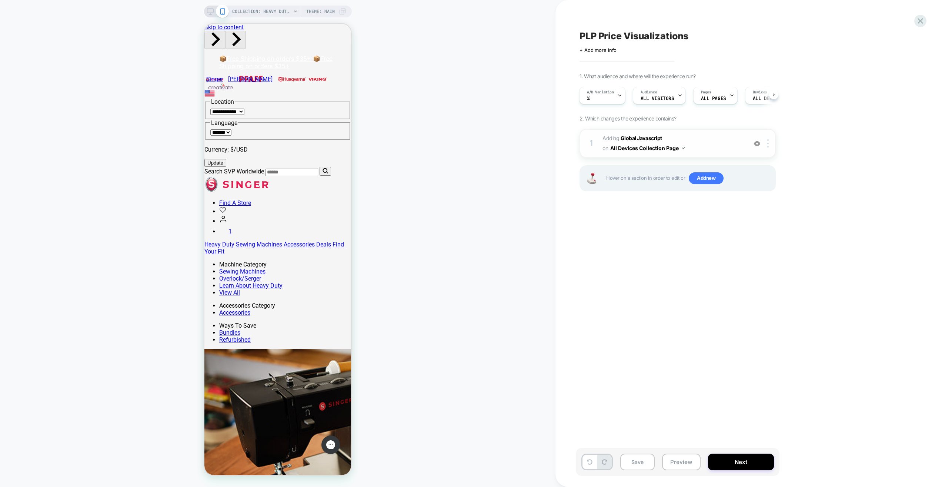
click at [730, 144] on span "Adding Global Javascript on All Devices Collection Page" at bounding box center [672, 143] width 141 height 20
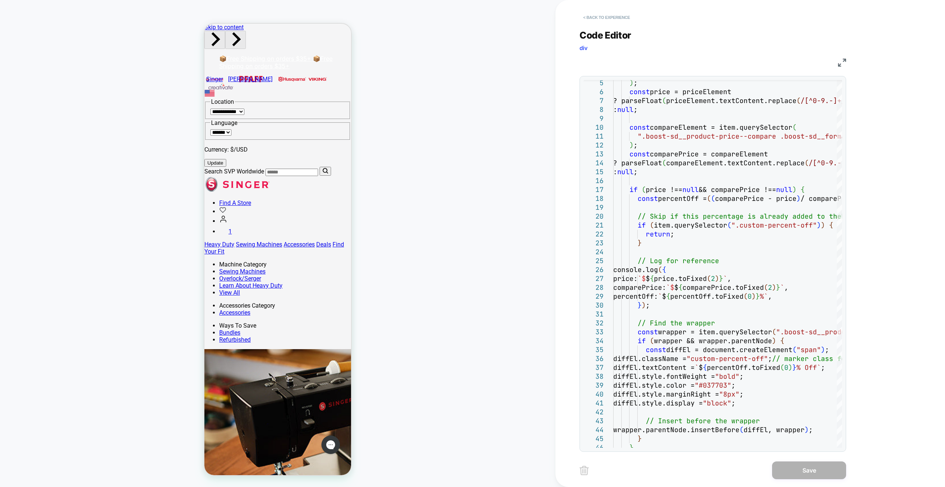
click at [585, 16] on button "< Back to experience" at bounding box center [606, 17] width 54 height 12
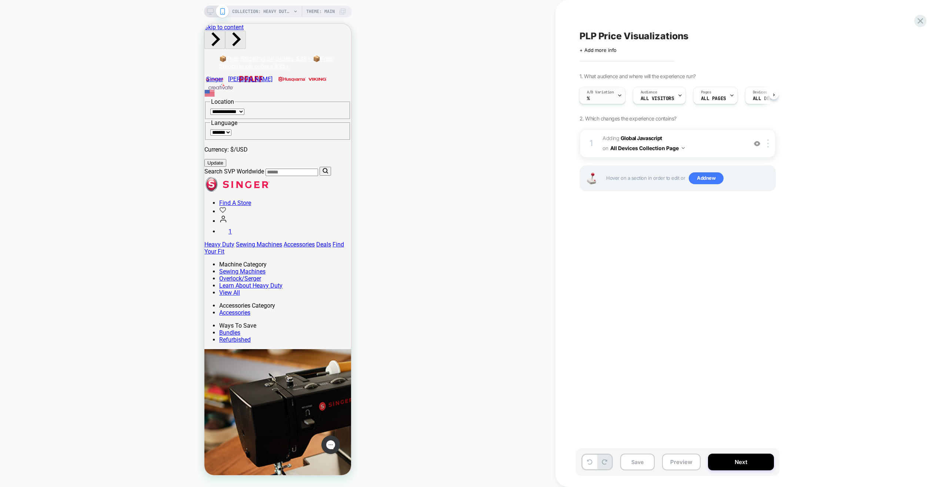
click at [621, 101] on div at bounding box center [619, 95] width 5 height 17
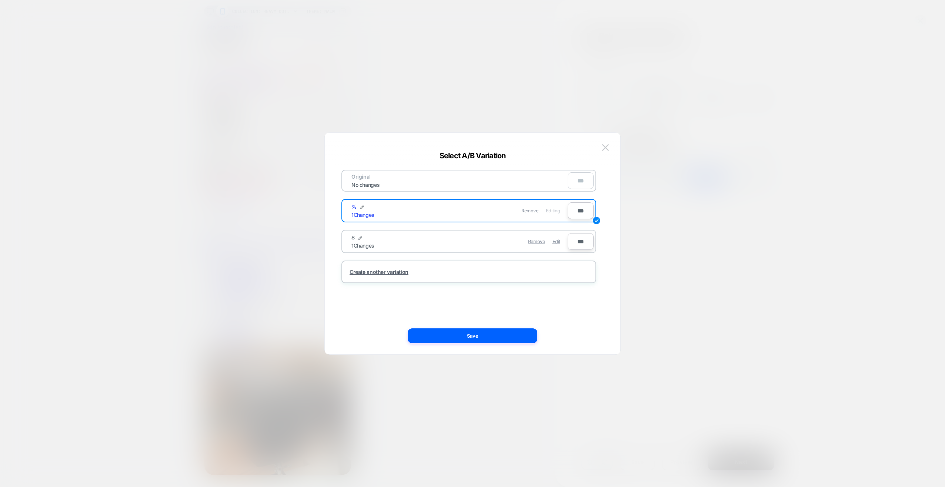
click at [561, 242] on div "Remove Edit" at bounding box center [511, 241] width 104 height 14
click at [558, 239] on span "Edit" at bounding box center [556, 241] width 8 height 6
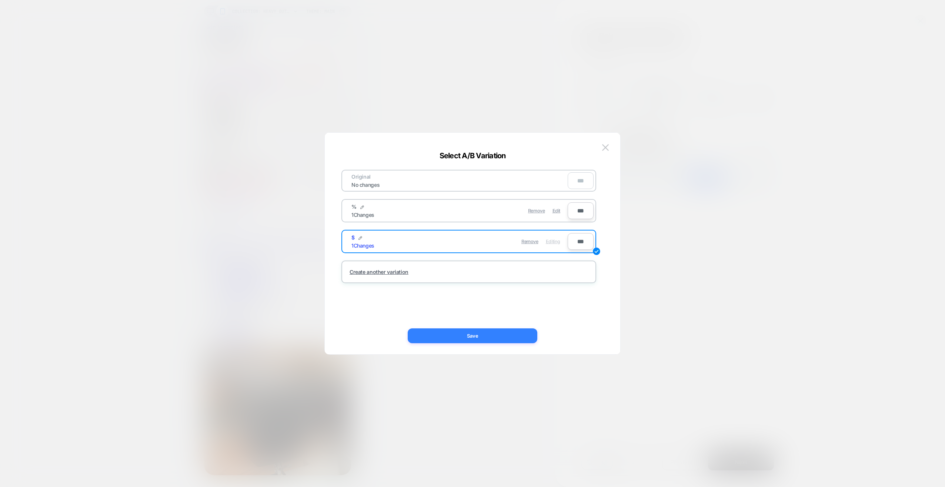
click at [484, 333] on button "Save" at bounding box center [473, 335] width 130 height 15
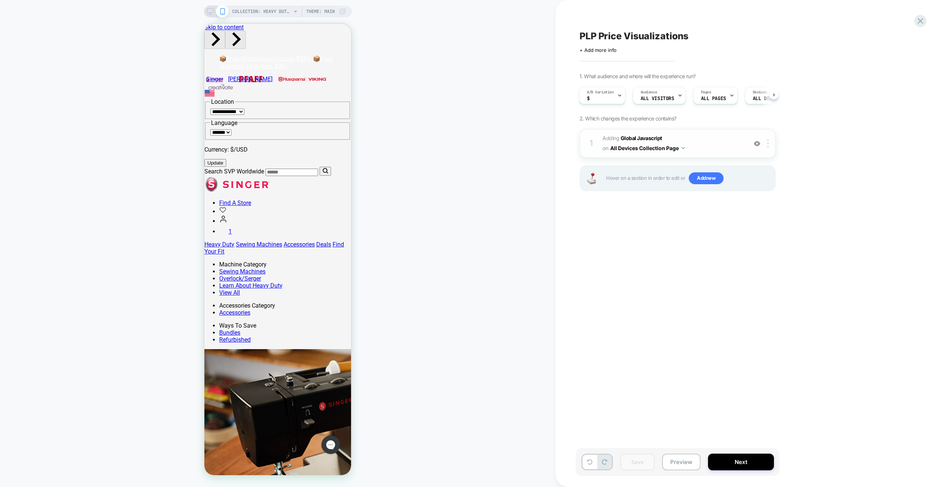
click at [705, 140] on span "Adding Global Javascript on All Devices Collection Page" at bounding box center [672, 143] width 141 height 20
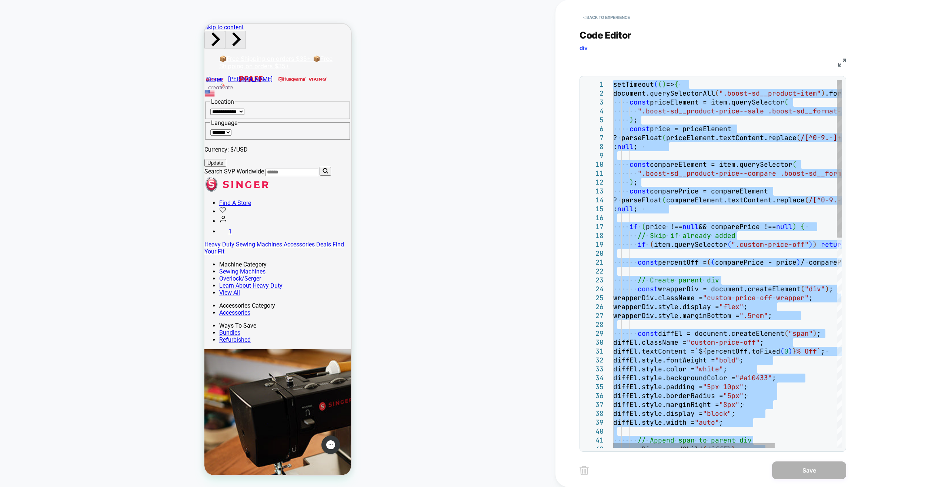
type textarea "**********"
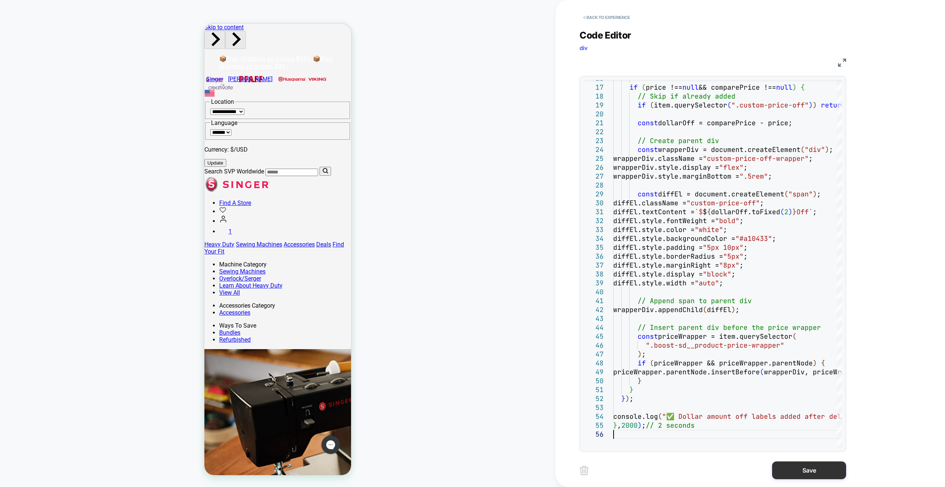
click at [786, 471] on button "Save" at bounding box center [809, 470] width 74 height 18
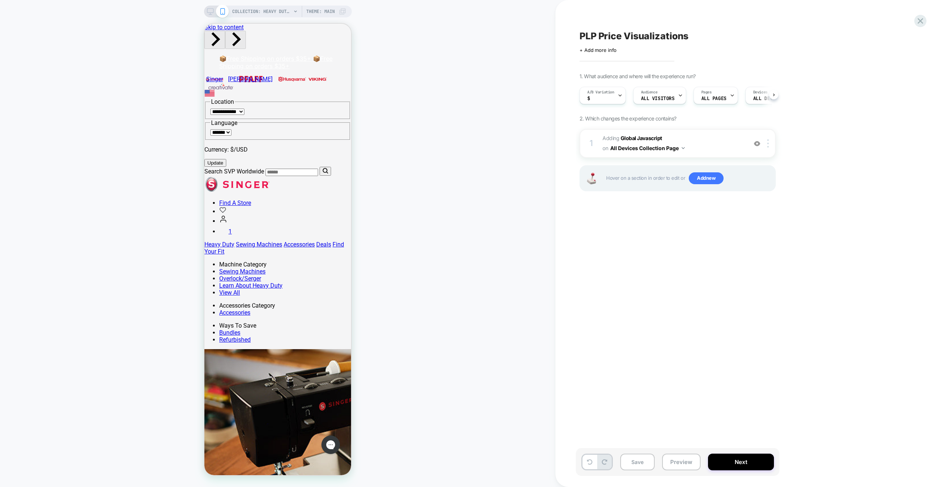
scroll to position [0, 0]
click at [640, 461] on button "Save" at bounding box center [637, 461] width 34 height 17
click at [670, 459] on button "Preview" at bounding box center [681, 461] width 39 height 17
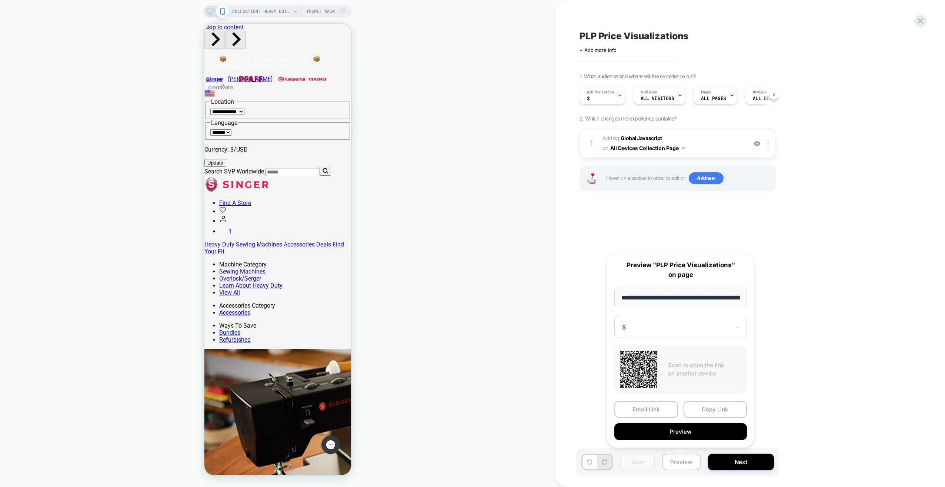
scroll to position [0, 129]
click at [688, 429] on button "Preview" at bounding box center [680, 431] width 133 height 17
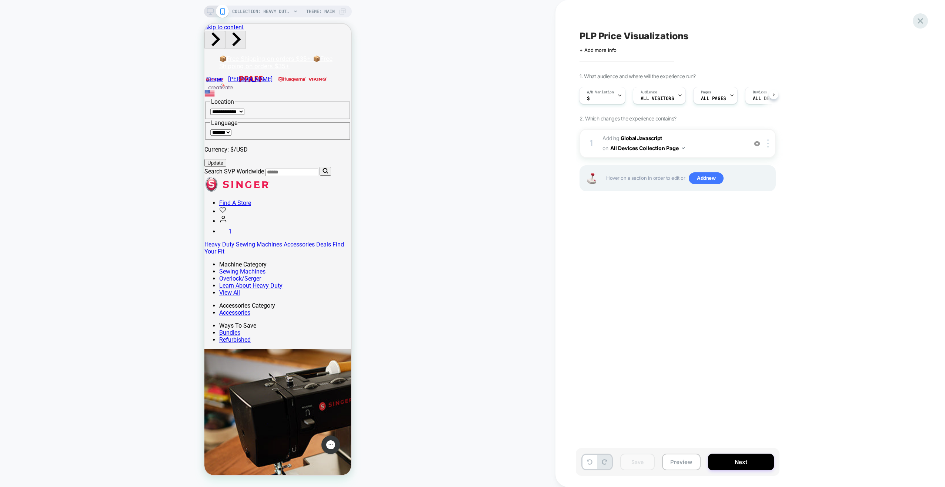
click at [918, 21] on icon at bounding box center [920, 21] width 10 height 10
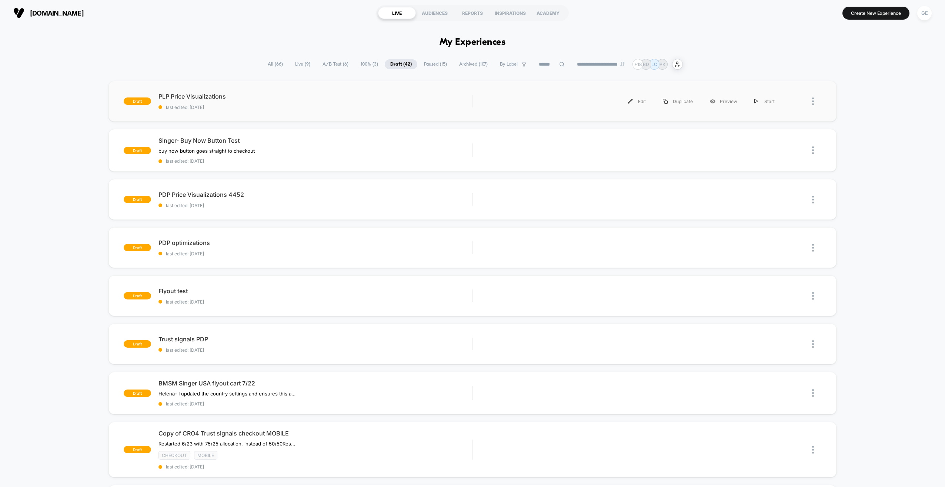
click at [811, 99] on div at bounding box center [802, 101] width 38 height 17
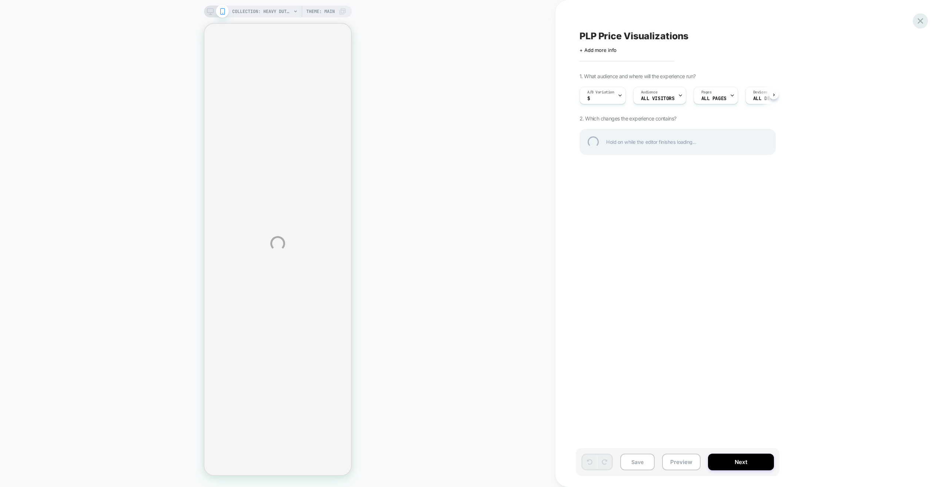
click at [918, 21] on div at bounding box center [920, 20] width 15 height 15
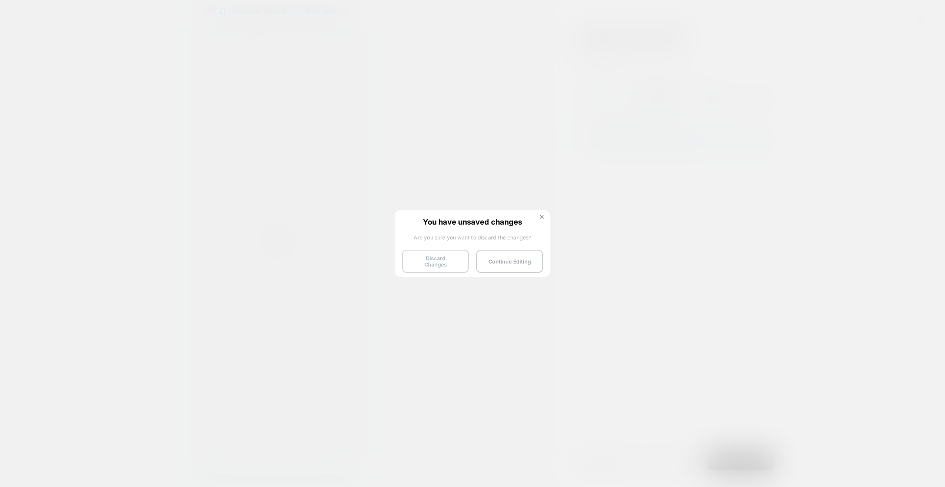
click at [428, 257] on button "Discard Changes" at bounding box center [435, 261] width 67 height 23
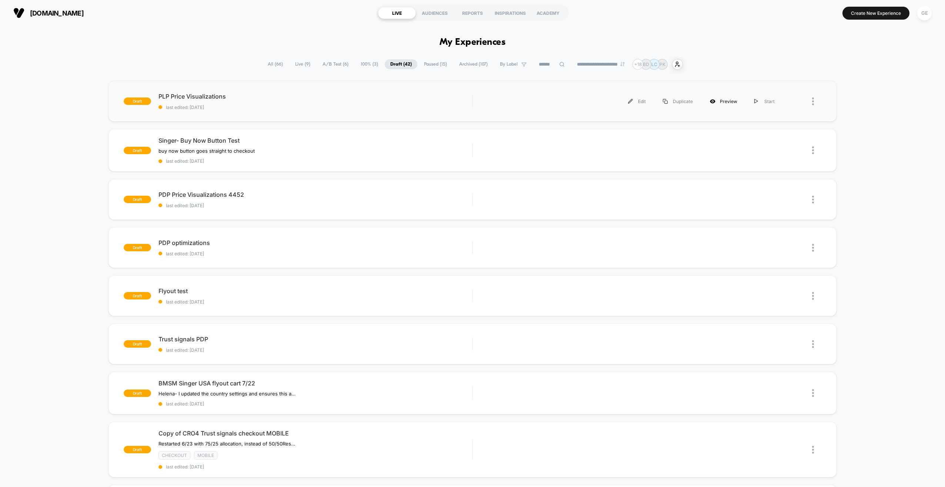
click at [728, 101] on div "Preview" at bounding box center [723, 101] width 44 height 17
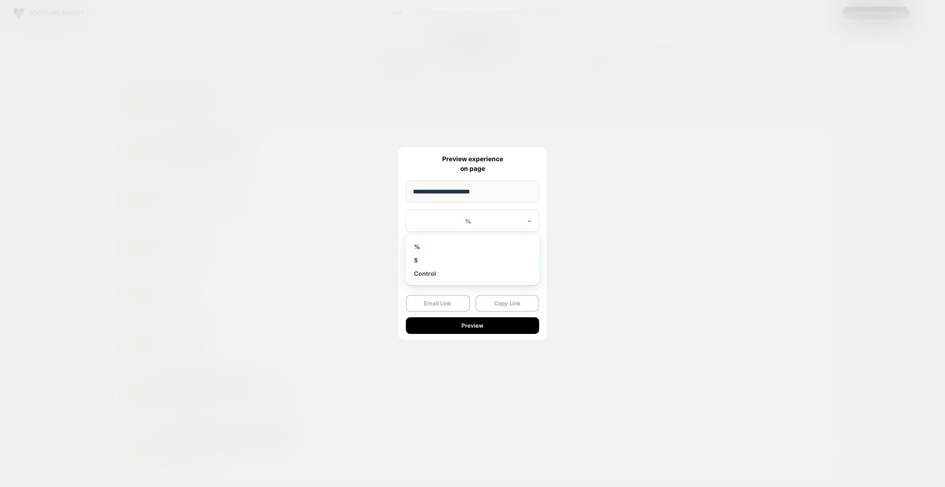
click at [486, 224] on div at bounding box center [468, 220] width 109 height 7
click at [490, 219] on div at bounding box center [468, 220] width 109 height 7
click at [495, 303] on button "Copy Link" at bounding box center [507, 303] width 64 height 17
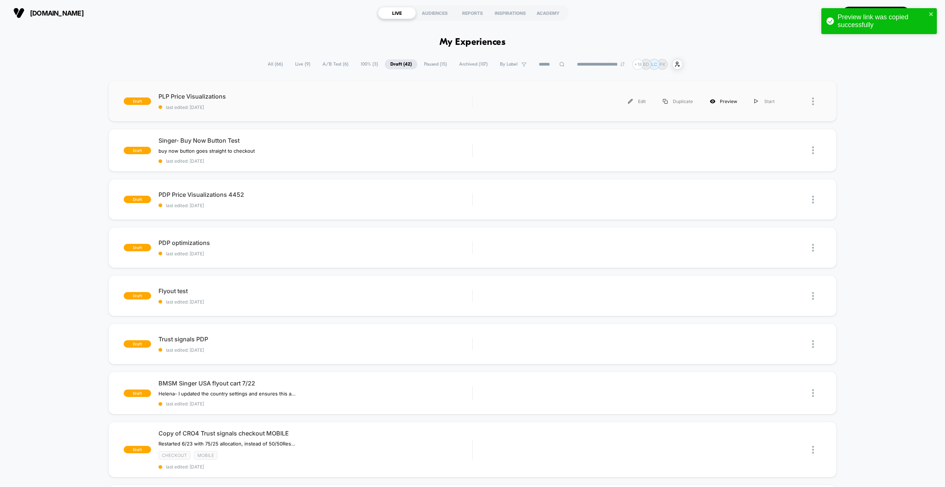
click at [718, 101] on div "Preview" at bounding box center [723, 101] width 44 height 17
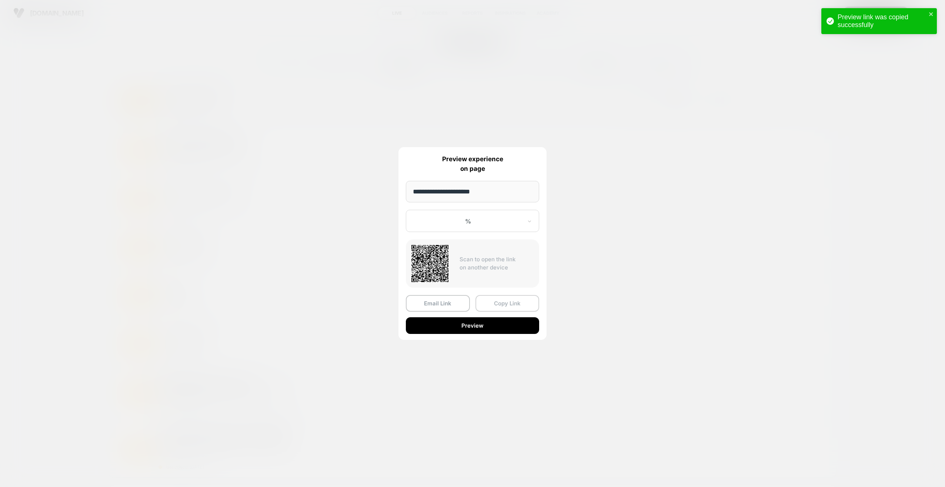
click at [497, 303] on button "Copy Link" at bounding box center [507, 303] width 64 height 17
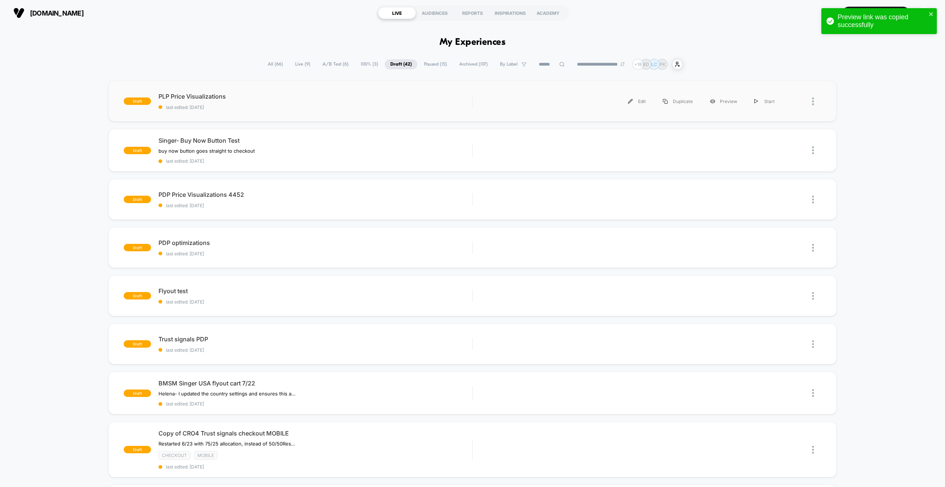
click at [390, 113] on div "draft PLP Price Visualizations last edited: 8/15/2025 Edit Duplicate Preview St…" at bounding box center [472, 101] width 728 height 41
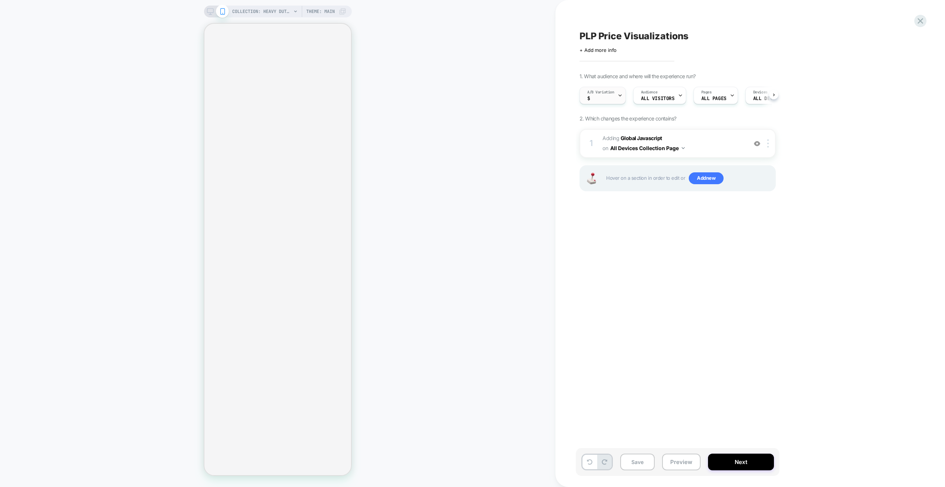
click at [620, 95] on icon at bounding box center [620, 95] width 3 height 1
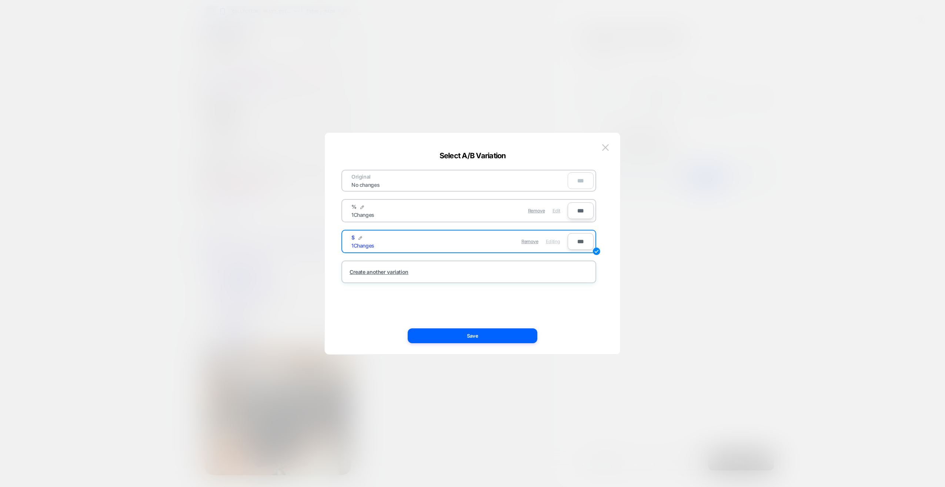
click at [558, 212] on span "Edit" at bounding box center [556, 211] width 8 height 6
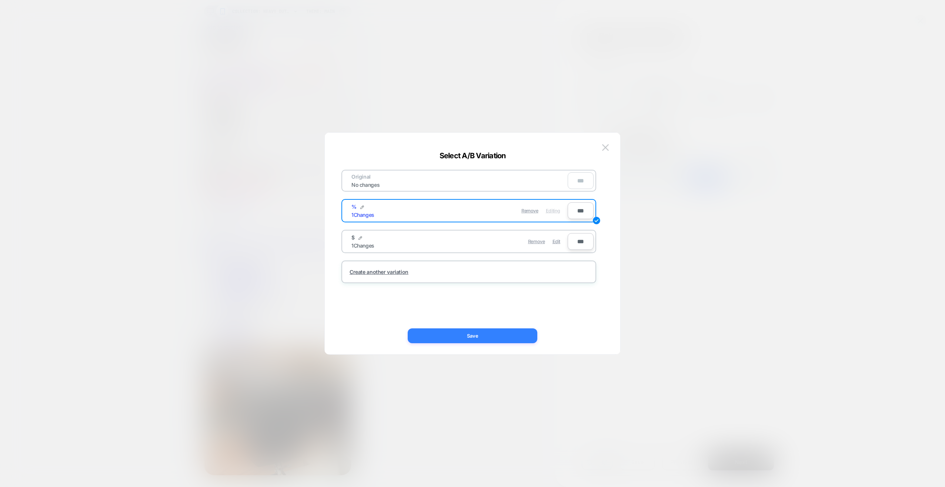
click at [464, 335] on button "Save" at bounding box center [473, 335] width 130 height 15
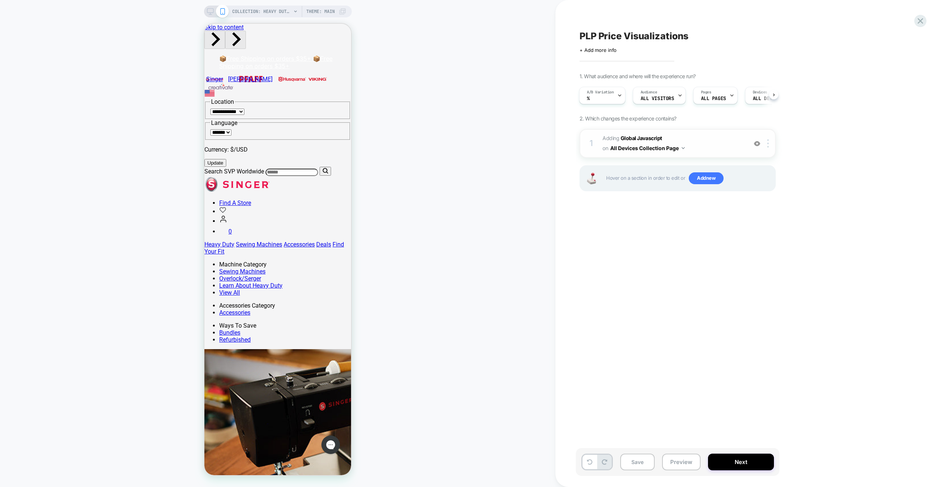
click at [717, 140] on span "Adding Global Javascript on All Devices Collection Page" at bounding box center [672, 143] width 141 height 20
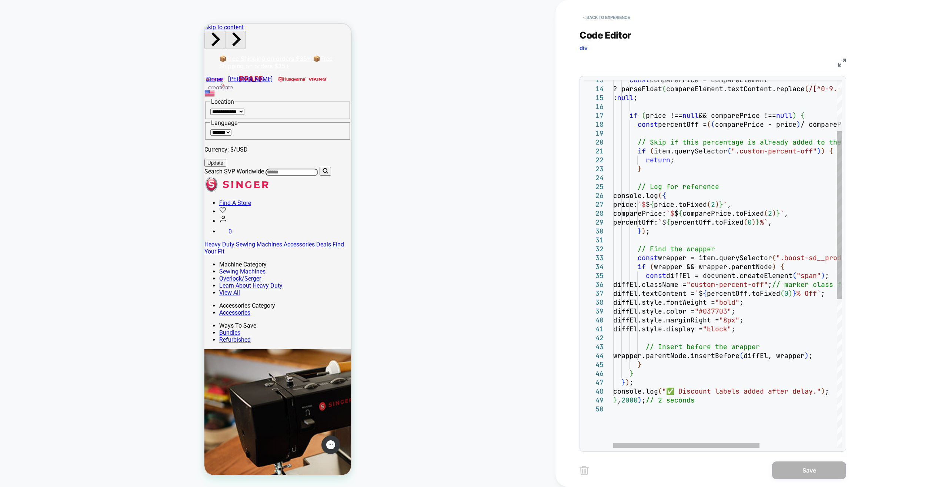
click at [702, 198] on div "const comparePrice = compareElement ? parseFloat ( compareElement.textContent.r…" at bounding box center [787, 370] width 349 height 803
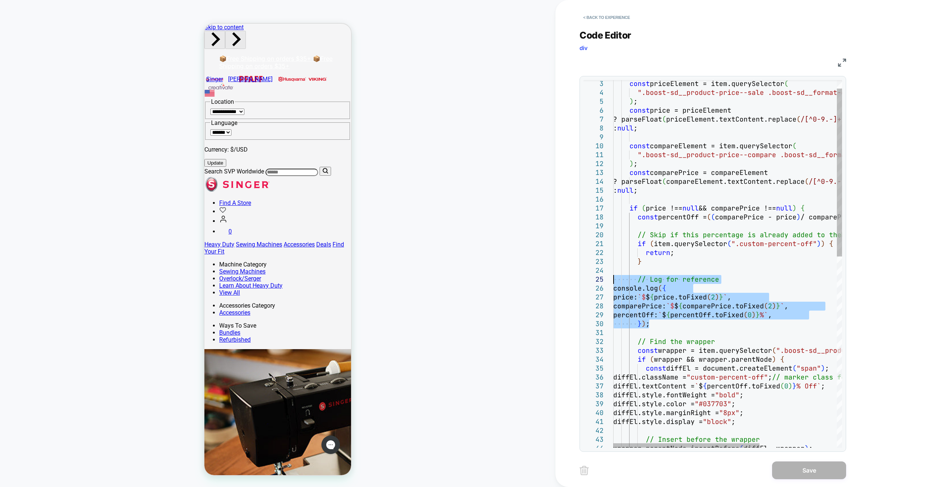
drag, startPoint x: 655, startPoint y: 325, endPoint x: 578, endPoint y: 283, distance: 87.8
click at [613, 283] on div "const comparePrice = compareElement ? parseFloat ( compareElement.textContent.r…" at bounding box center [787, 462] width 349 height 803
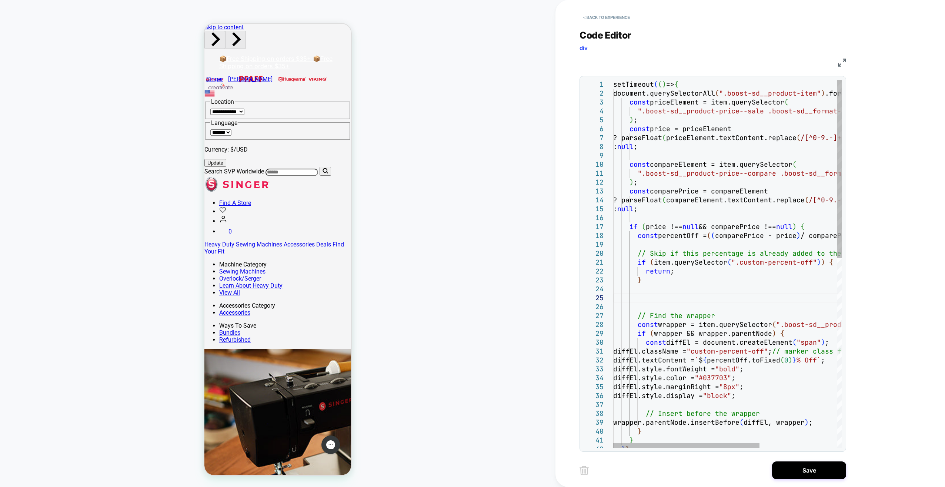
click at [662, 293] on div "const comparePrice = compareElement ? parseFloat ( compareElement.textContent.r…" at bounding box center [787, 459] width 349 height 758
click at [755, 237] on div "const comparePrice = compareElement ? parseFloat ( compareElement.textContent.r…" at bounding box center [787, 459] width 349 height 758
click at [684, 291] on div "const comparePrice = compareElement ? parseFloat ( compareElement.textContent.r…" at bounding box center [787, 459] width 349 height 758
click at [681, 294] on div "const comparePrice = compareElement ? parseFloat ( compareElement.textContent.r…" at bounding box center [787, 459] width 349 height 758
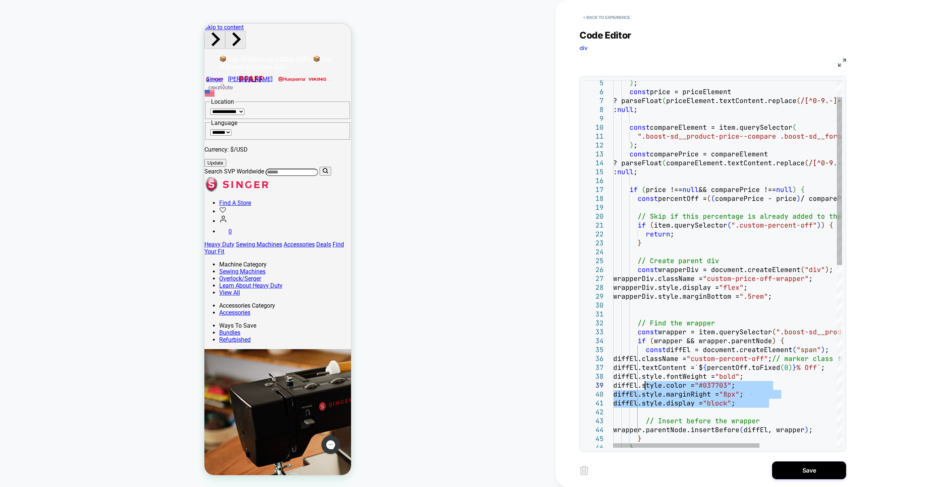
drag, startPoint x: 772, startPoint y: 404, endPoint x: 646, endPoint y: 387, distance: 127.1
click at [646, 387] on div "const comparePrice = compareElement ? parseFloat ( compareElement.textContent.r…" at bounding box center [787, 444] width 349 height 803
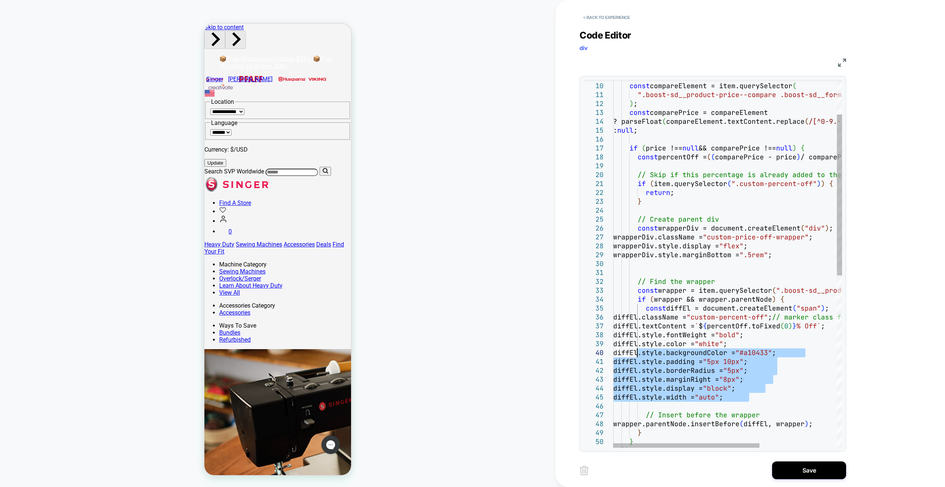
drag, startPoint x: 755, startPoint y: 398, endPoint x: 637, endPoint y: 353, distance: 126.5
click at [637, 353] on div "const comparePrice = compareElement ? parseFloat ( compareElement.textContent.r…" at bounding box center [787, 420] width 349 height 838
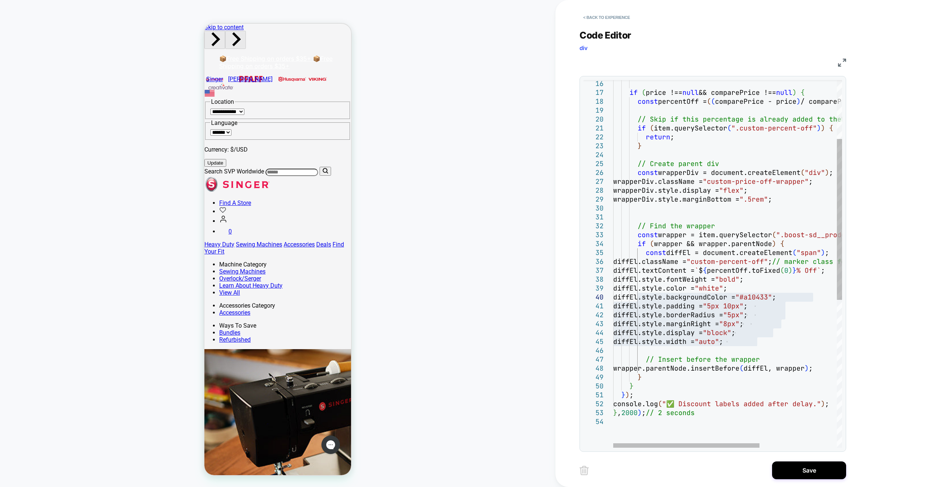
click at [678, 353] on div "if ( price !== null && comparePrice !== null ) { const percentOff = ( ( compare…" at bounding box center [787, 365] width 349 height 838
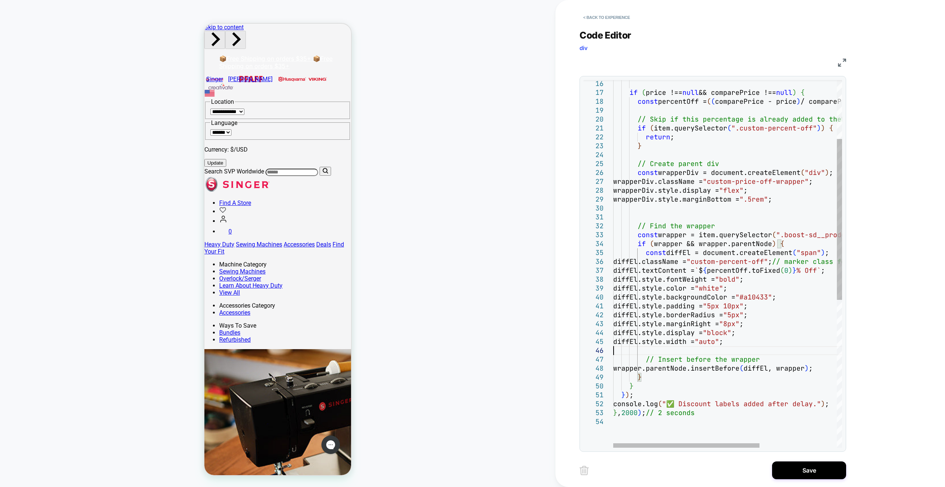
click at [637, 377] on div "if ( price !== null && comparePrice !== null ) { const percentOff = ( ( compare…" at bounding box center [787, 365] width 349 height 838
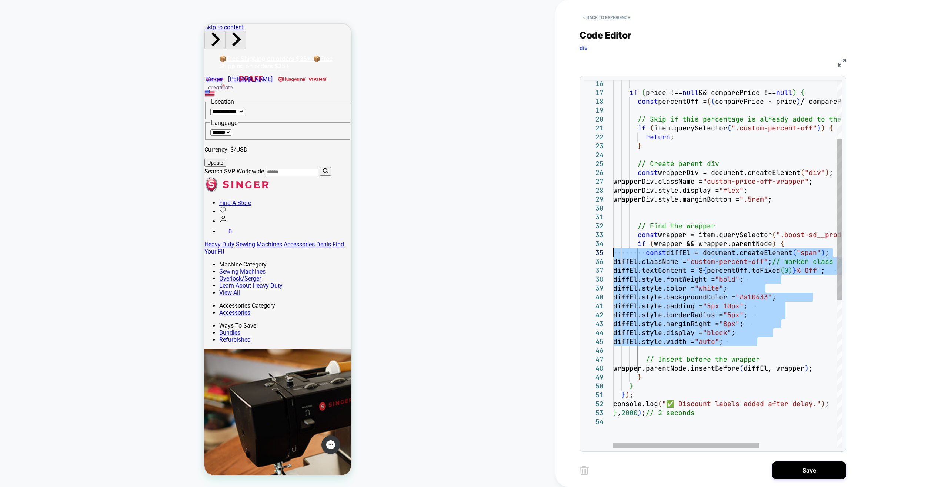
drag, startPoint x: 760, startPoint y: 340, endPoint x: 595, endPoint y: 255, distance: 186.0
click at [613, 255] on div "if ( price !== null && comparePrice !== null ) { const percentOff = ( ( compare…" at bounding box center [787, 365] width 349 height 838
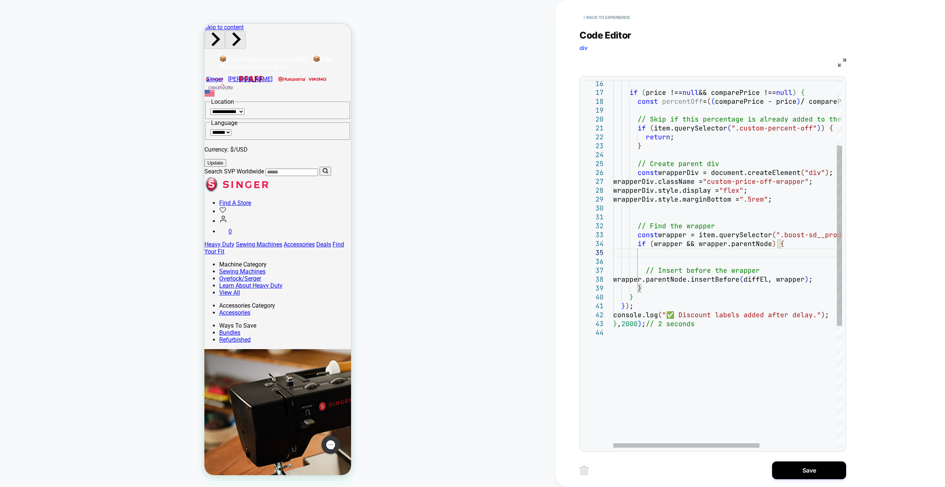
click at [652, 210] on div "if ( price !== null && comparePrice !== null ) { const percentOff = ( ( compare…" at bounding box center [787, 320] width 349 height 749
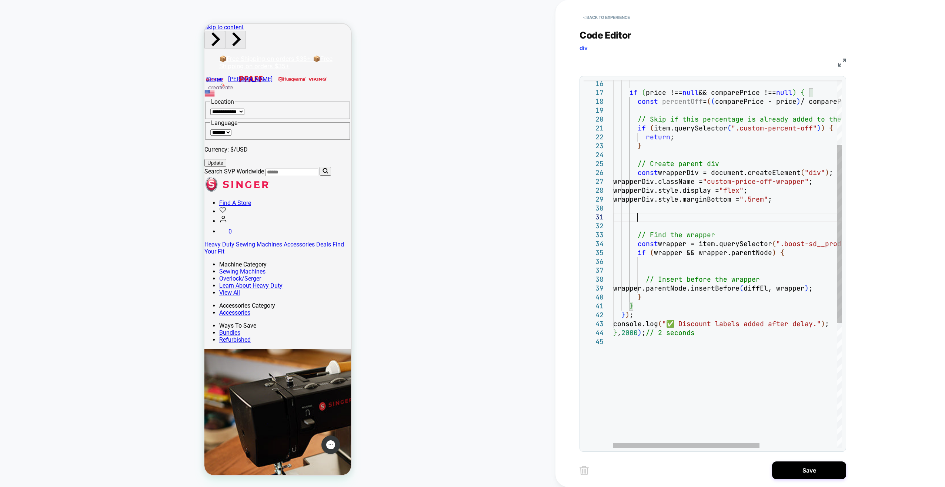
scroll to position [0, 23]
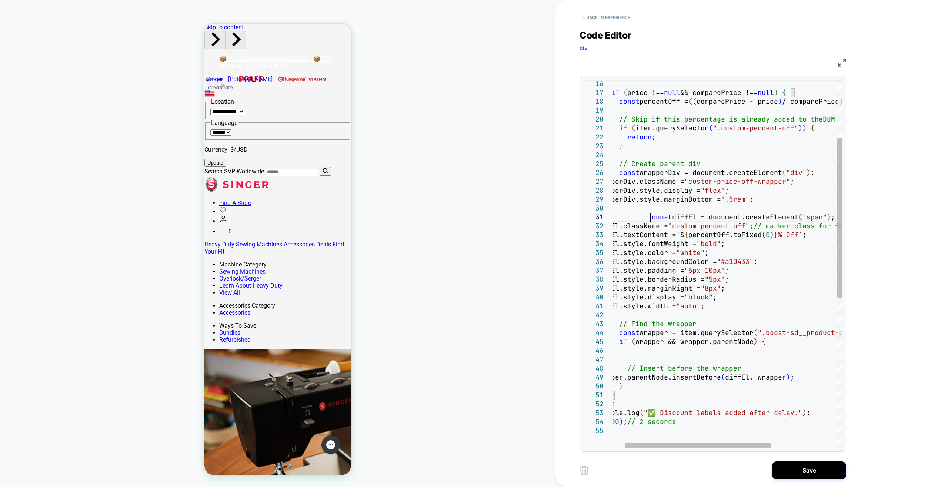
click at [649, 216] on div "if ( price !== null && comparePrice !== null ) { const percentOff = ( ( compare…" at bounding box center [769, 369] width 349 height 847
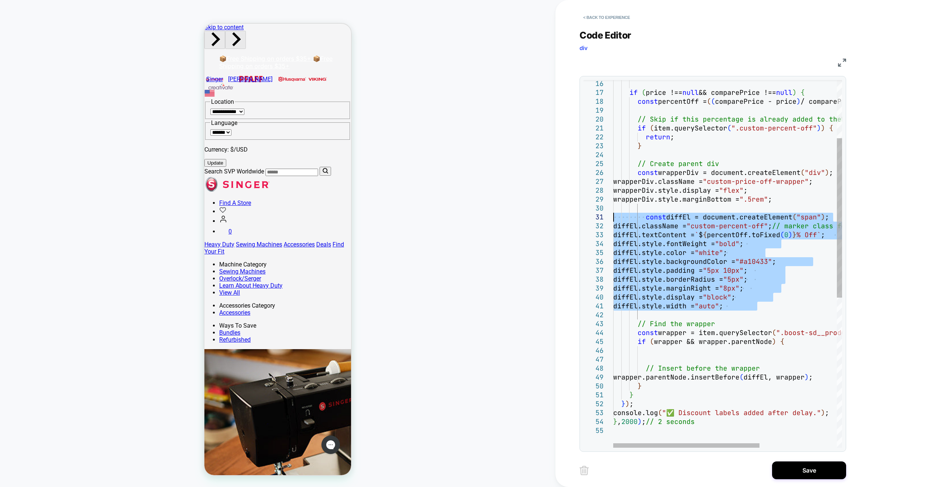
drag, startPoint x: 749, startPoint y: 308, endPoint x: 581, endPoint y: 217, distance: 191.3
click at [613, 217] on div "if ( price !== null && comparePrice !== null ) { const percentOff = ( ( compare…" at bounding box center [787, 369] width 349 height 847
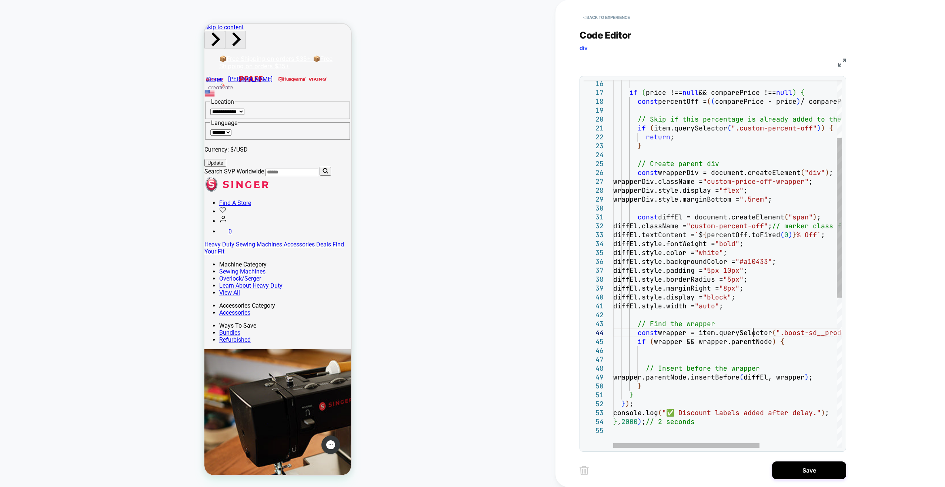
click at [754, 332] on div "if ( price !== null && comparePrice !== null ) { const percentOff = ( ( compare…" at bounding box center [787, 369] width 349 height 847
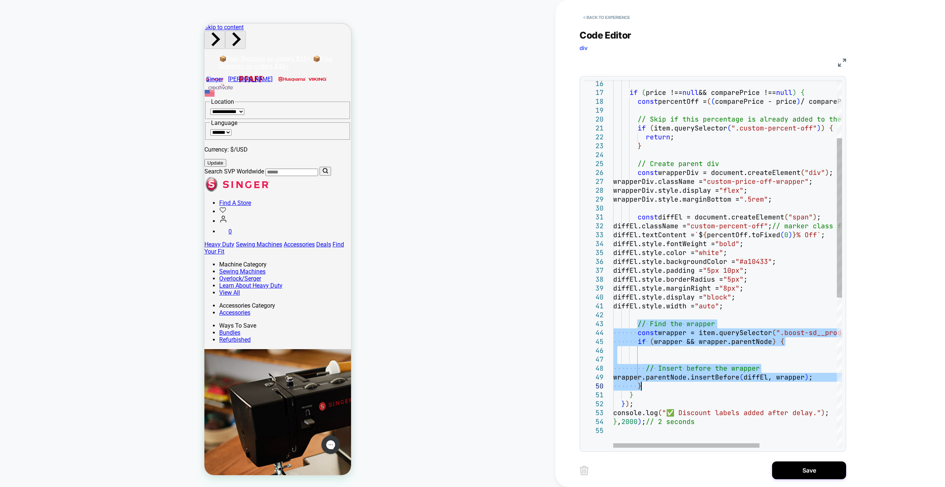
drag, startPoint x: 639, startPoint y: 325, endPoint x: 647, endPoint y: 383, distance: 58.7
click at [647, 383] on div "if ( price !== null && comparePrice !== null ) { const percentOff = ( ( compare…" at bounding box center [787, 369] width 349 height 847
type textarea "**********"
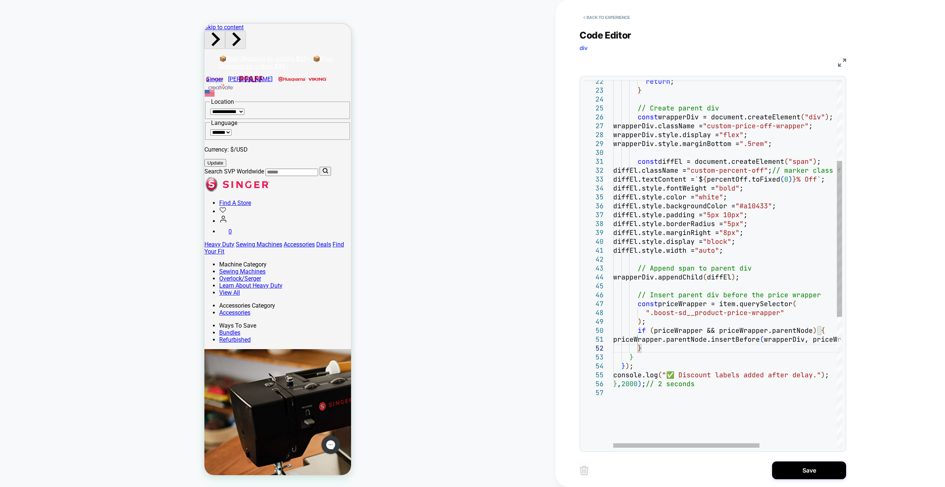
click at [725, 421] on div "return ; } // Create parent div // Append span to parent div wrapperDiv.appendC…" at bounding box center [787, 322] width 349 height 865
click at [786, 466] on button "Save" at bounding box center [809, 470] width 74 height 18
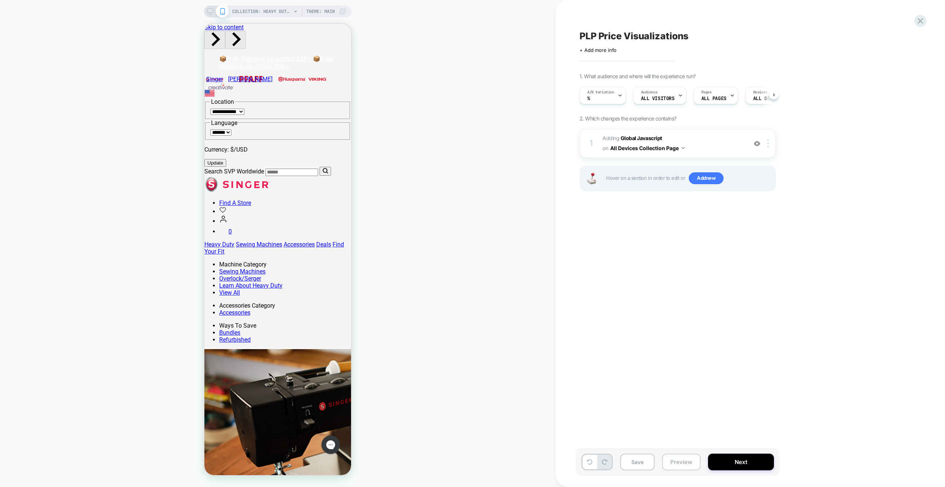
scroll to position [0, 0]
click at [646, 462] on button "Save" at bounding box center [637, 461] width 34 height 17
click at [685, 464] on button "Preview" at bounding box center [681, 461] width 39 height 17
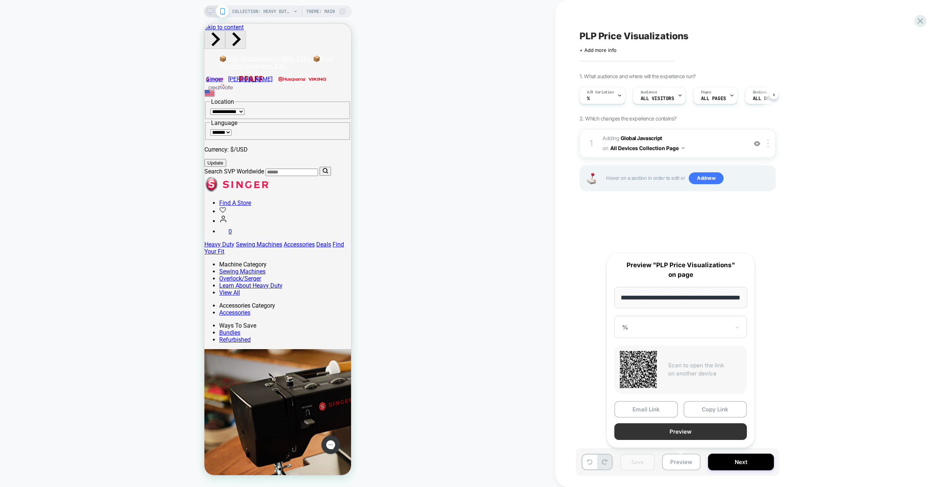
scroll to position [0, 0]
click at [694, 432] on button "Preview" at bounding box center [680, 431] width 133 height 17
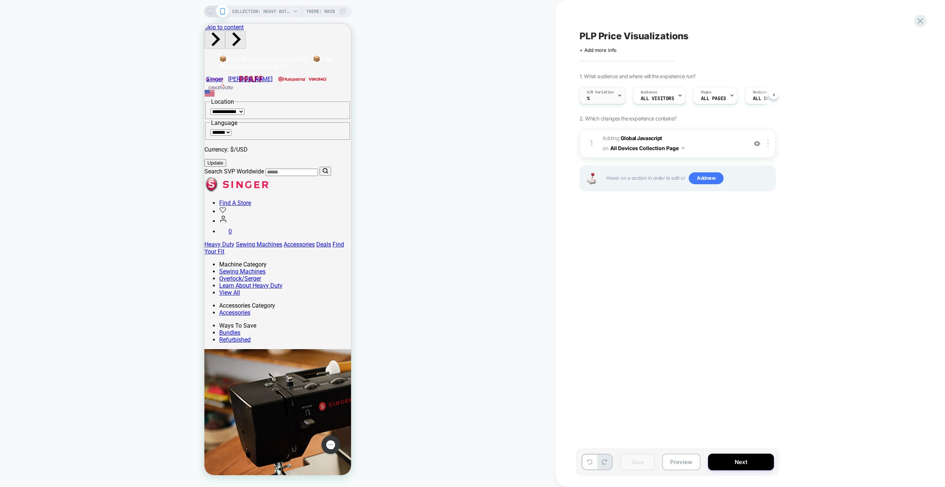
click at [606, 97] on div "A/B Variation %" at bounding box center [600, 95] width 42 height 17
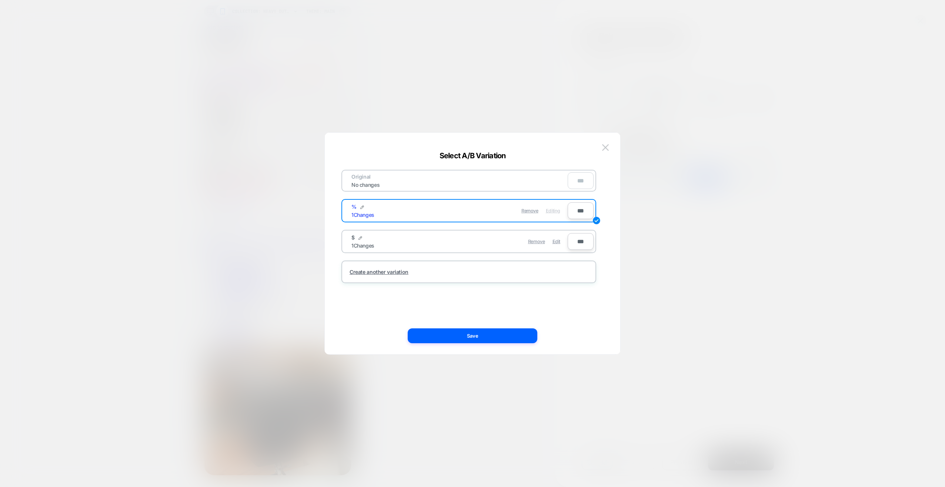
click at [607, 140] on div "Original No changes *** % 1 Changes Remove Editing *** $ 1 Changes Remove Edit …" at bounding box center [472, 247] width 273 height 214
click at [605, 148] on img at bounding box center [605, 147] width 7 height 6
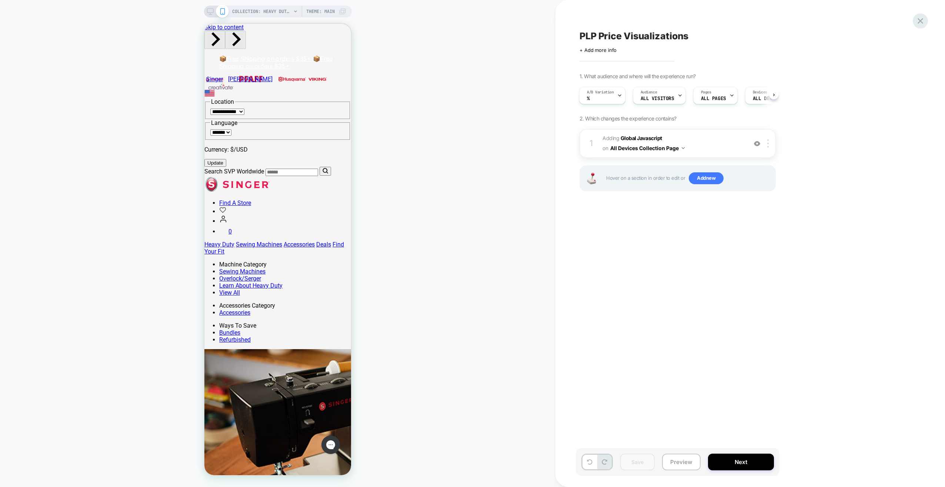
click at [926, 21] on div at bounding box center [920, 20] width 15 height 15
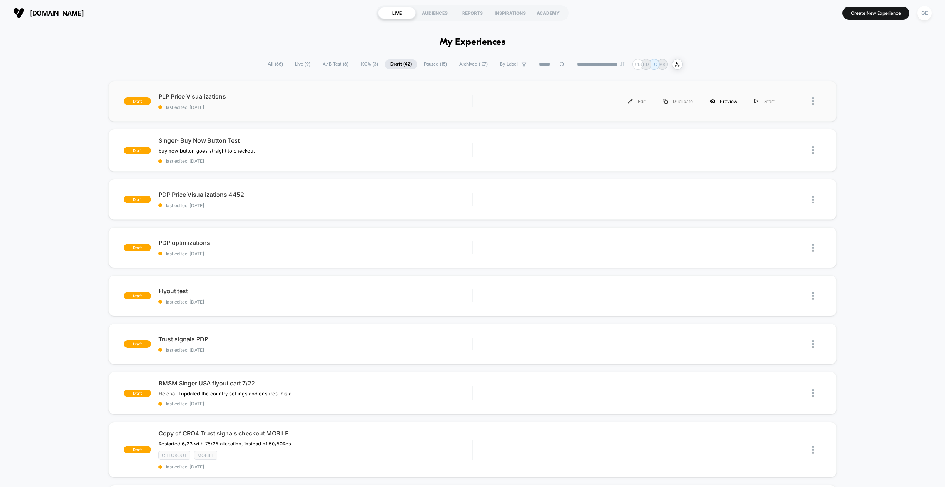
click at [718, 98] on div "Preview" at bounding box center [723, 101] width 44 height 17
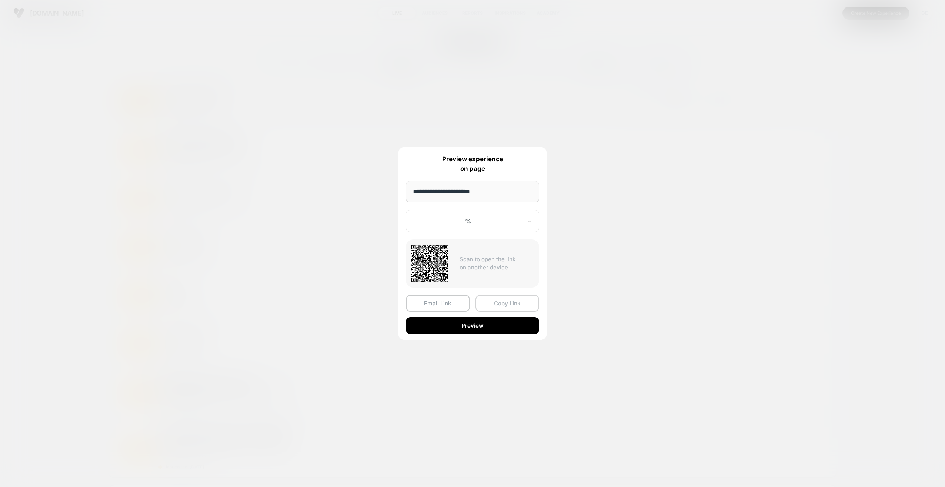
click at [498, 298] on button "Copy Link" at bounding box center [507, 303] width 64 height 17
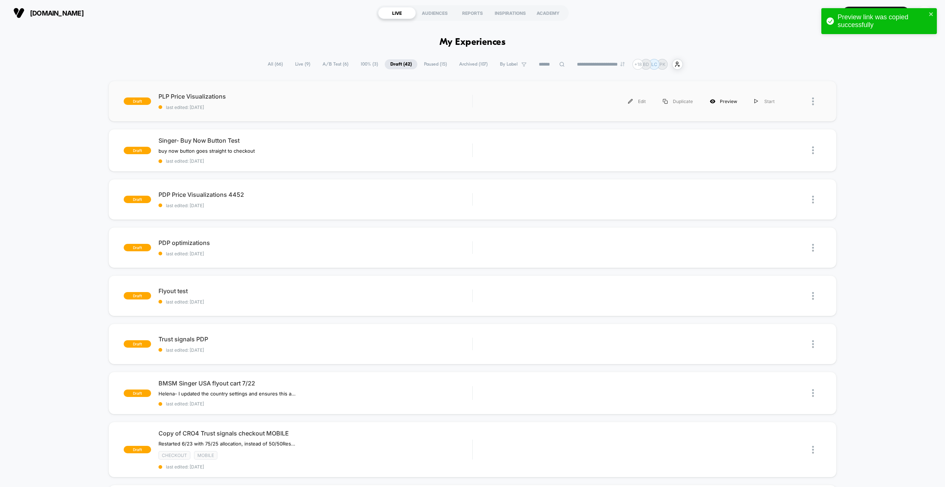
click at [715, 100] on icon at bounding box center [712, 101] width 5 height 4
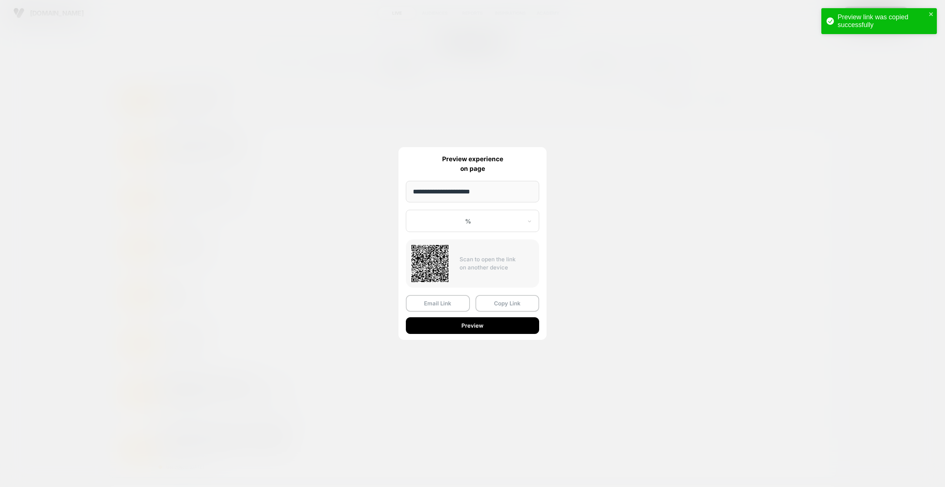
click at [510, 221] on div at bounding box center [468, 220] width 109 height 7
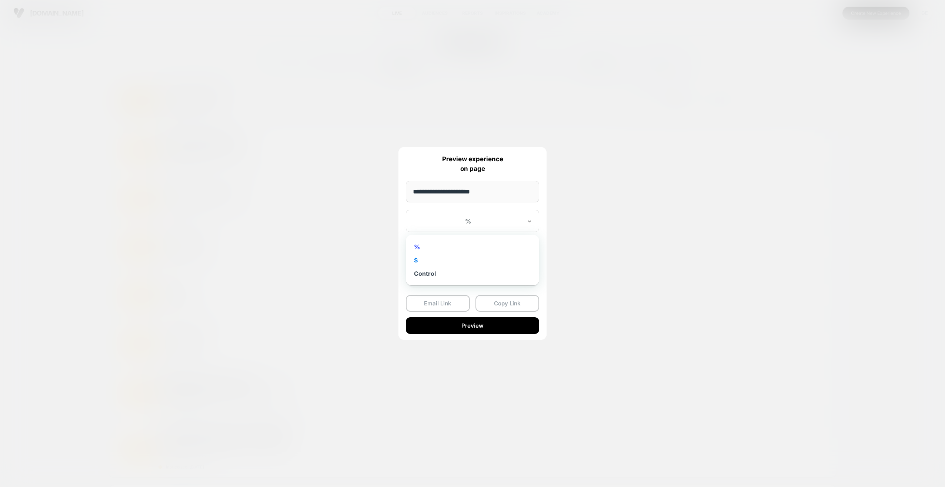
click at [478, 261] on div "$" at bounding box center [473, 259] width 126 height 13
click at [497, 303] on button "Copy Link" at bounding box center [507, 303] width 64 height 17
